Goal: Browse casually

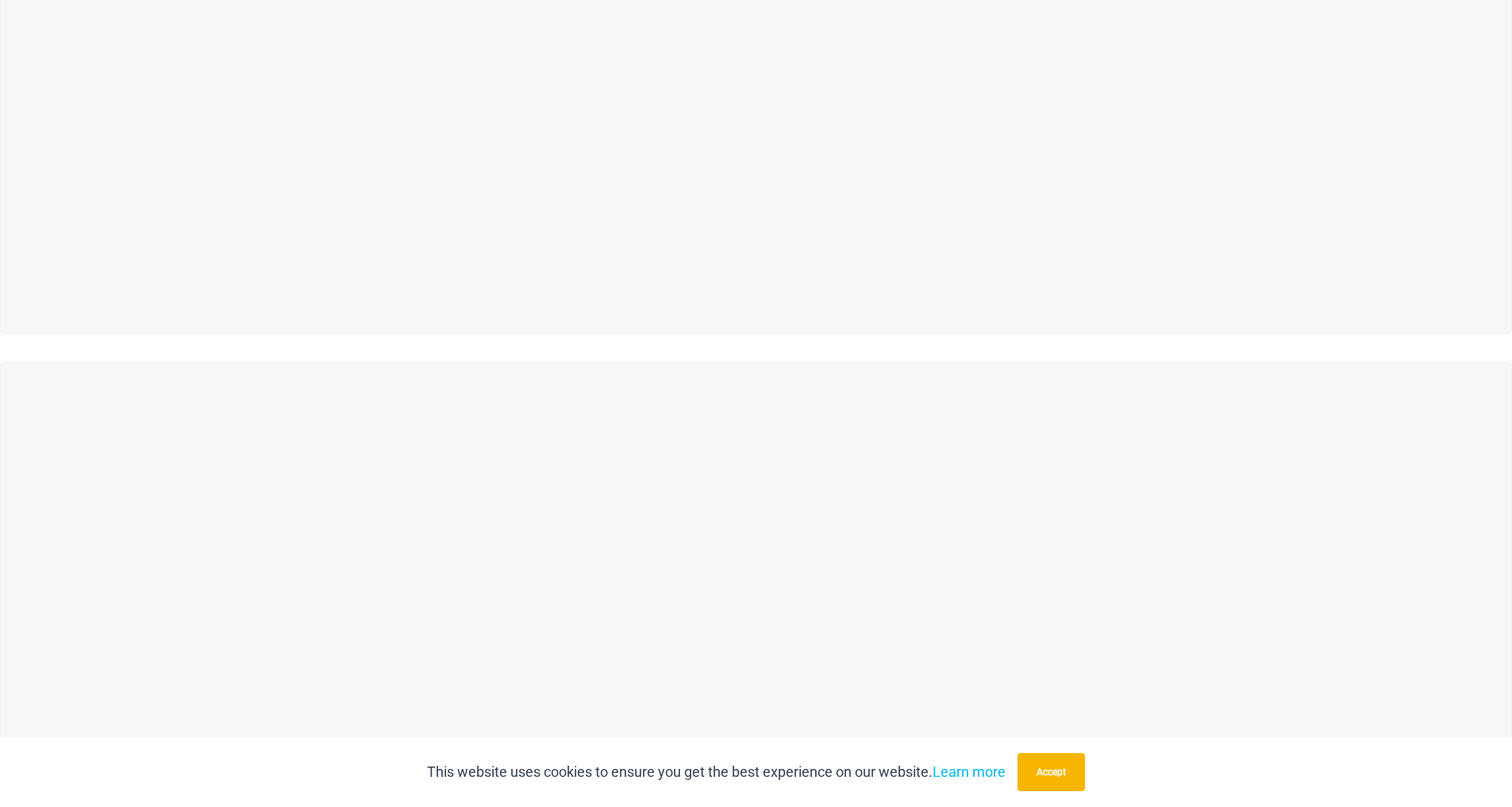
scroll to position [376, 0]
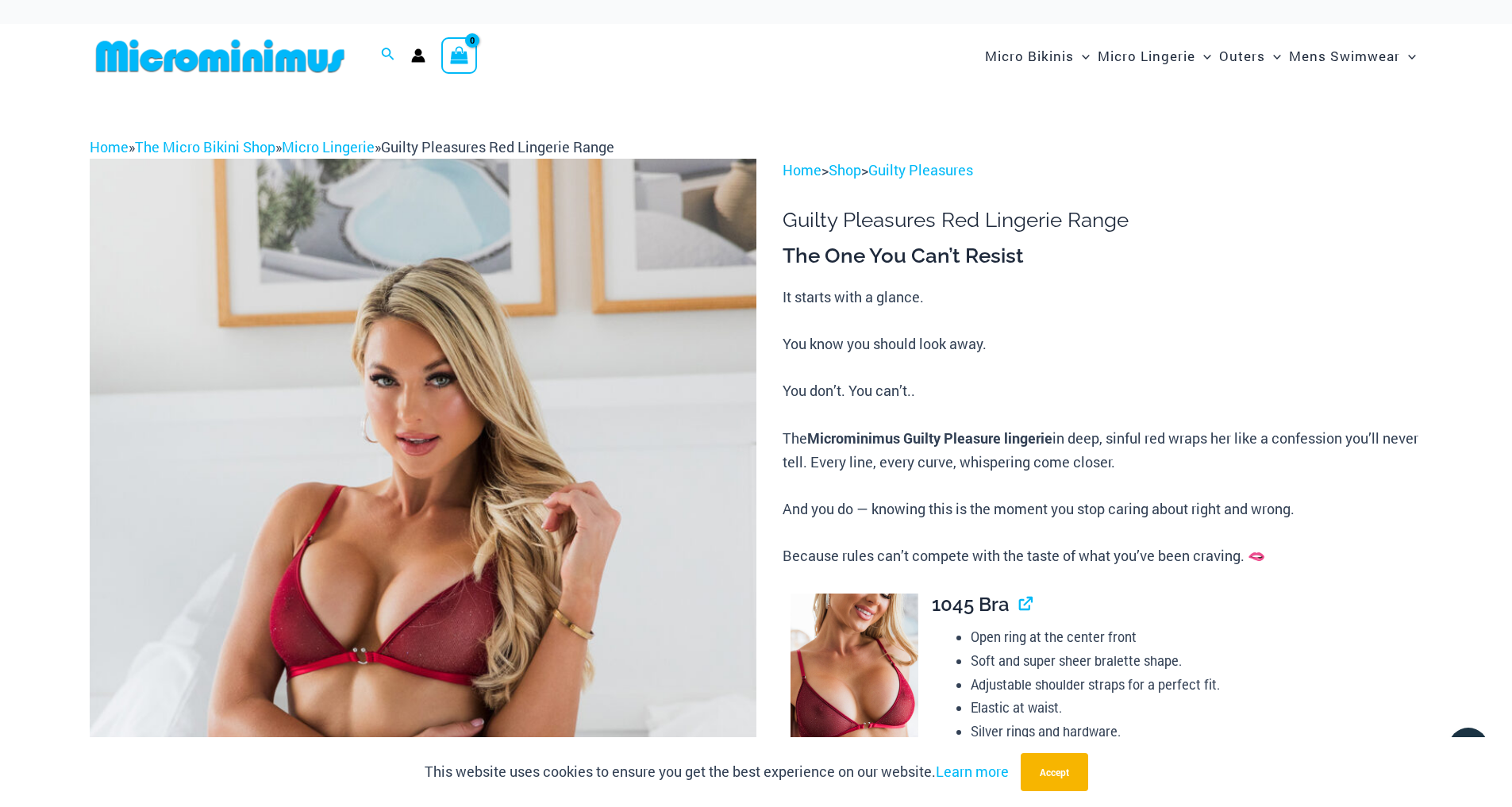
click at [472, 555] on img at bounding box center [423, 659] width 667 height 1001
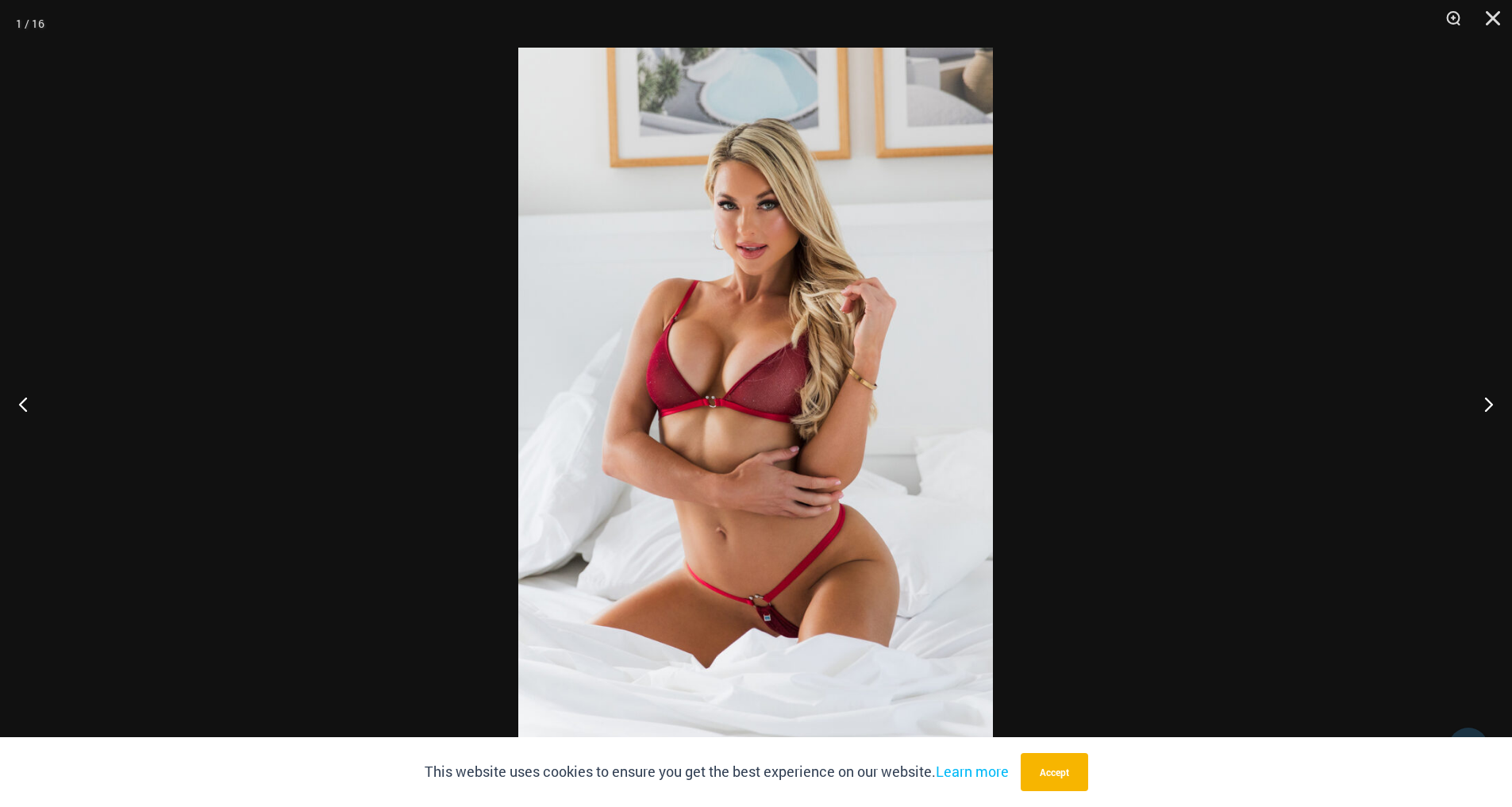
click at [805, 433] on img at bounding box center [755, 404] width 474 height 712
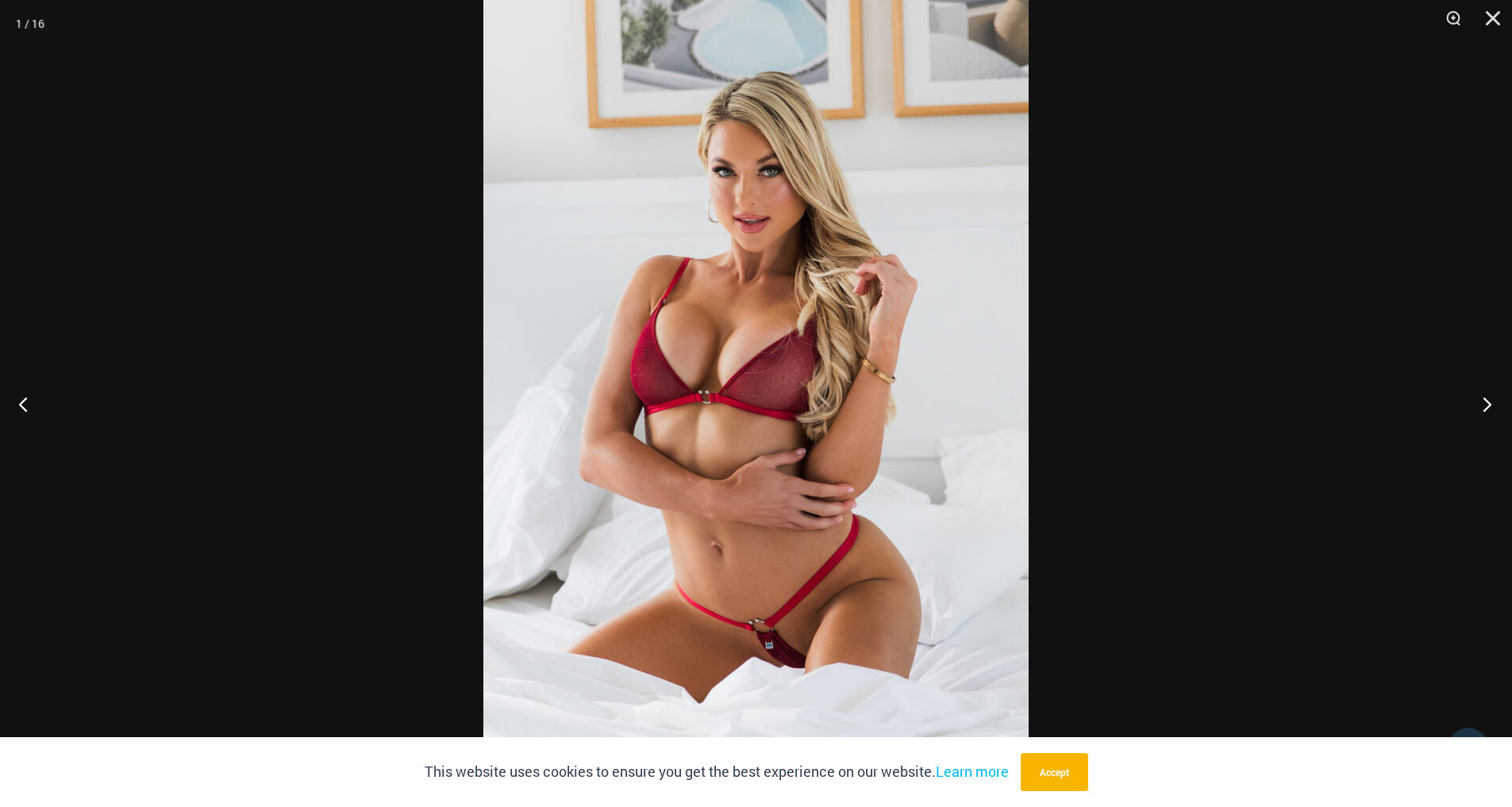
click at [1485, 404] on button "Next" at bounding box center [1482, 404] width 60 height 79
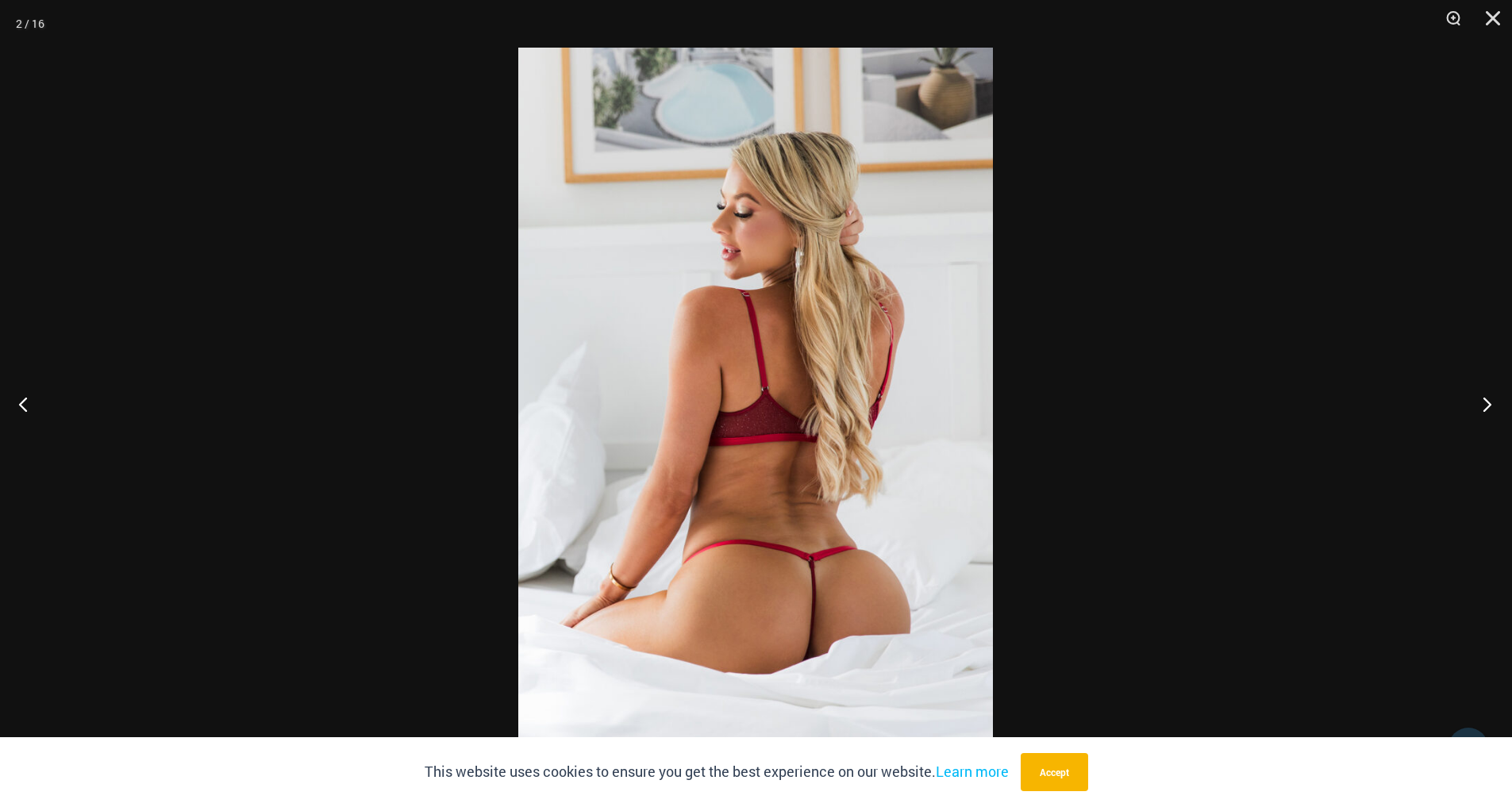
click at [1485, 404] on button "Next" at bounding box center [1482, 404] width 60 height 79
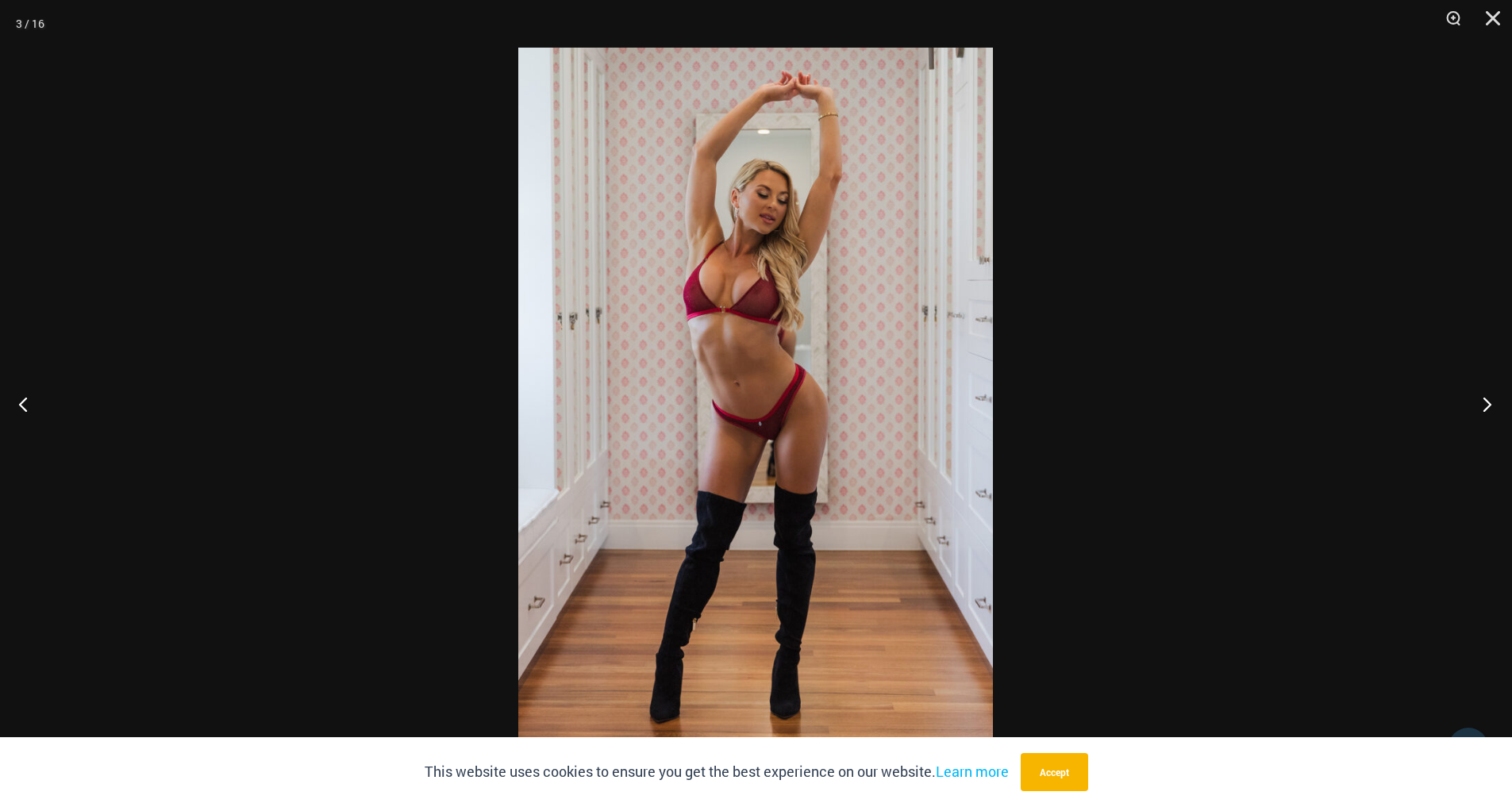
click at [1485, 404] on button "Next" at bounding box center [1482, 404] width 60 height 79
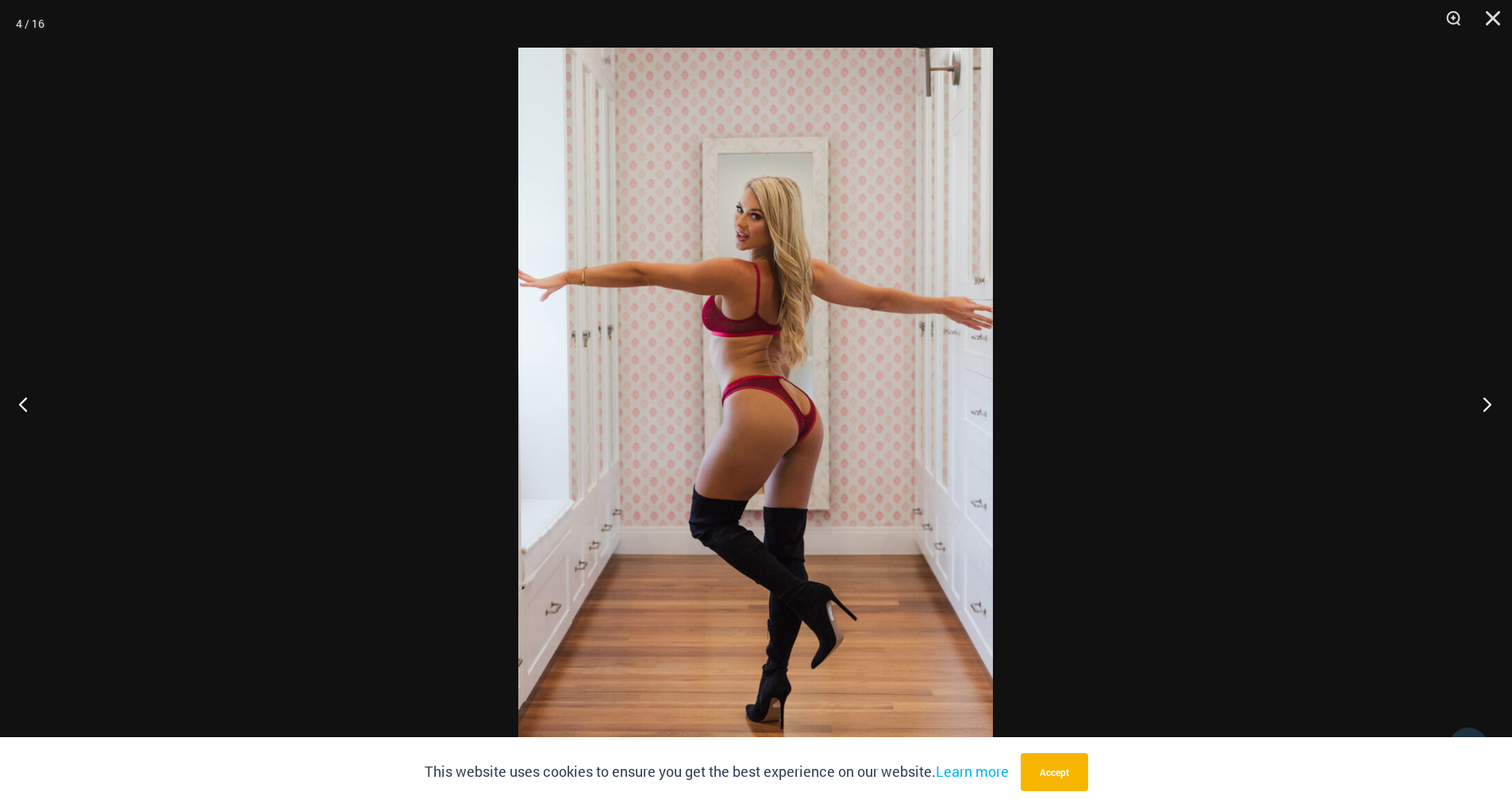
click at [1485, 404] on button "Next" at bounding box center [1482, 404] width 60 height 79
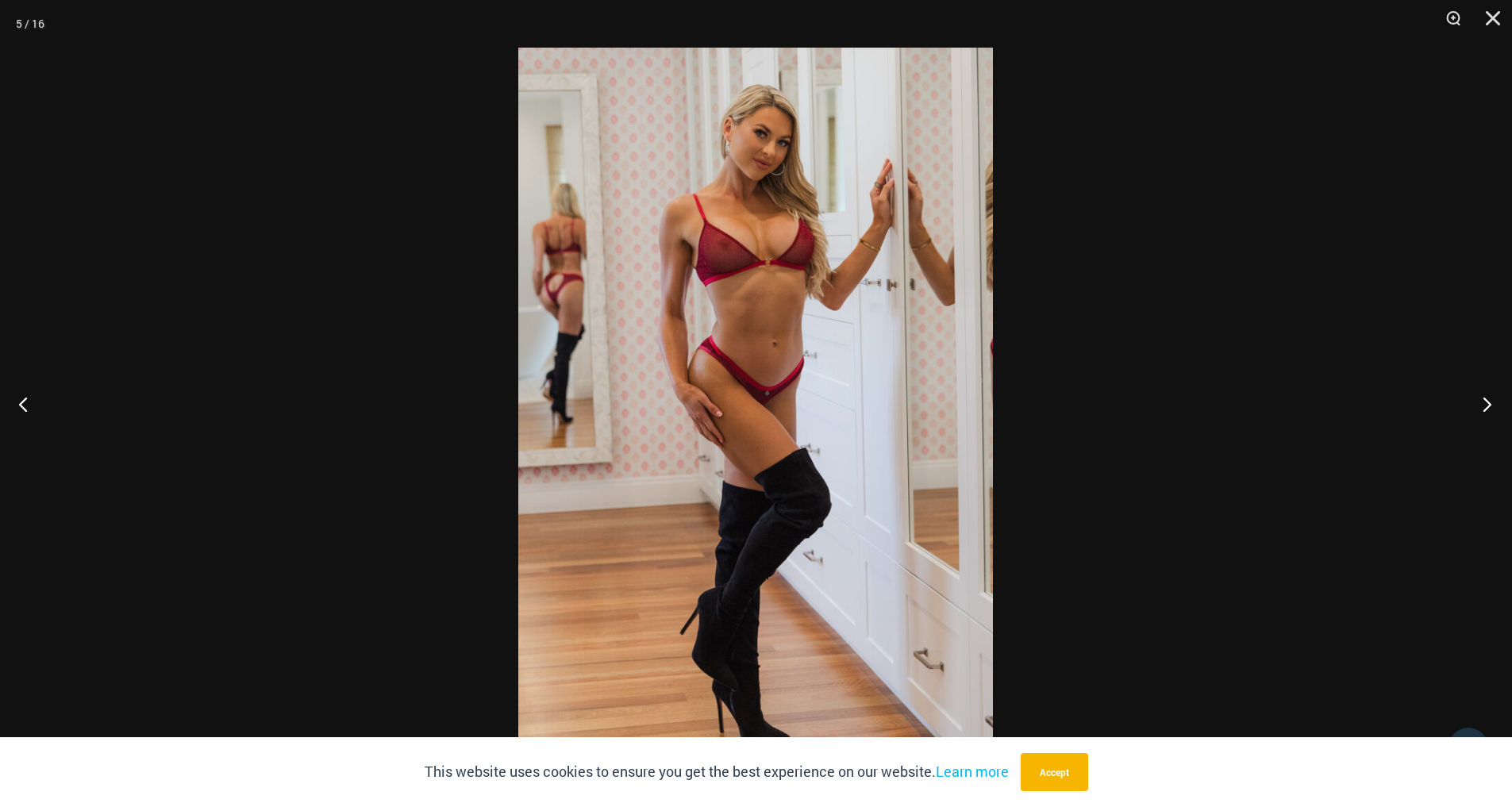
click at [1485, 404] on button "Next" at bounding box center [1482, 404] width 60 height 79
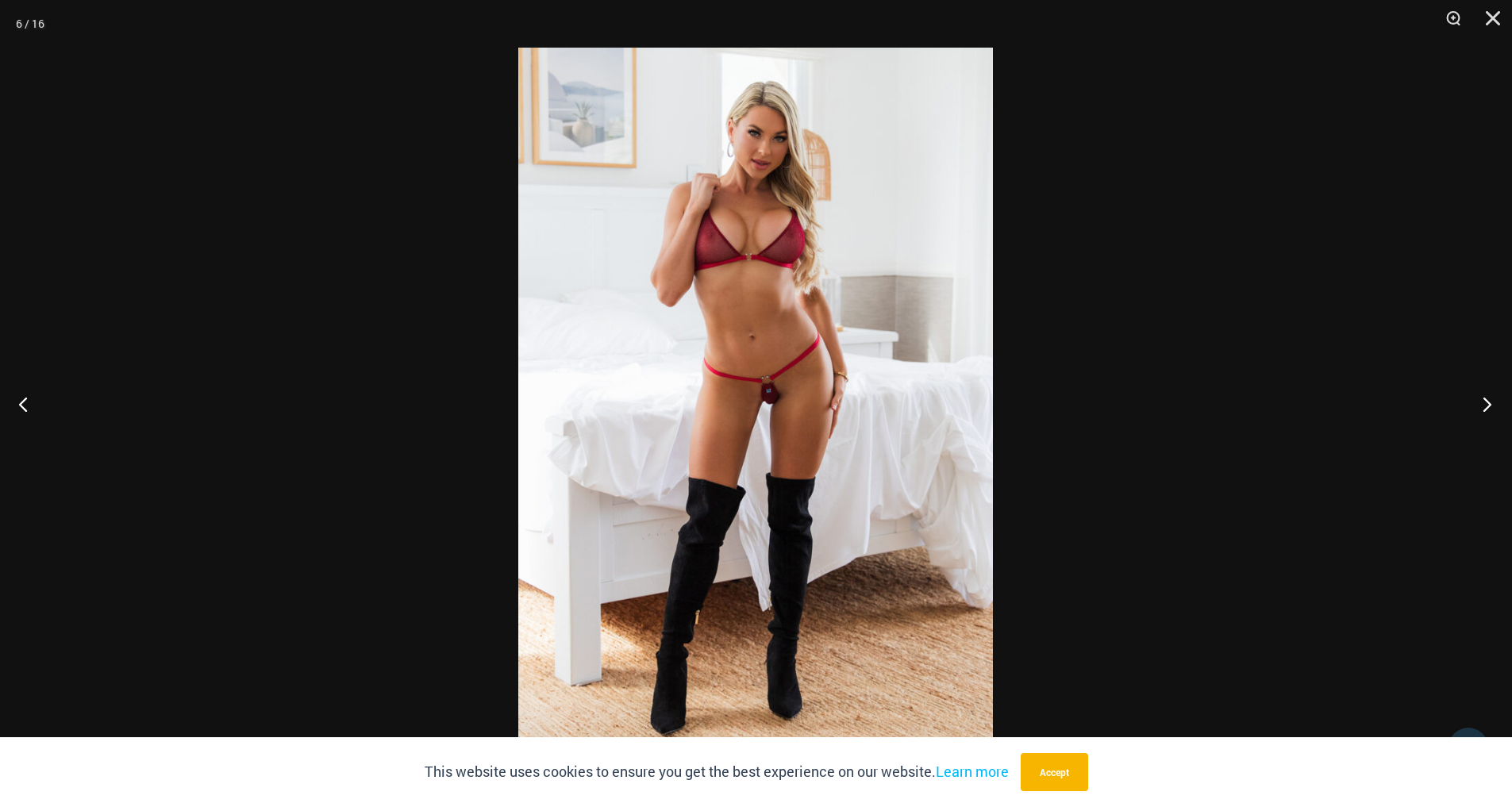
click at [1485, 404] on button "Next" at bounding box center [1482, 404] width 60 height 79
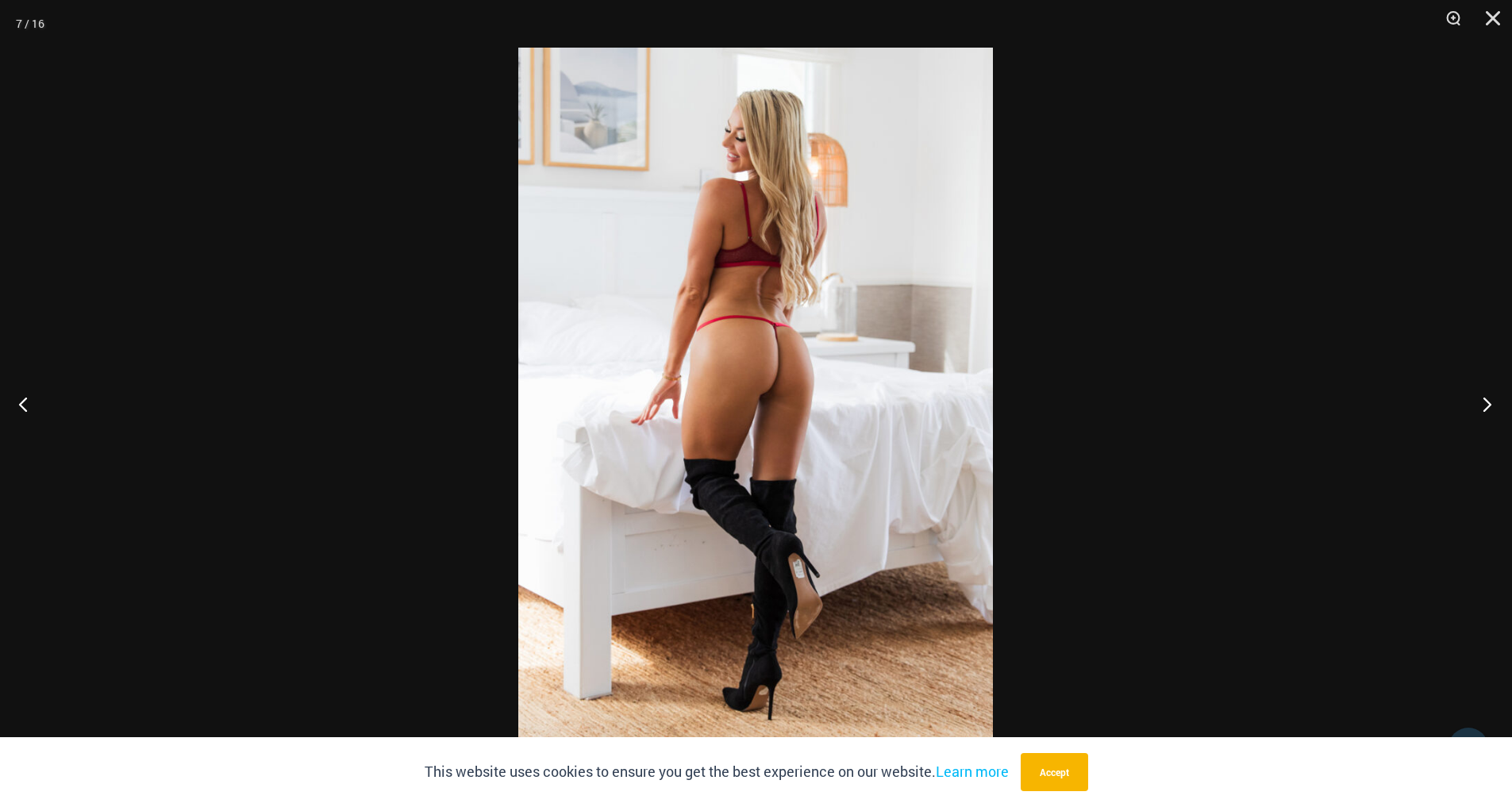
click at [1485, 404] on button "Next" at bounding box center [1482, 404] width 60 height 79
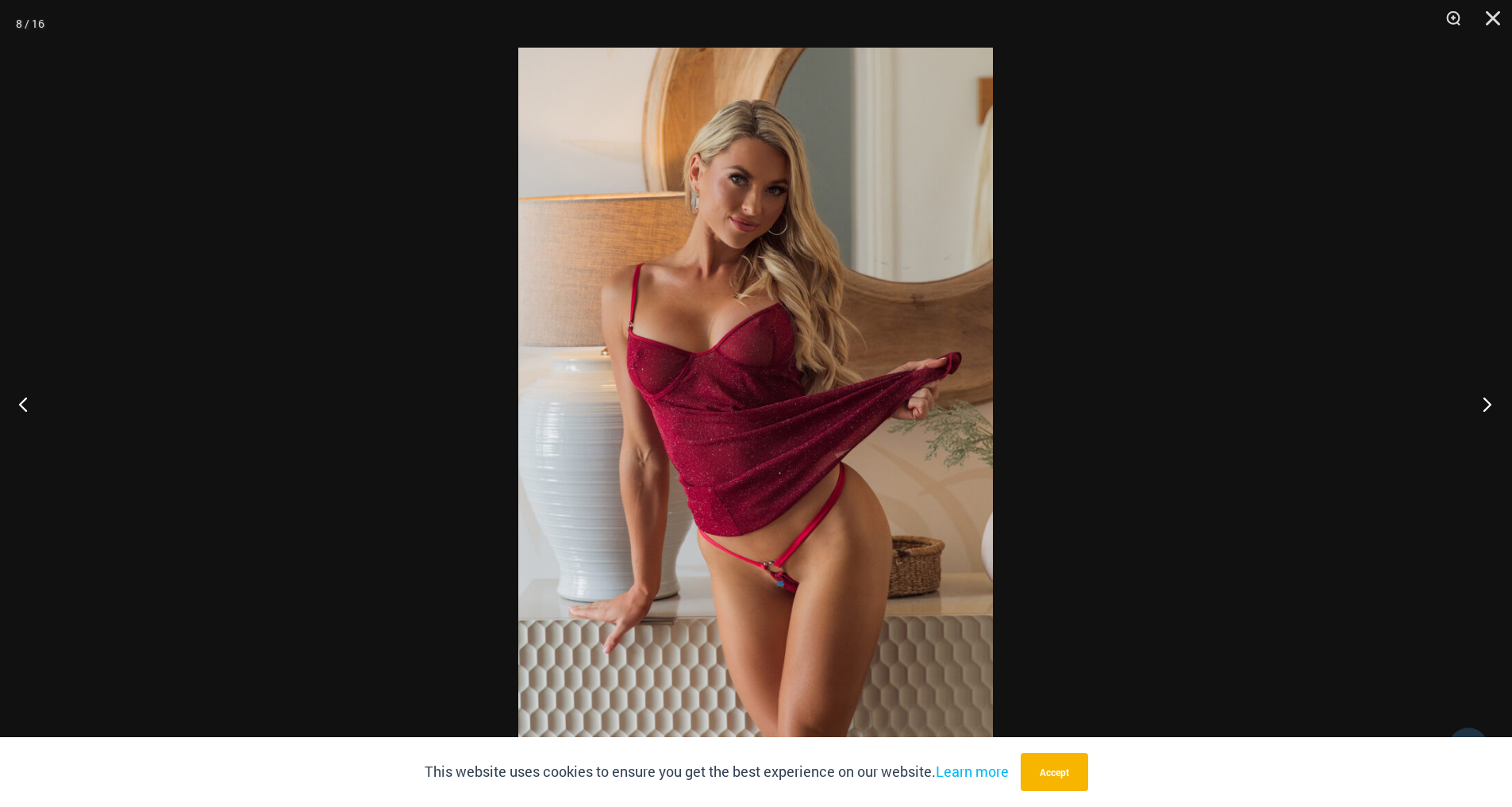
click at [1485, 404] on button "Next" at bounding box center [1482, 404] width 60 height 79
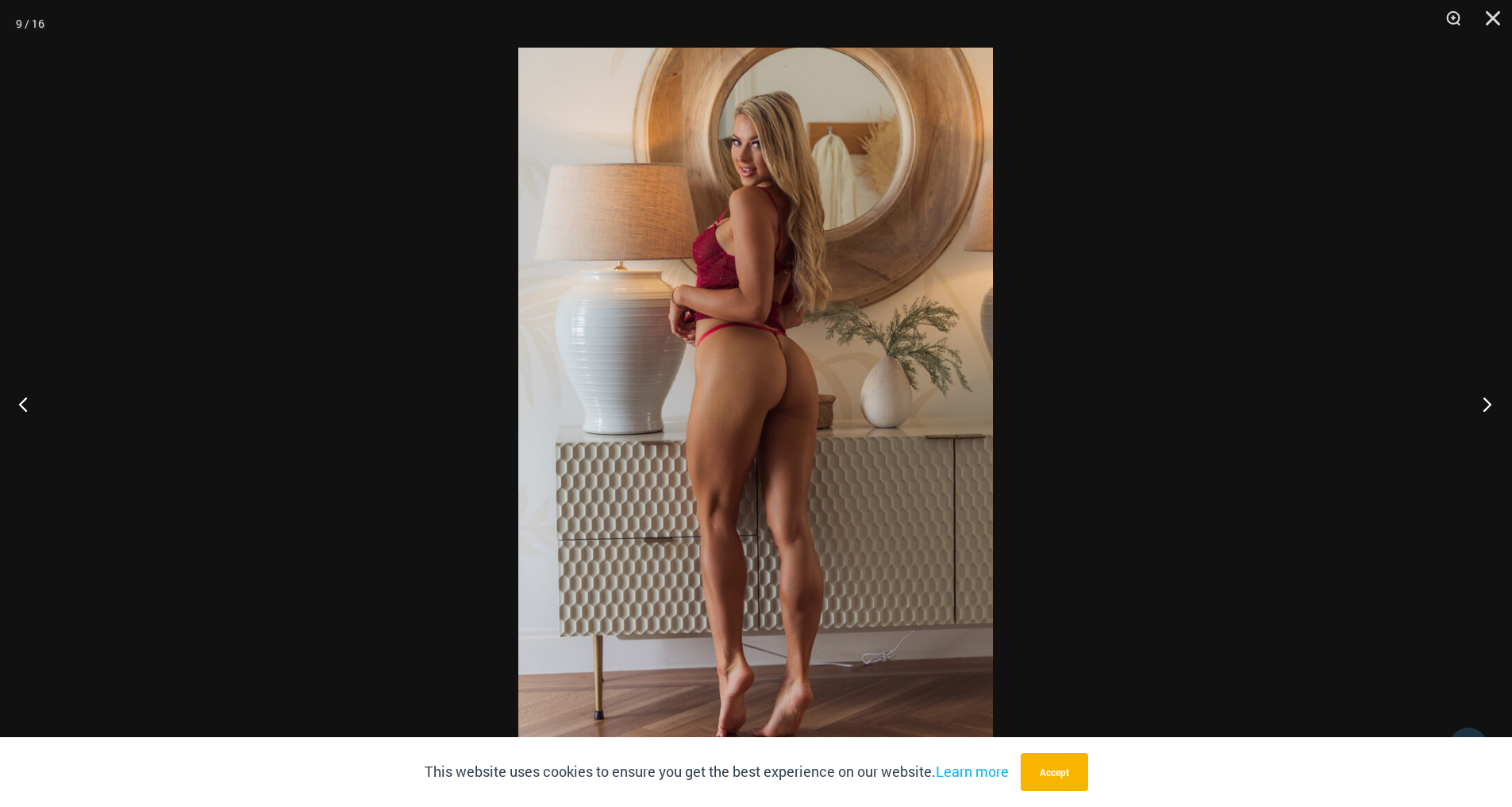
click at [1485, 404] on button "Next" at bounding box center [1482, 404] width 60 height 79
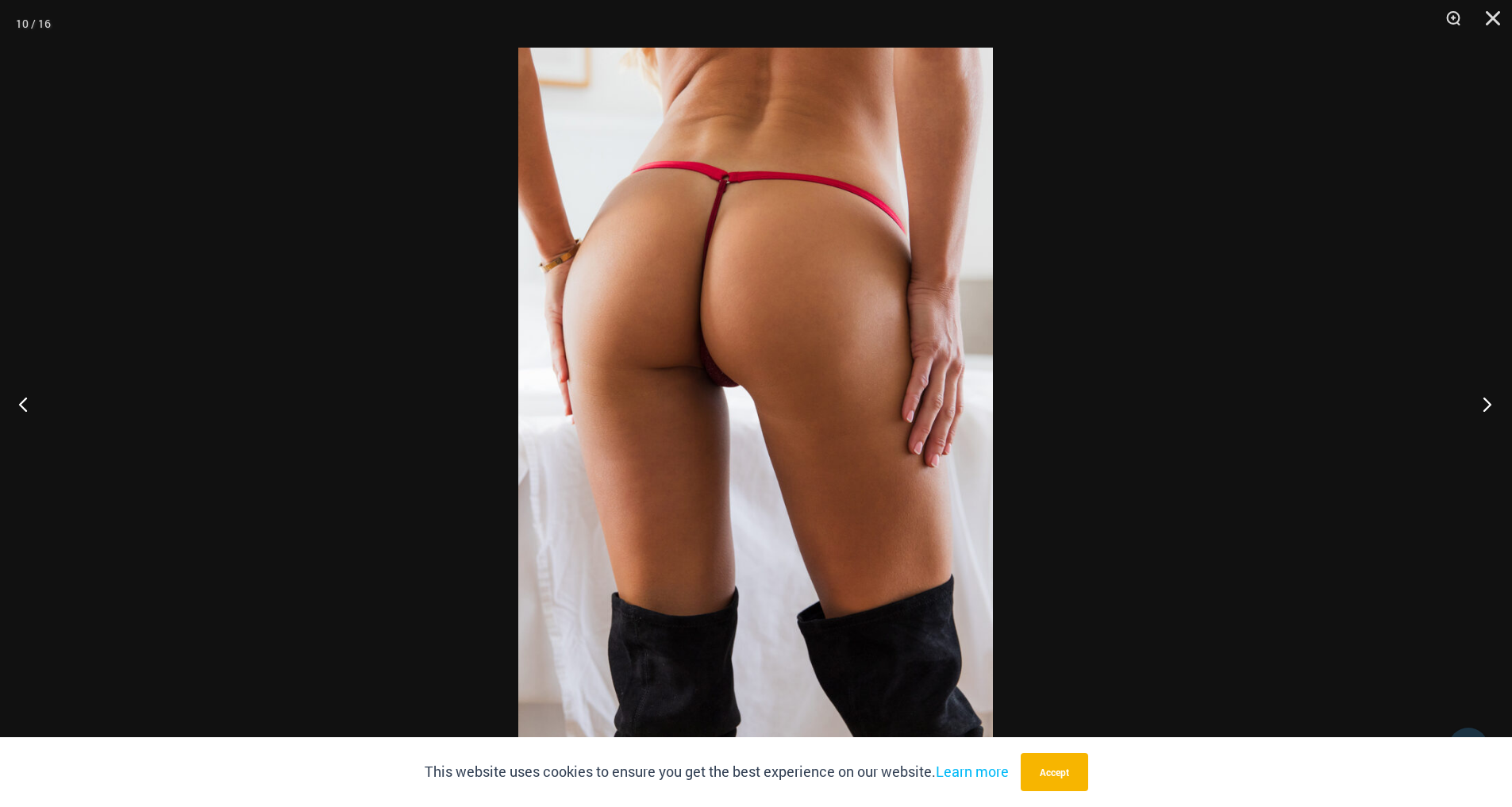
click at [1485, 404] on button "Next" at bounding box center [1482, 404] width 60 height 79
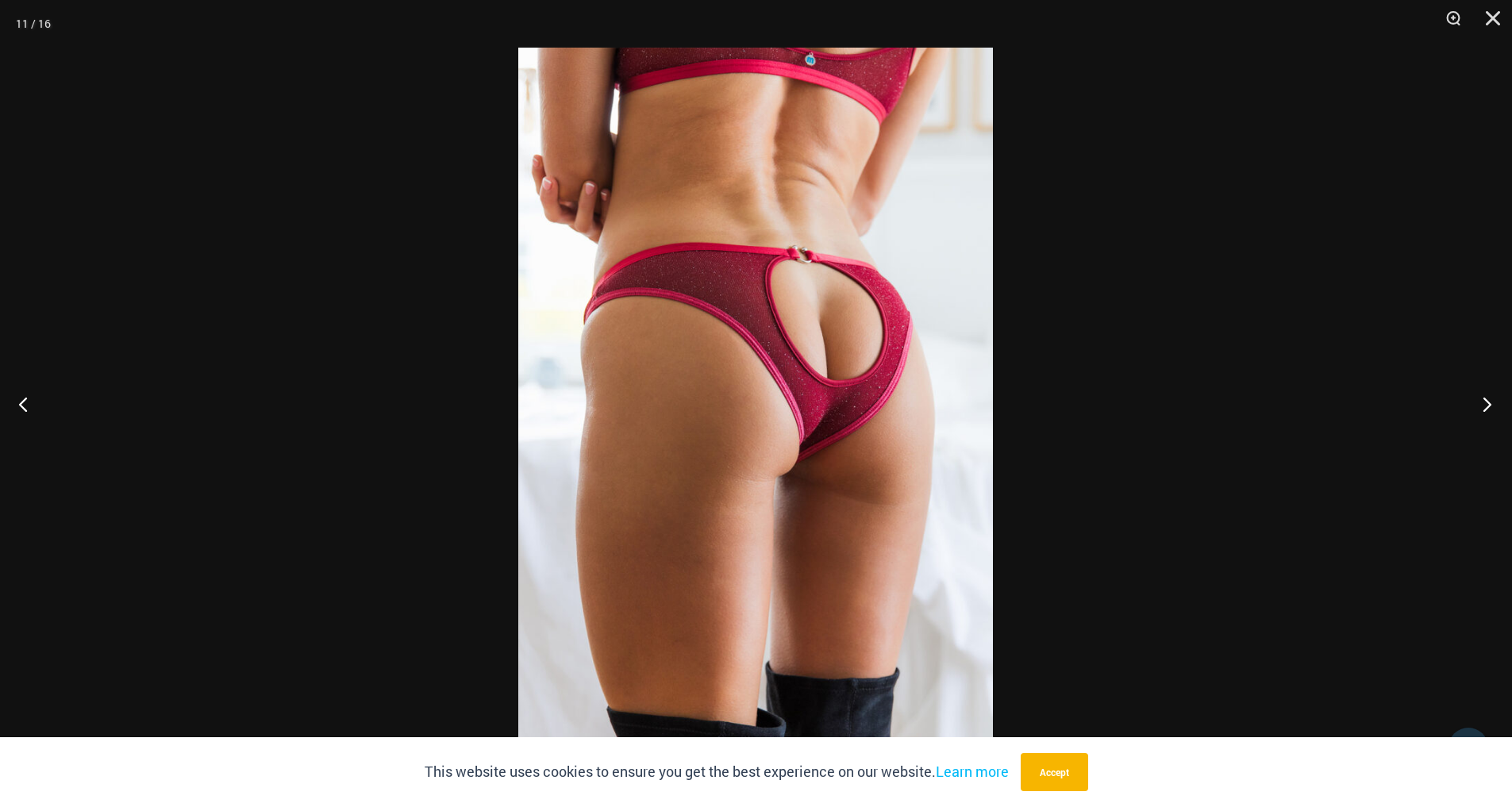
click at [1485, 404] on button "Next" at bounding box center [1482, 404] width 60 height 79
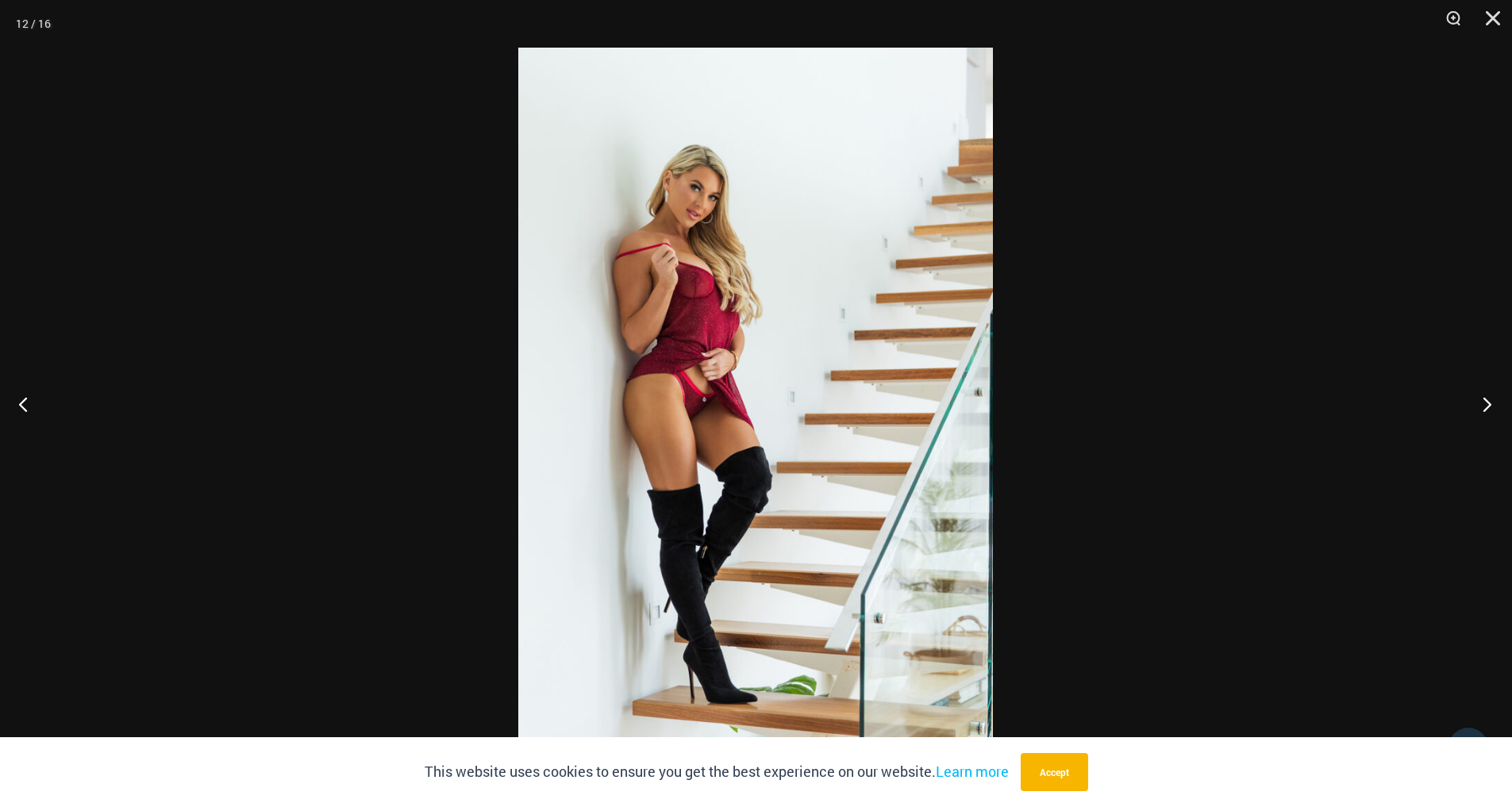
click at [1485, 404] on button "Next" at bounding box center [1482, 404] width 60 height 79
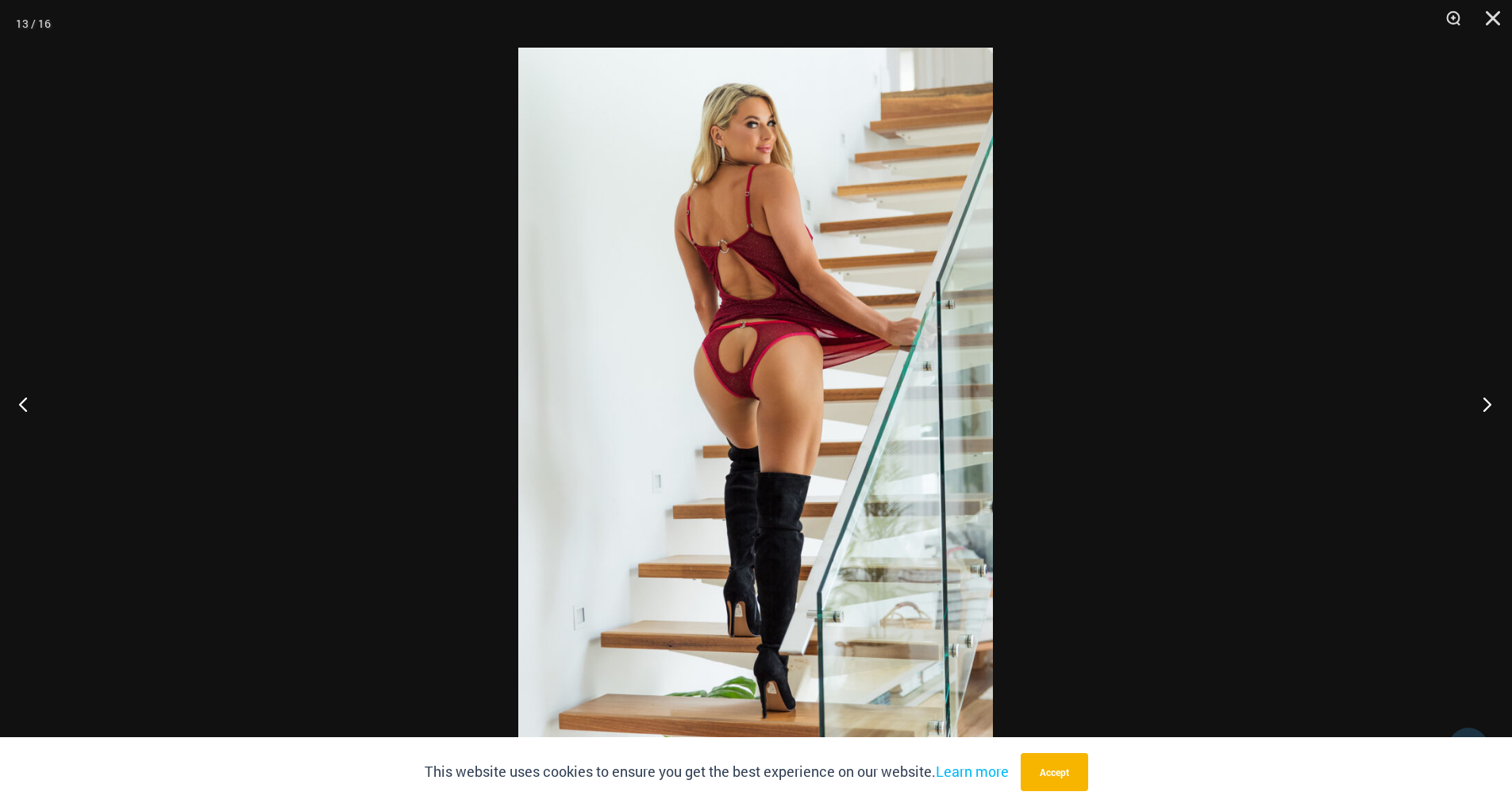
click at [1485, 404] on button "Next" at bounding box center [1482, 404] width 60 height 79
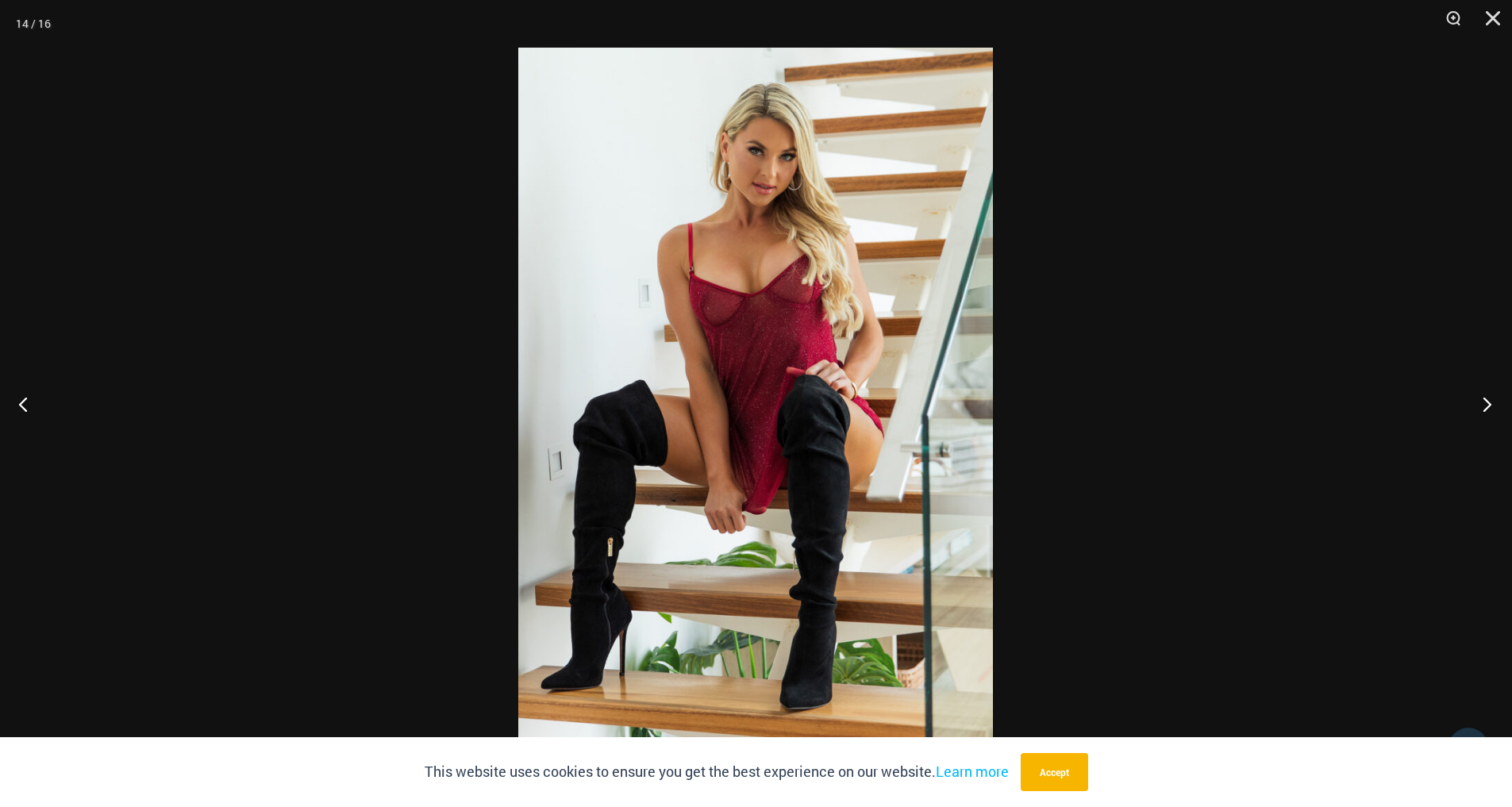
click at [1485, 404] on button "Next" at bounding box center [1482, 404] width 60 height 79
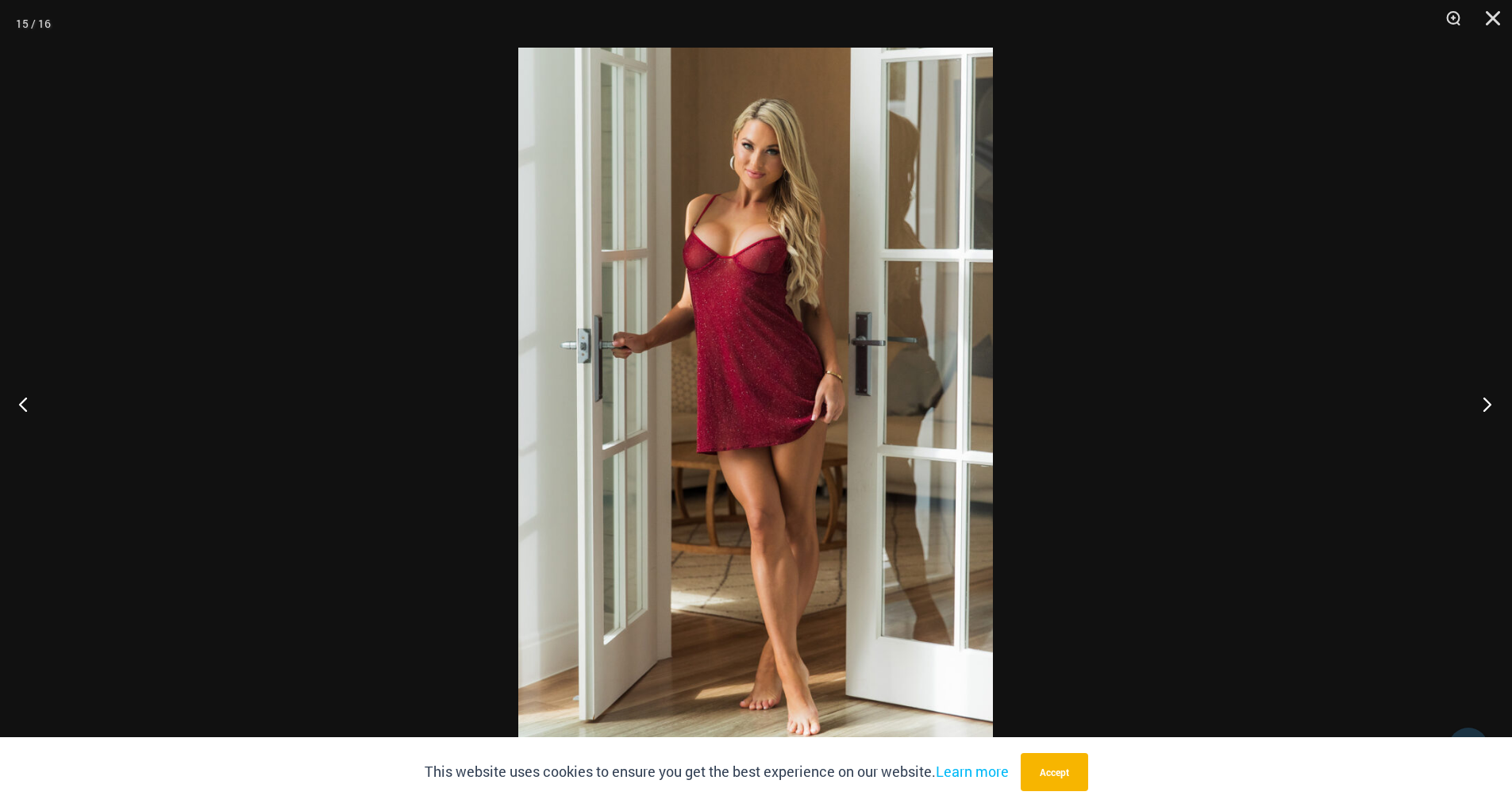
click at [1485, 404] on button "Next" at bounding box center [1482, 404] width 60 height 79
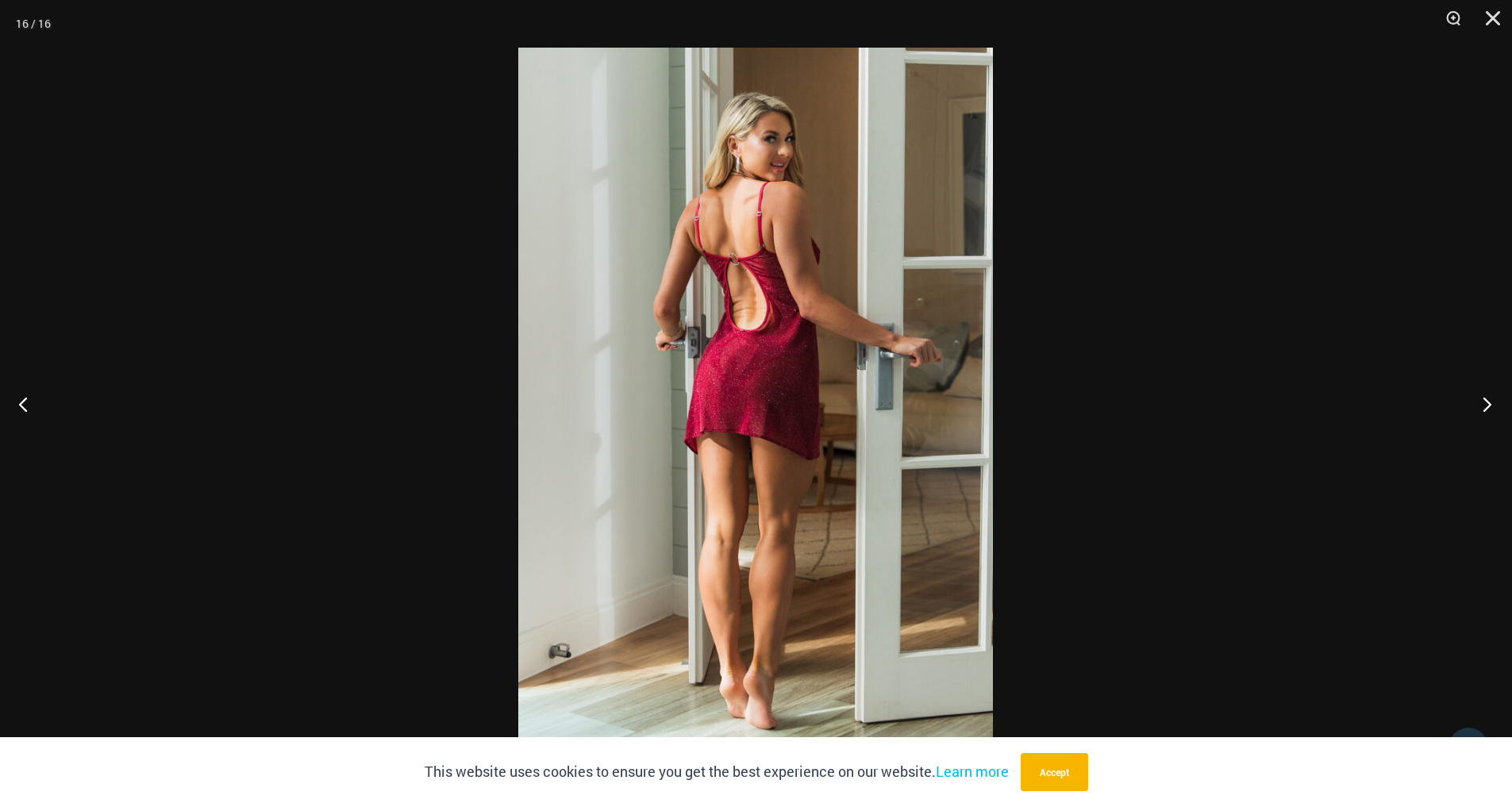
click at [1485, 404] on button "Next" at bounding box center [1482, 404] width 60 height 79
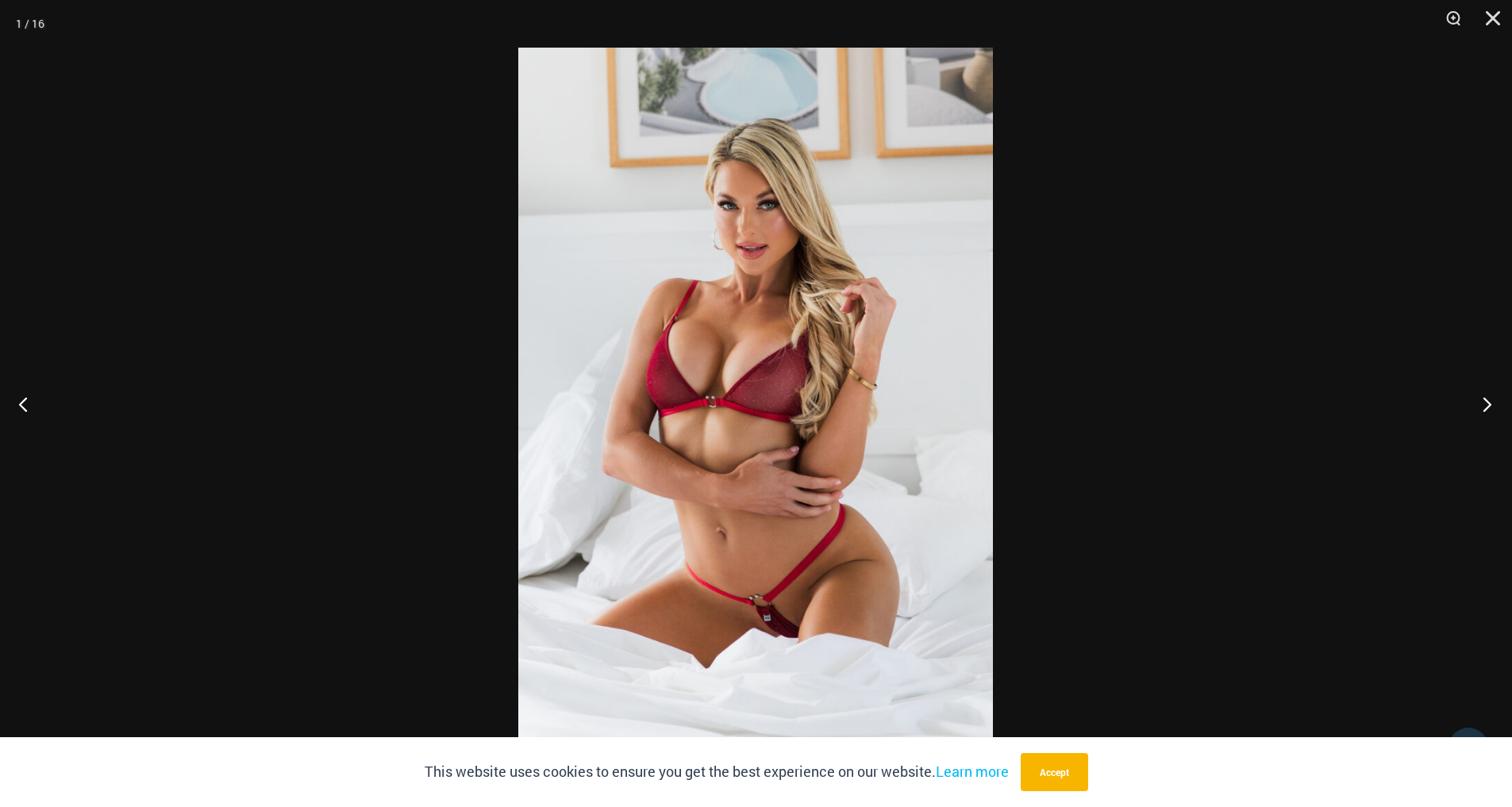
click at [1485, 404] on button "Next" at bounding box center [1482, 404] width 60 height 79
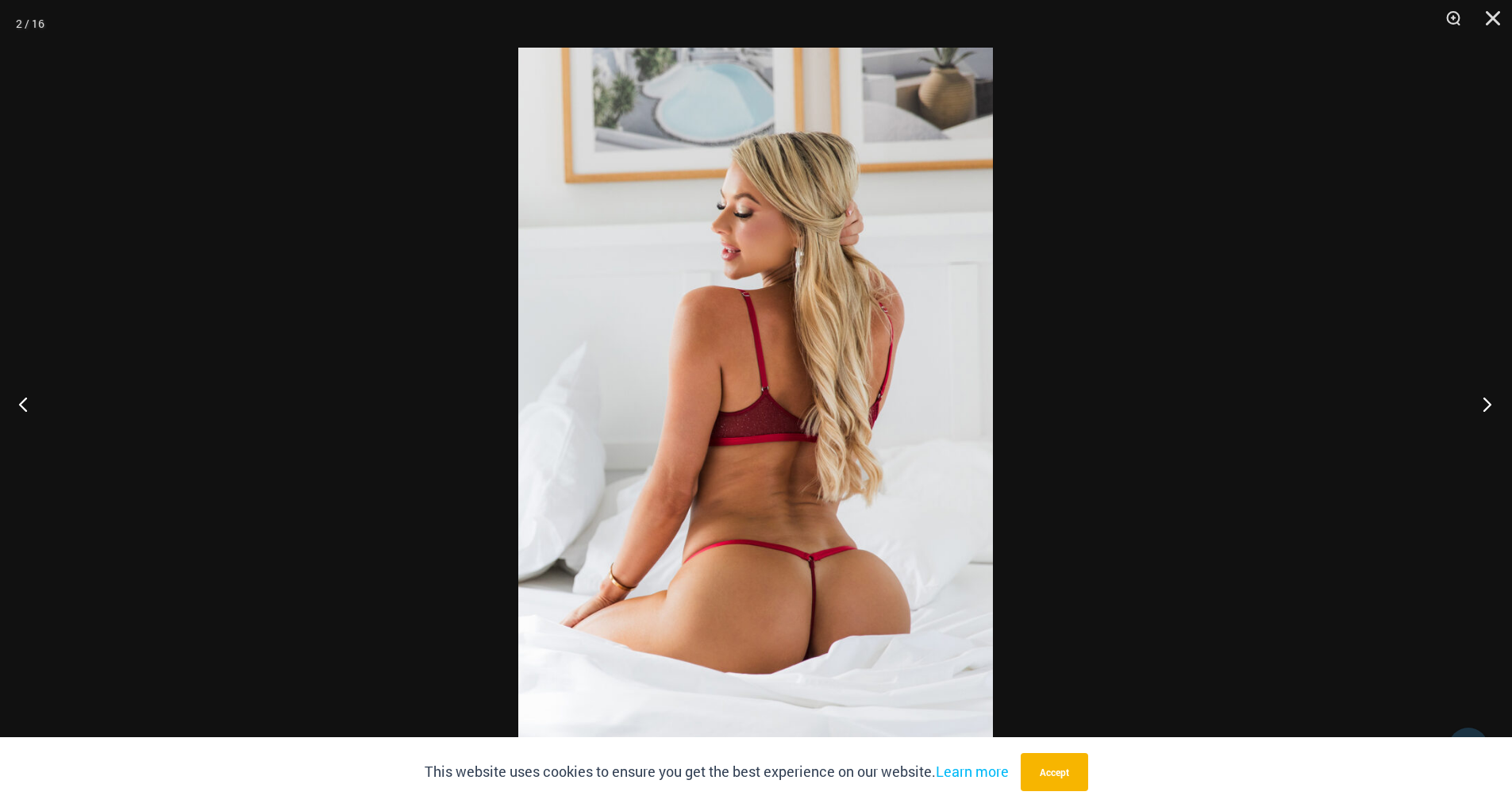
click at [1485, 404] on button "Next" at bounding box center [1482, 404] width 60 height 79
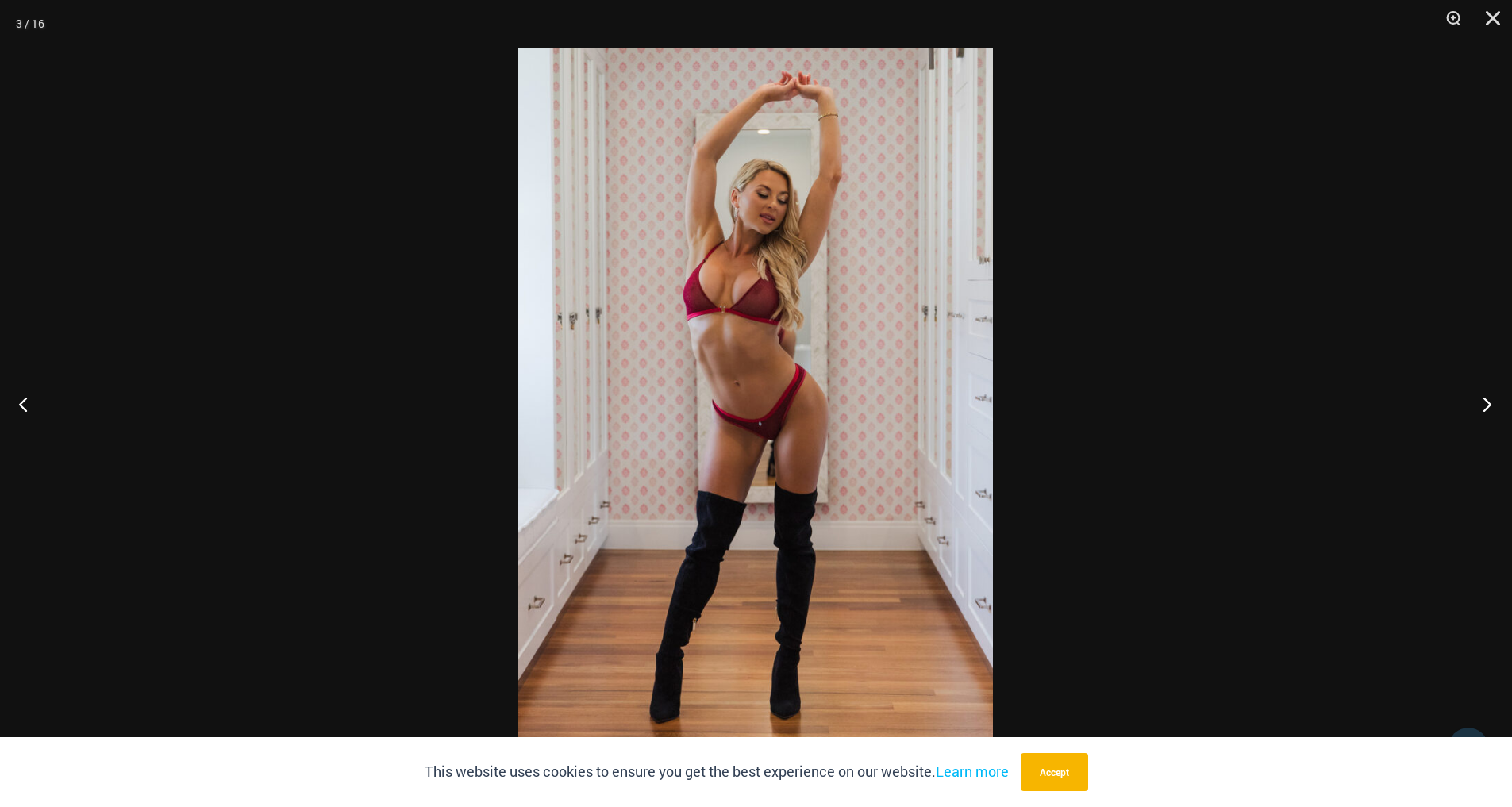
click at [1485, 404] on button "Next" at bounding box center [1482, 404] width 60 height 79
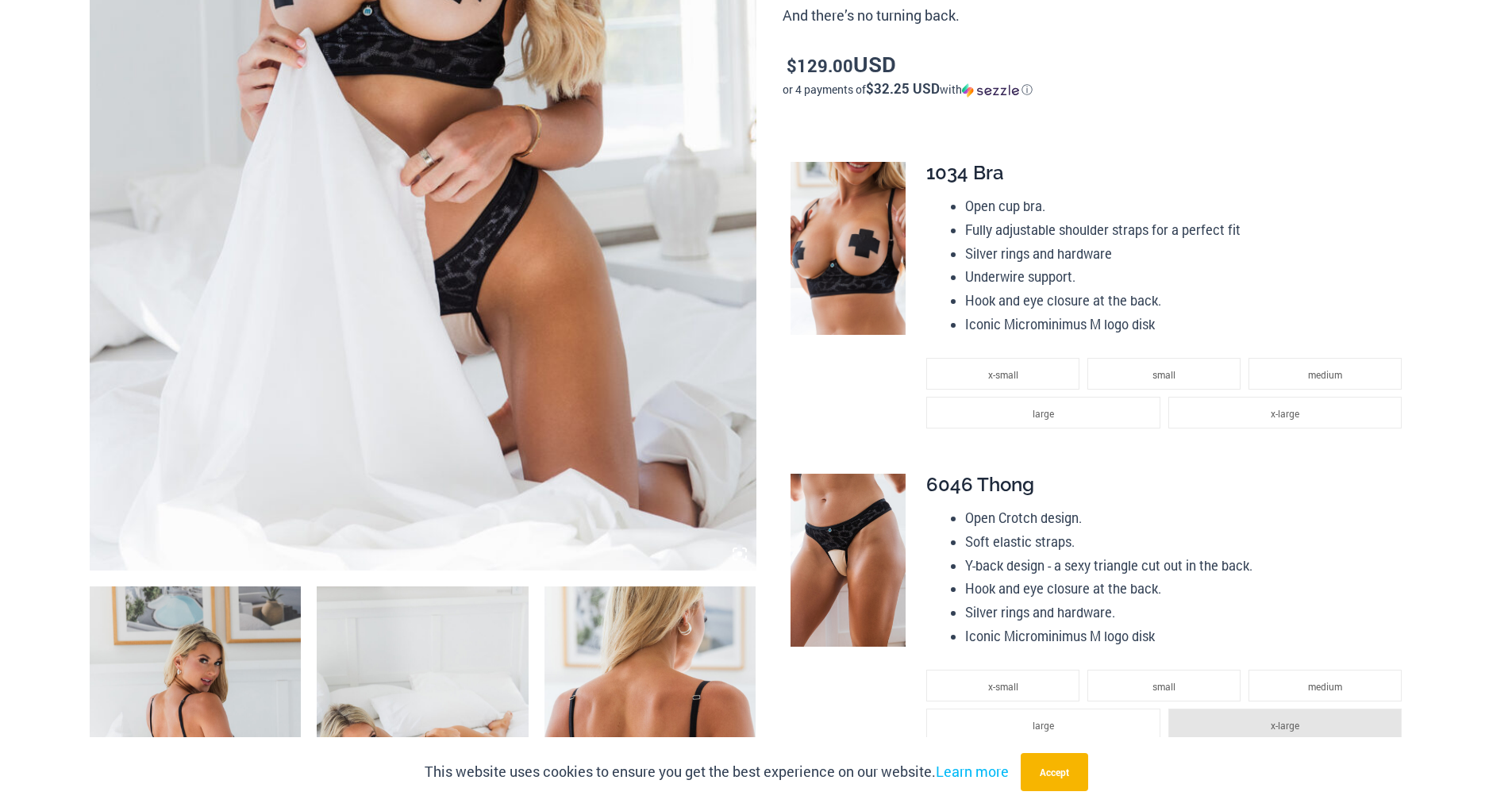
scroll to position [647, 0]
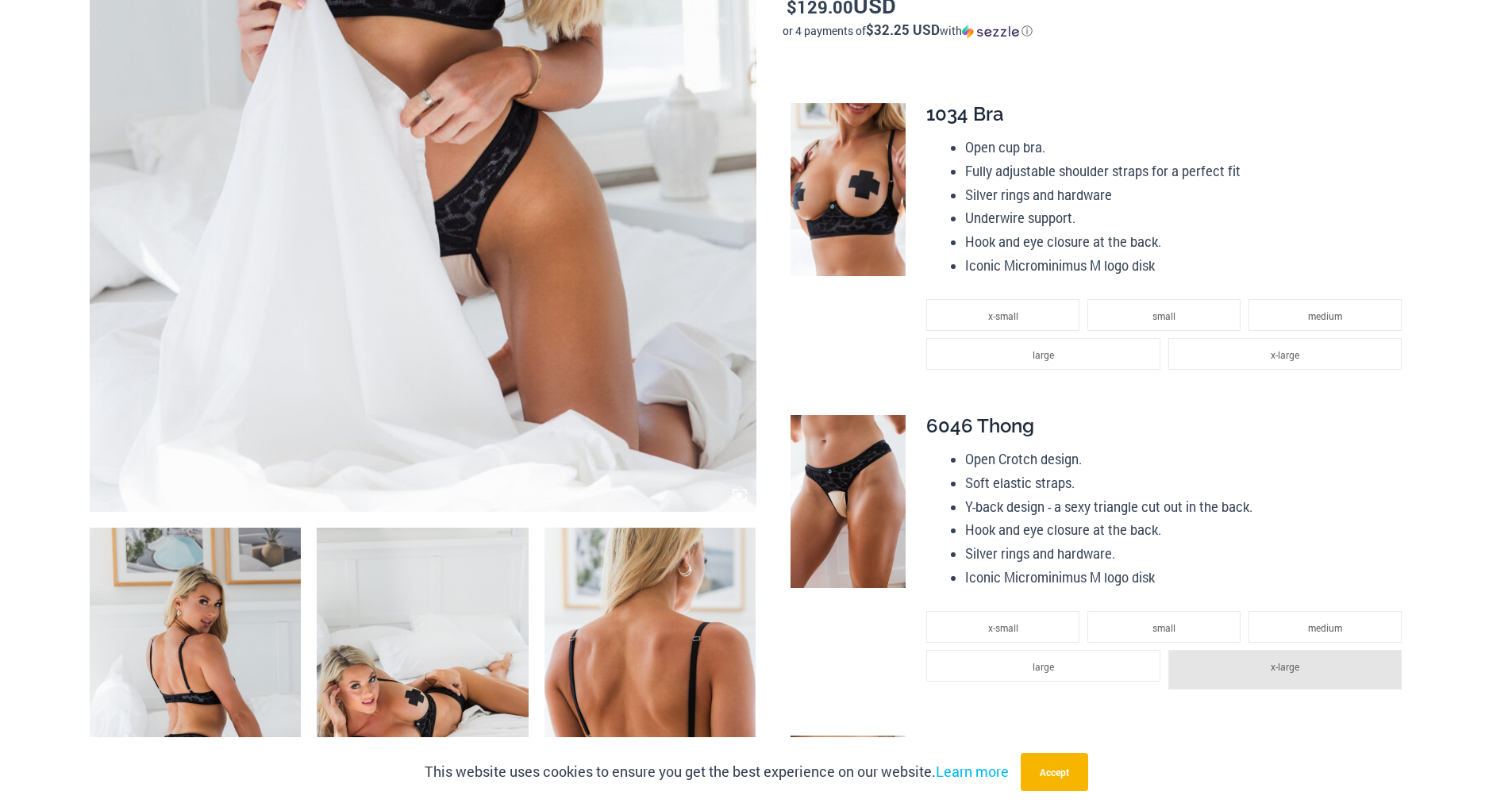
click at [393, 284] on img at bounding box center [423, 12] width 667 height 1001
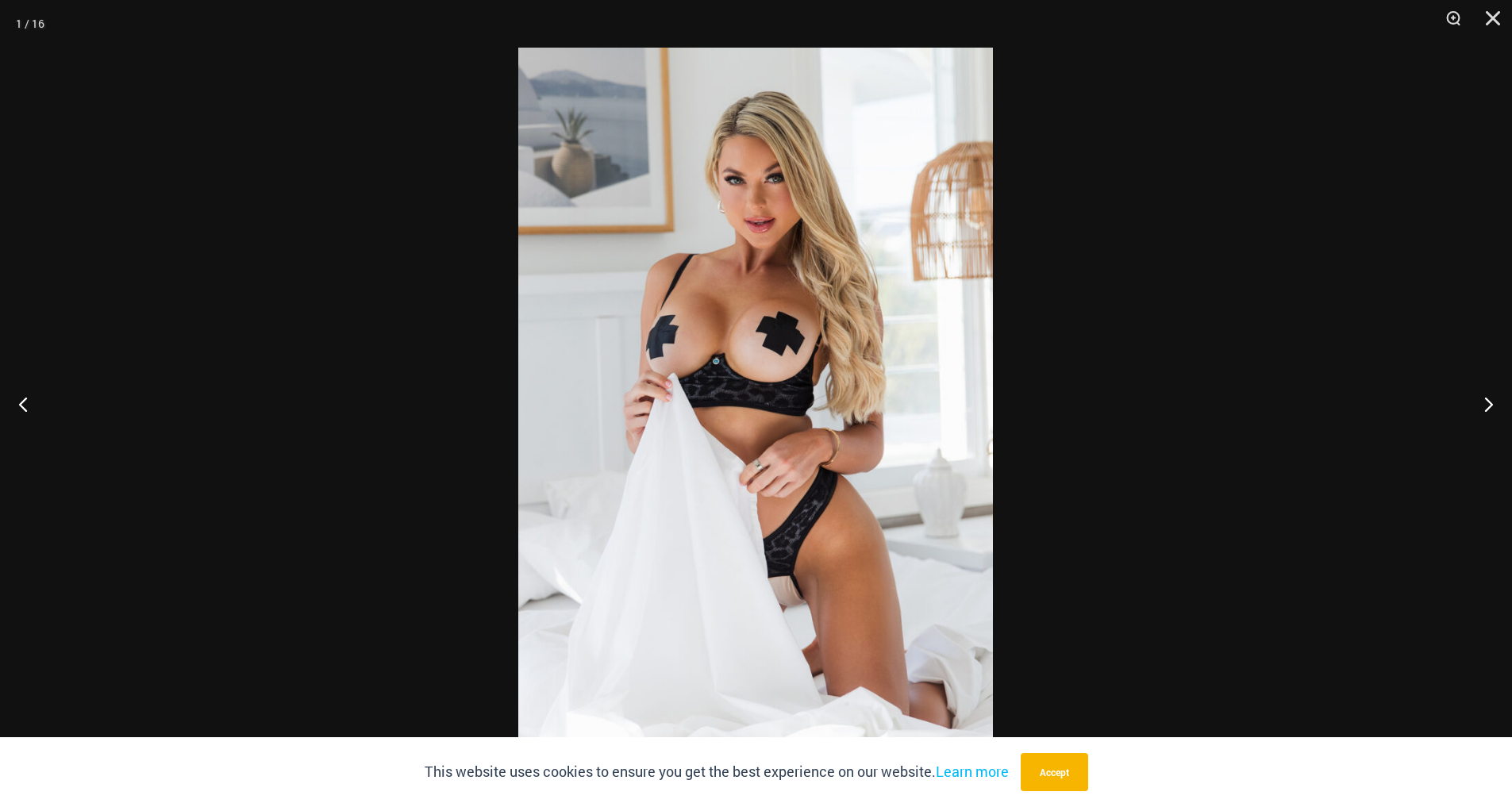
click at [841, 298] on img at bounding box center [755, 404] width 474 height 712
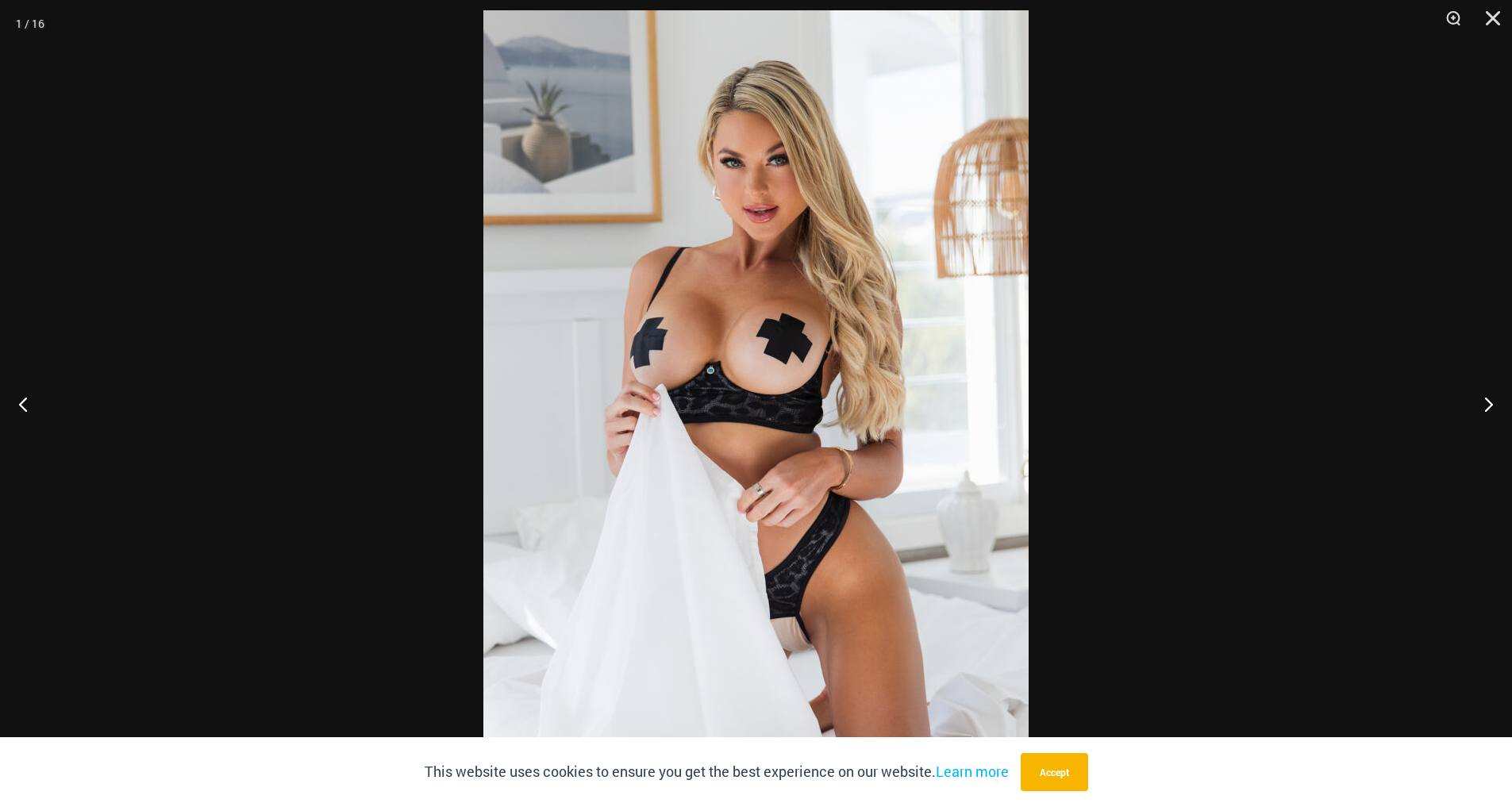
scroll to position [1196, 0]
click at [1490, 403] on button "Next" at bounding box center [1482, 404] width 60 height 79
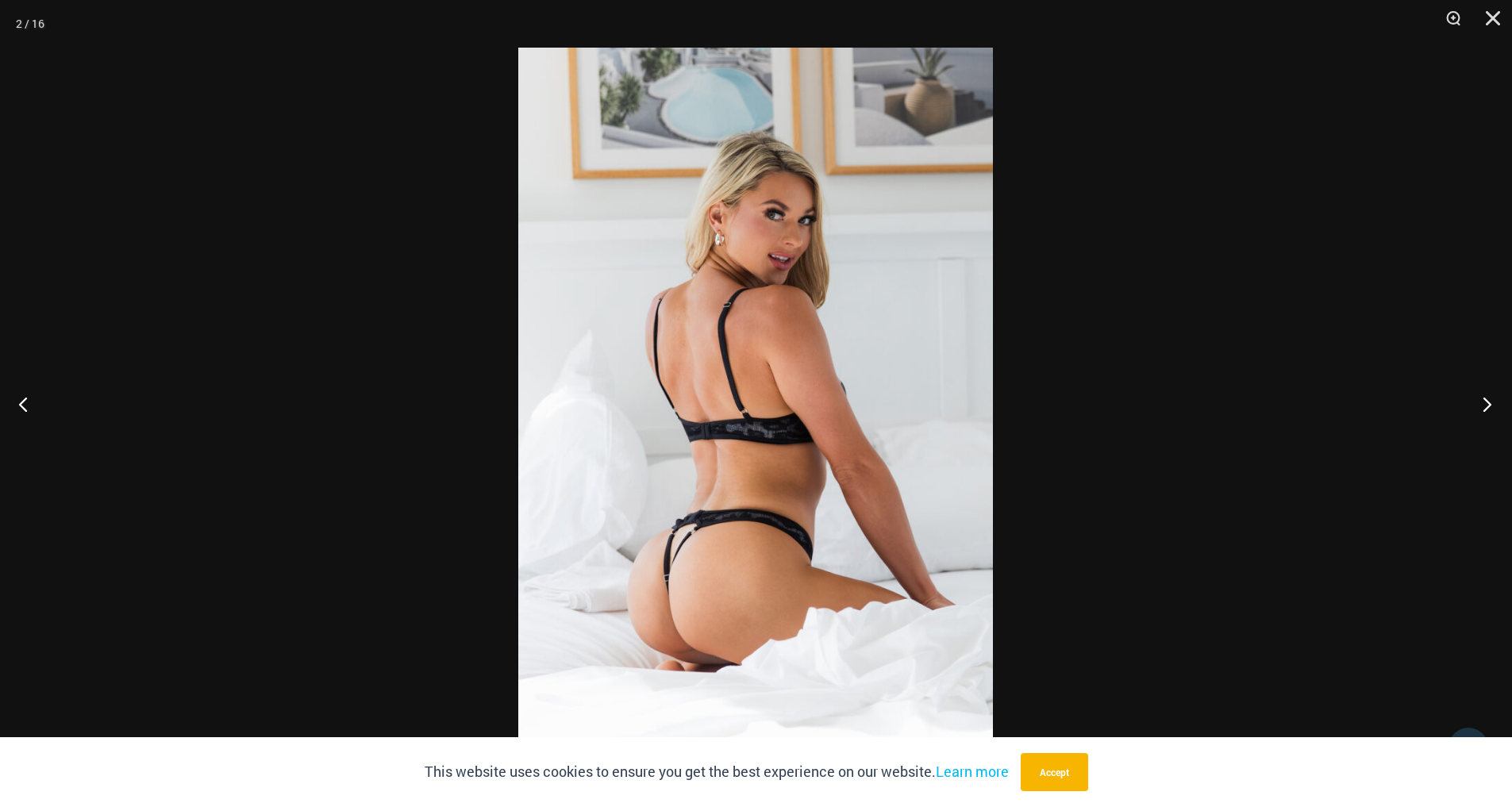
click at [1490, 403] on button "Next" at bounding box center [1482, 404] width 60 height 79
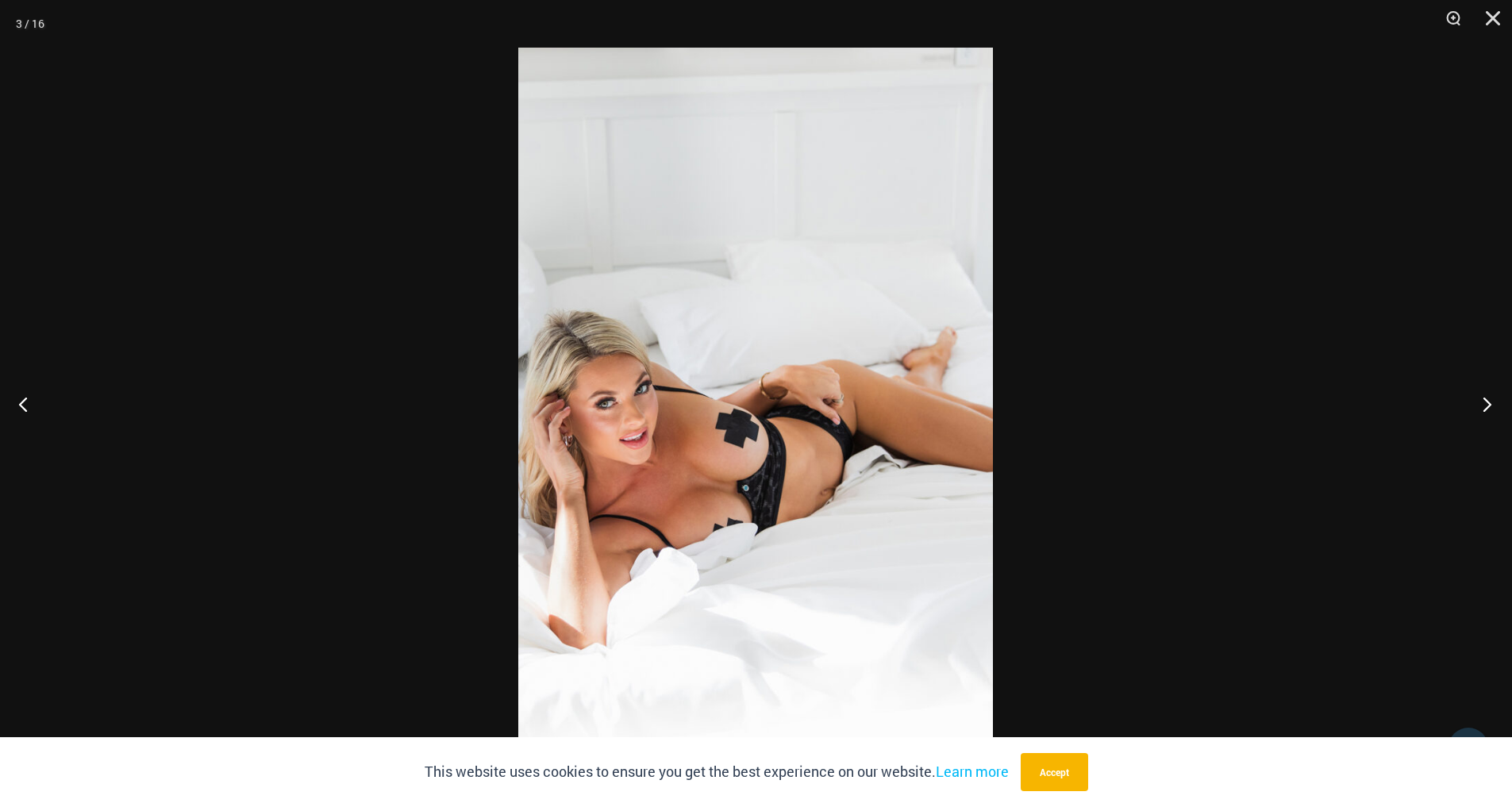
click at [1490, 403] on button "Next" at bounding box center [1482, 404] width 60 height 79
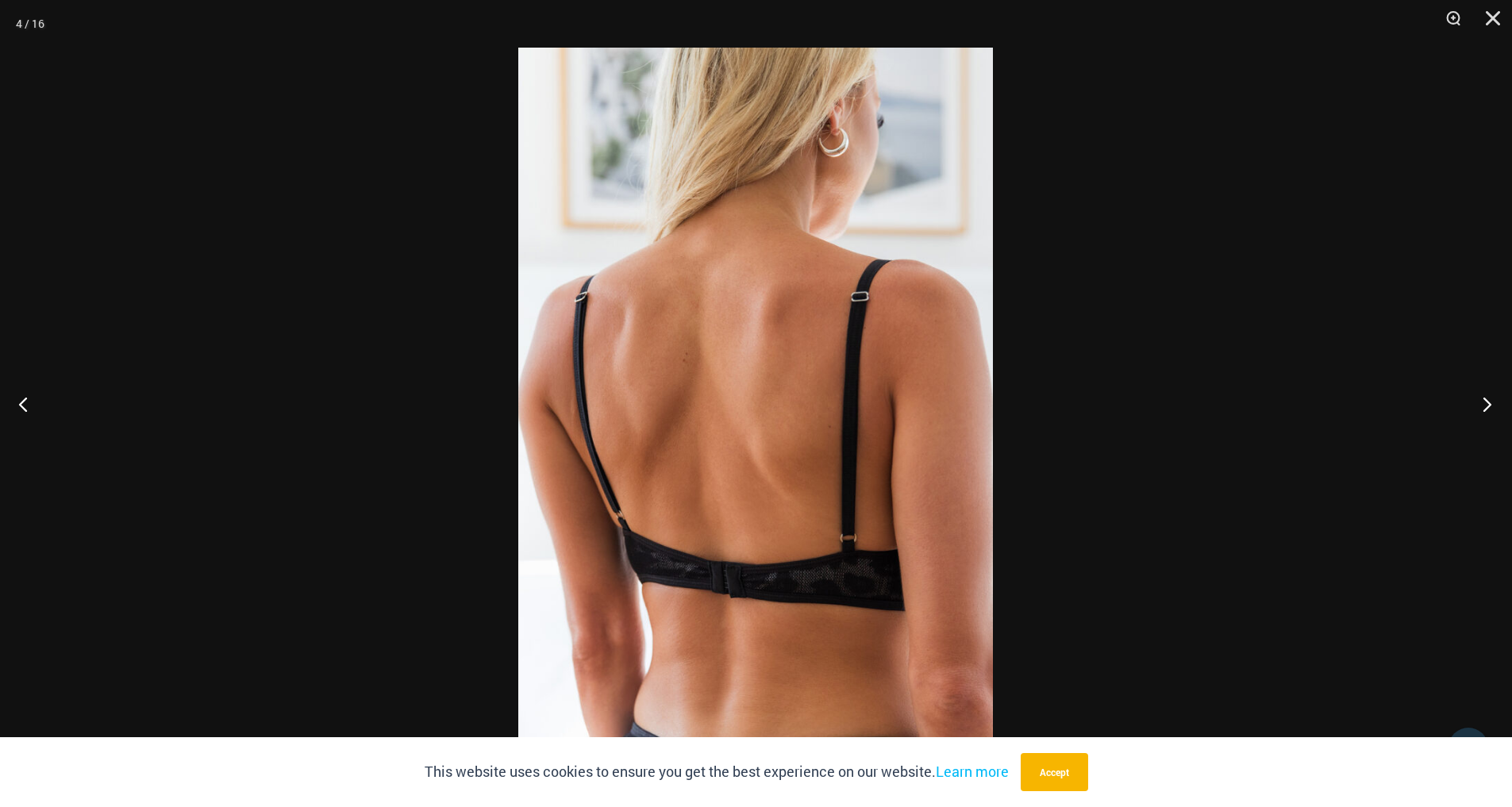
click at [1490, 403] on button "Next" at bounding box center [1482, 404] width 60 height 79
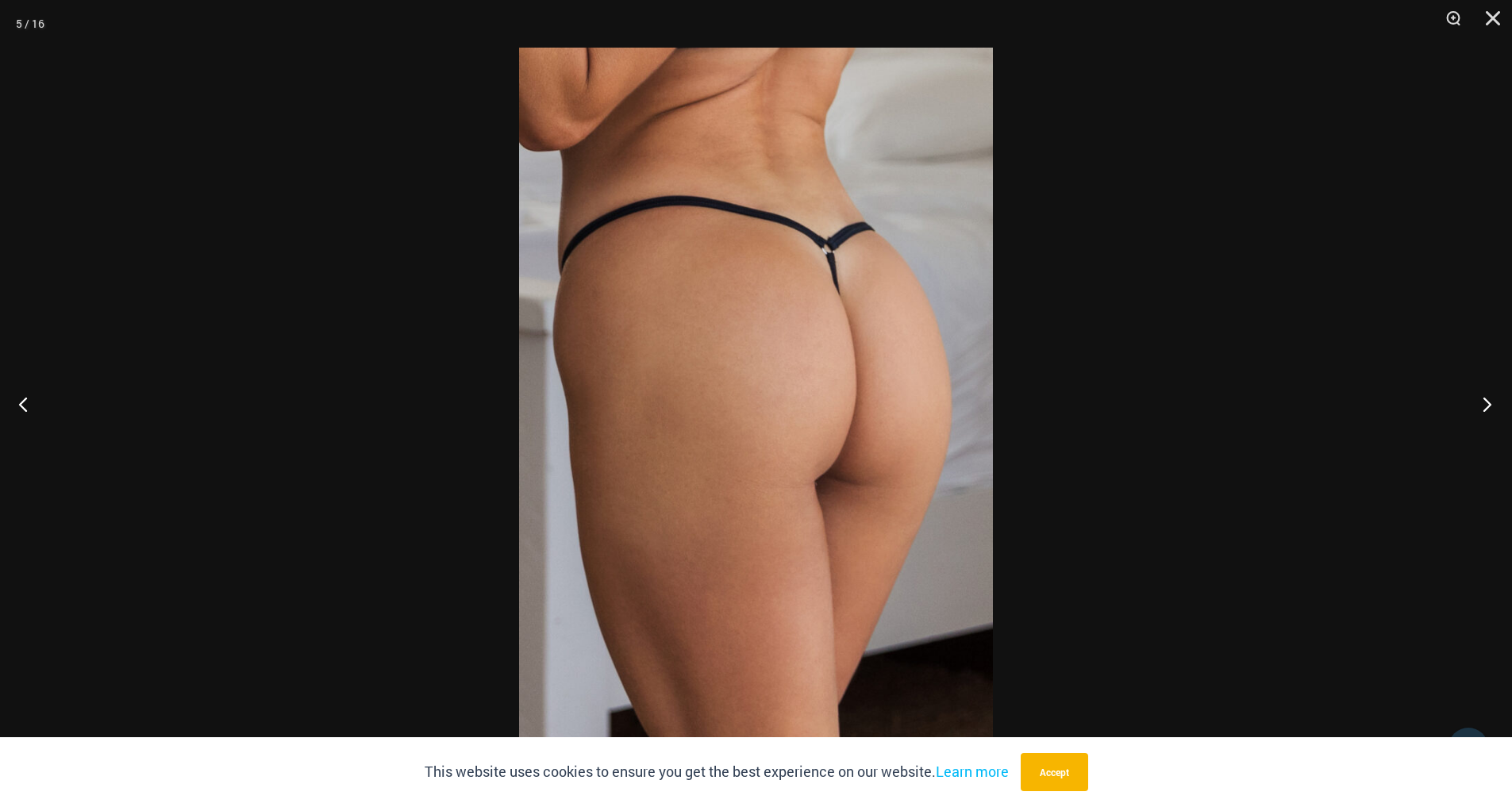
click at [1490, 403] on button "Next" at bounding box center [1482, 404] width 60 height 79
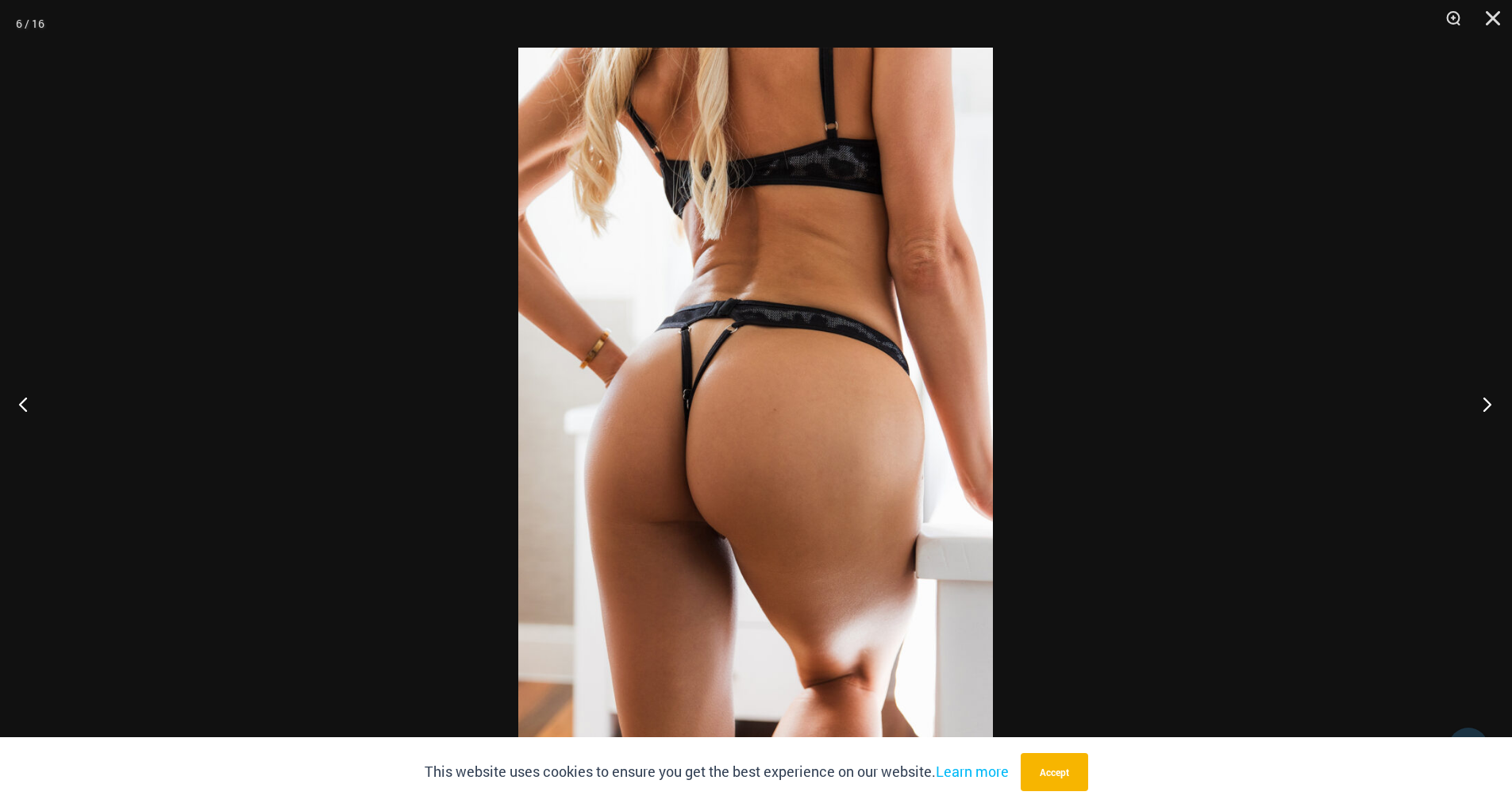
click at [1490, 403] on button "Next" at bounding box center [1482, 404] width 60 height 79
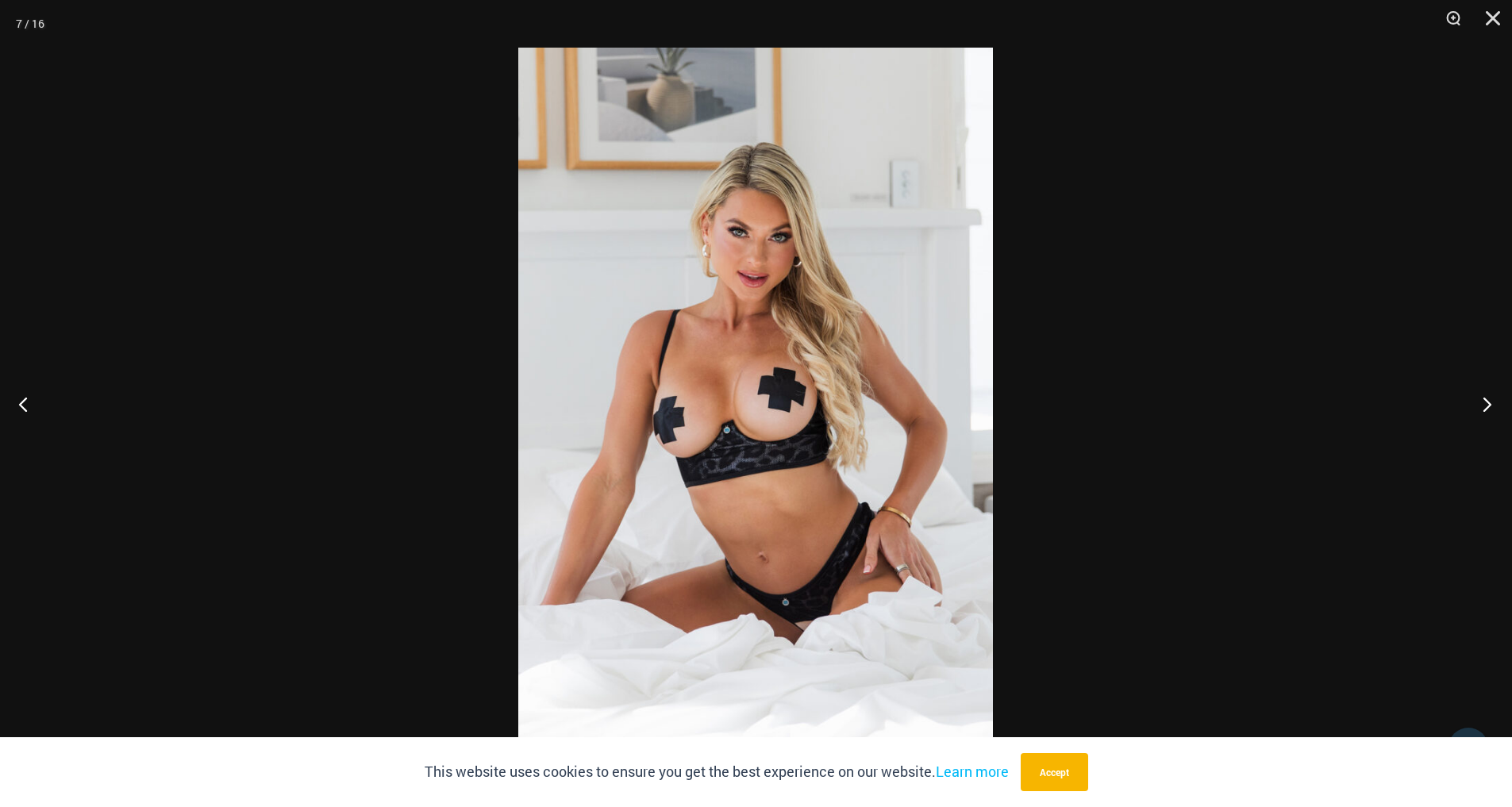
click at [1490, 403] on button "Next" at bounding box center [1482, 404] width 60 height 79
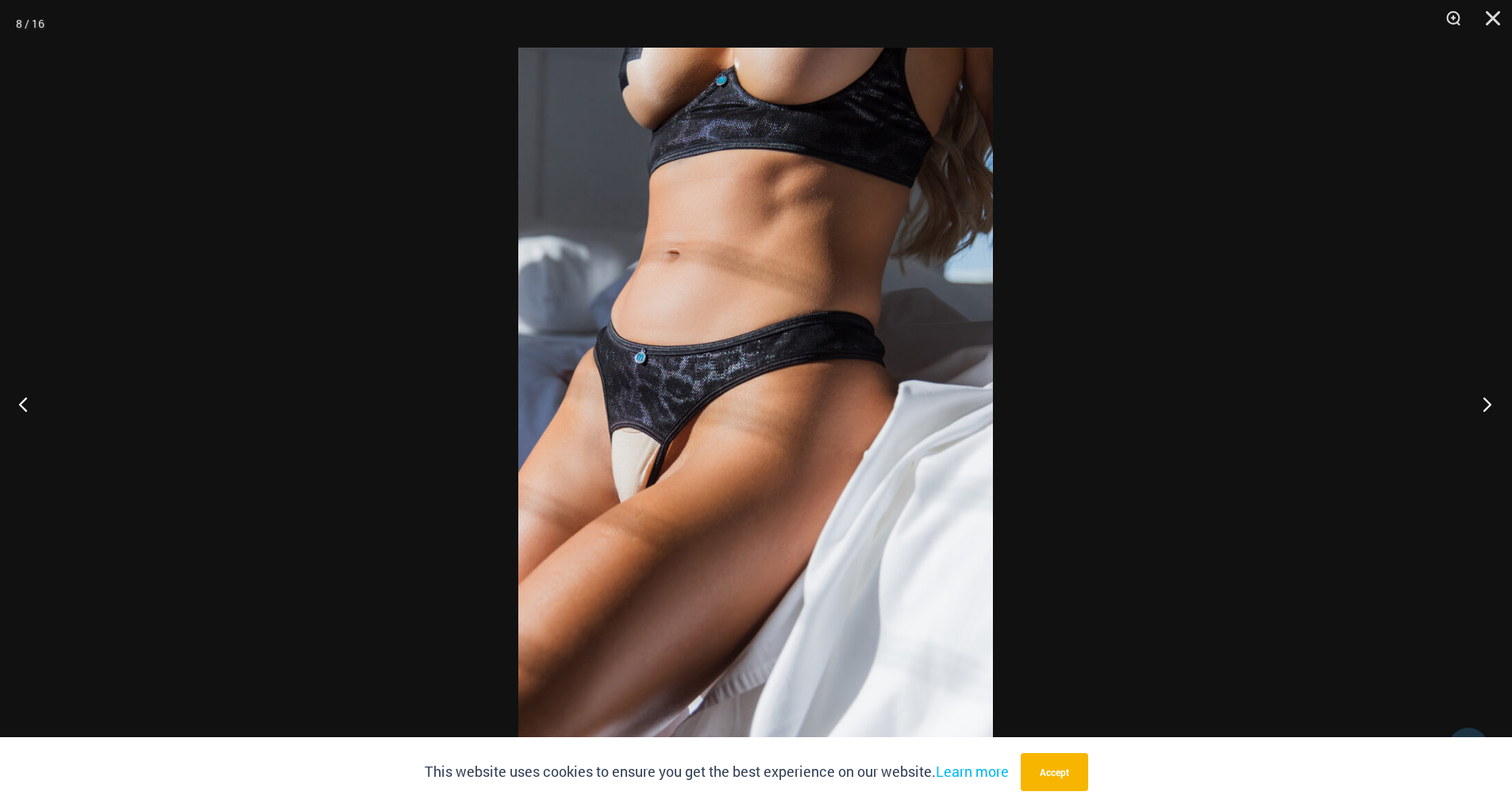
click at [1490, 403] on button "Next" at bounding box center [1482, 404] width 60 height 79
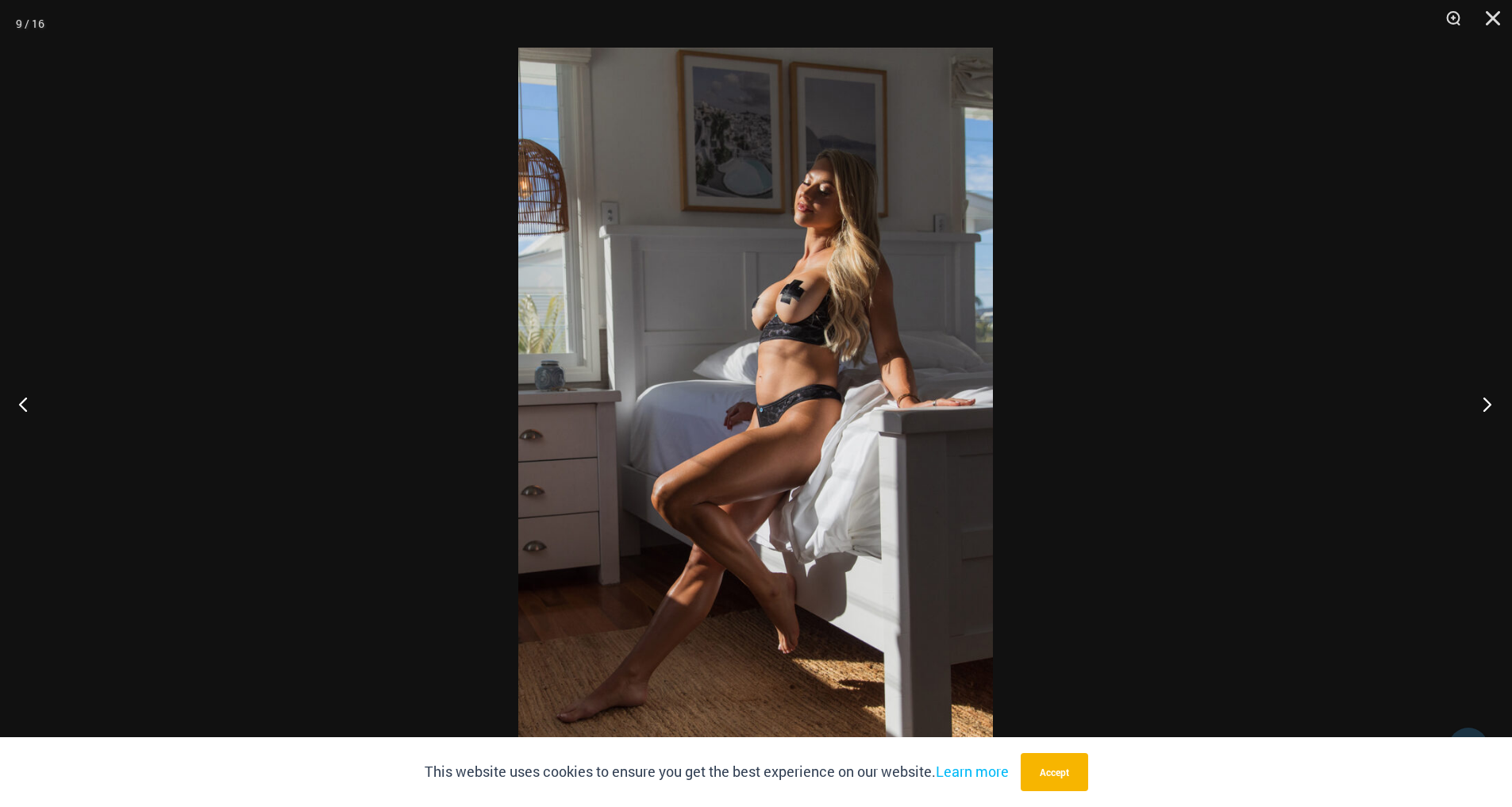
click at [1490, 403] on button "Next" at bounding box center [1482, 404] width 60 height 79
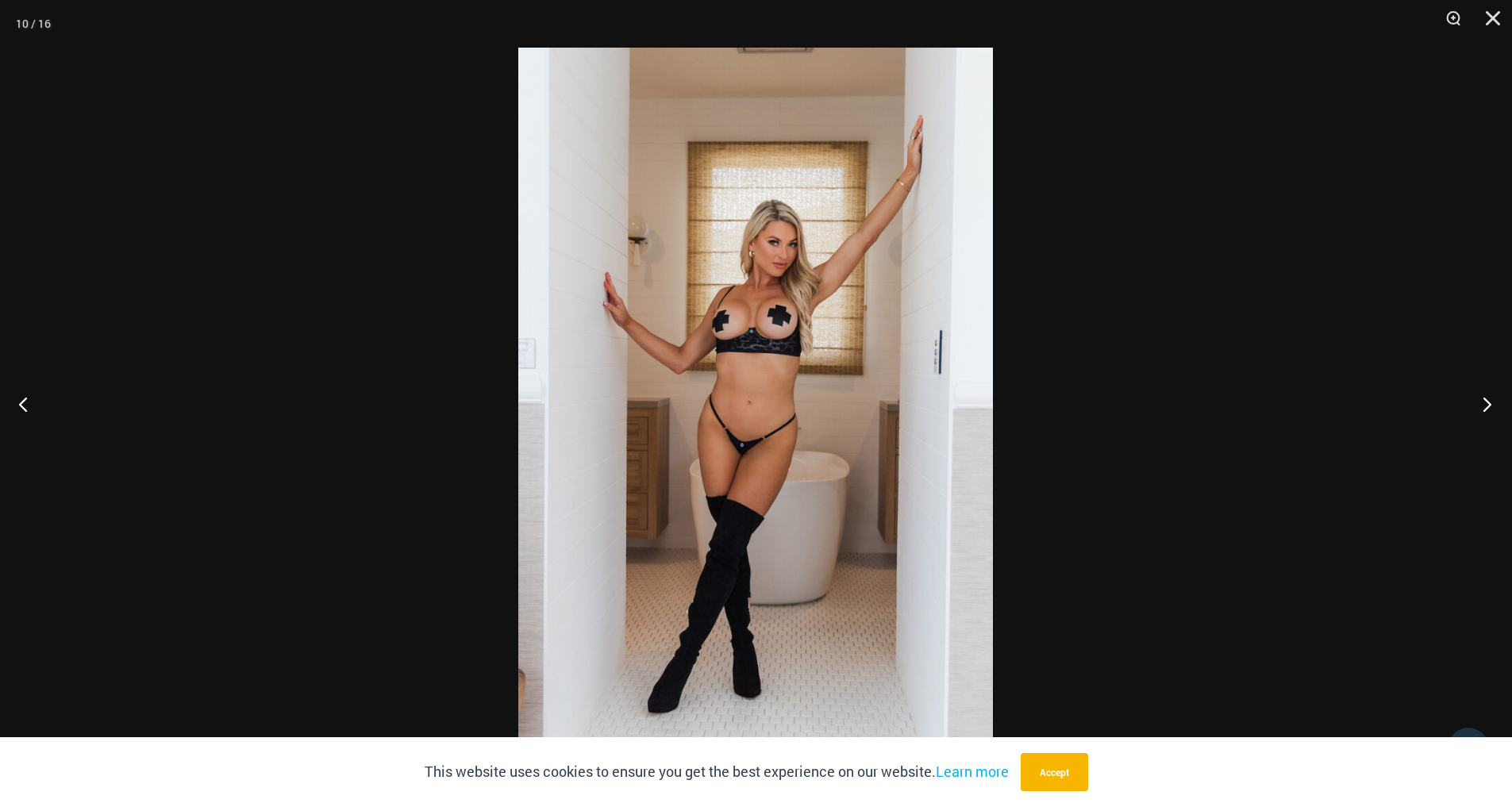
click at [1490, 403] on button "Next" at bounding box center [1482, 404] width 60 height 79
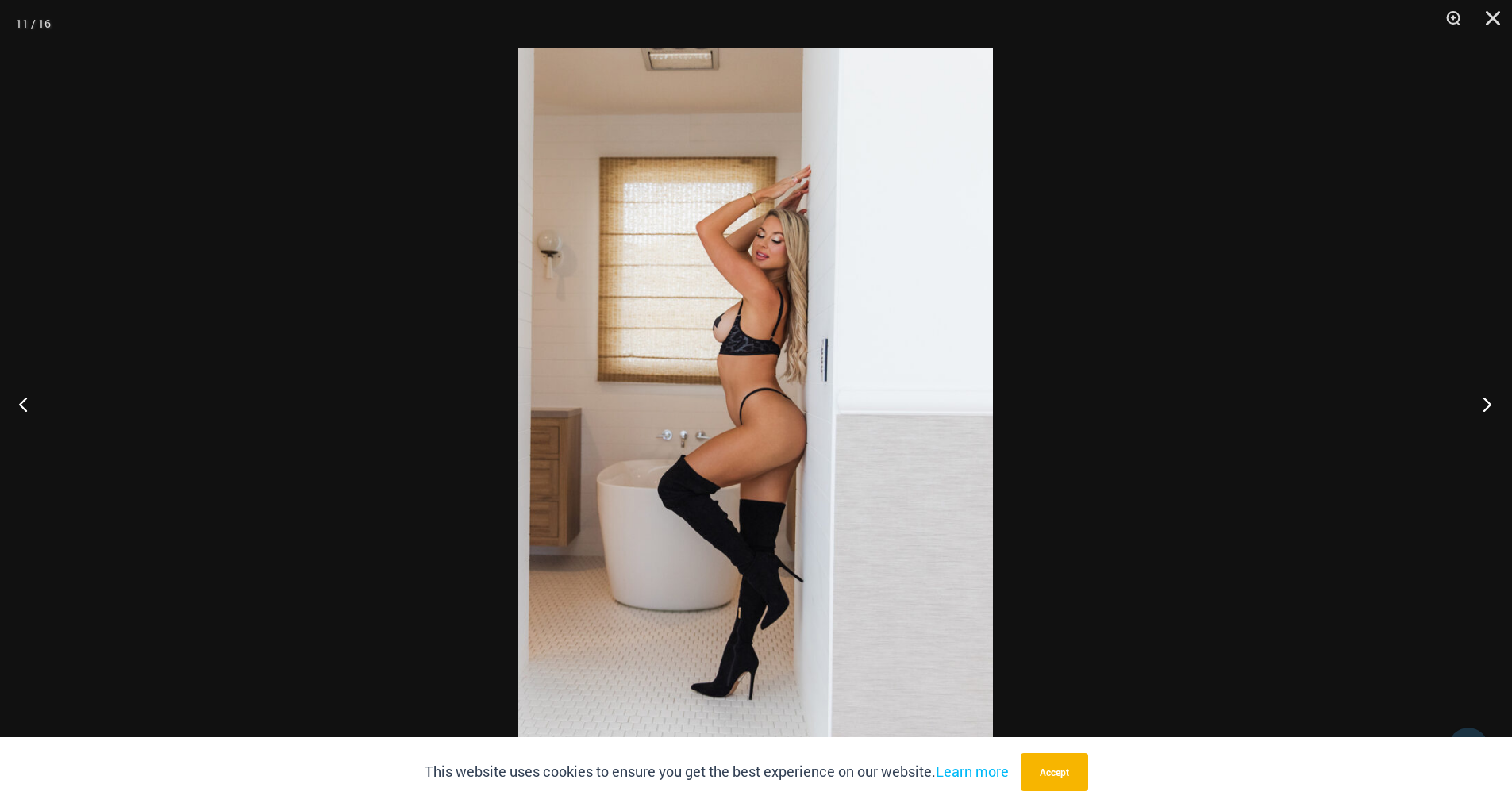
click at [1490, 403] on button "Next" at bounding box center [1482, 404] width 60 height 79
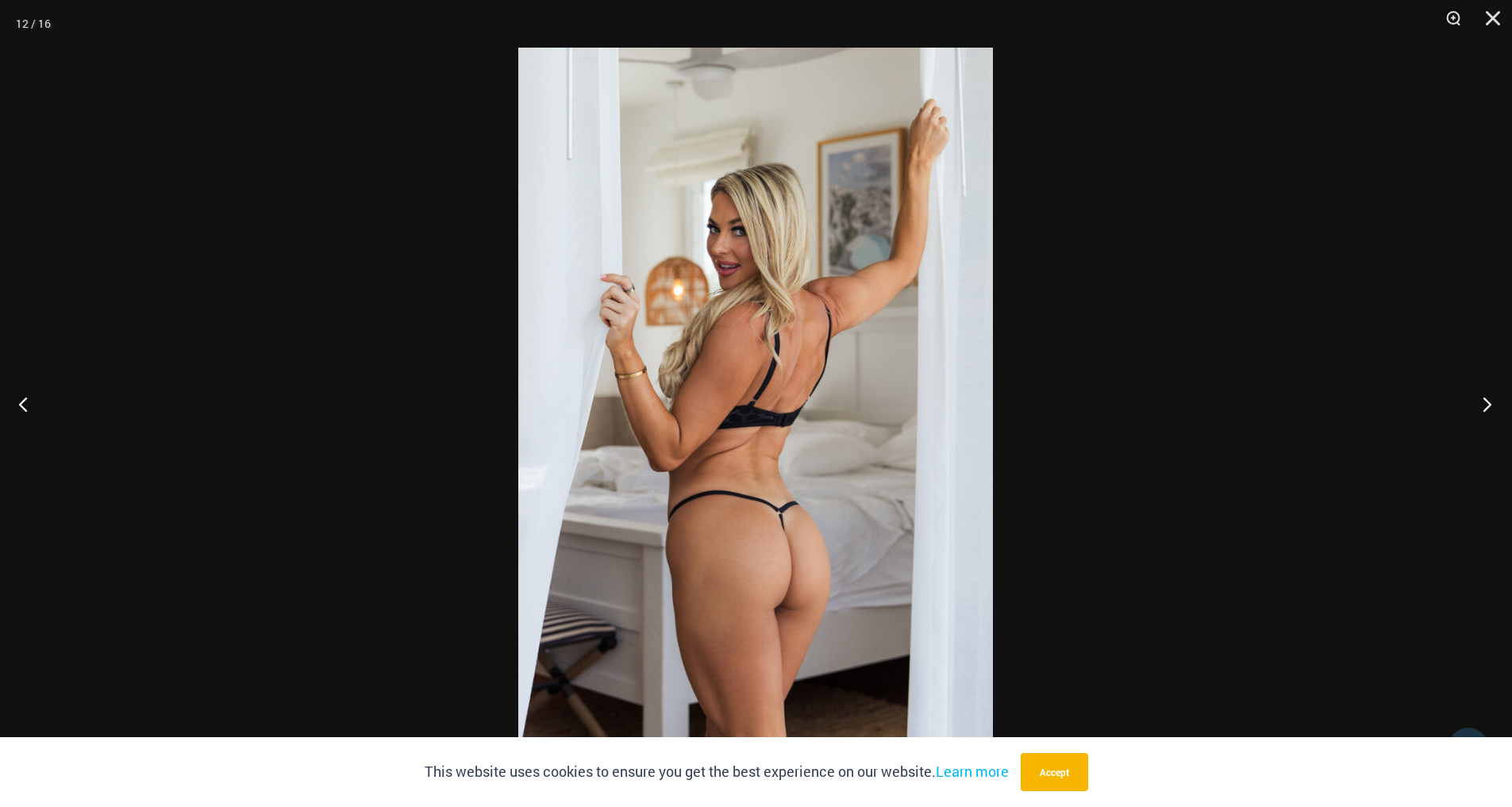
click at [1490, 403] on button "Next" at bounding box center [1482, 404] width 60 height 79
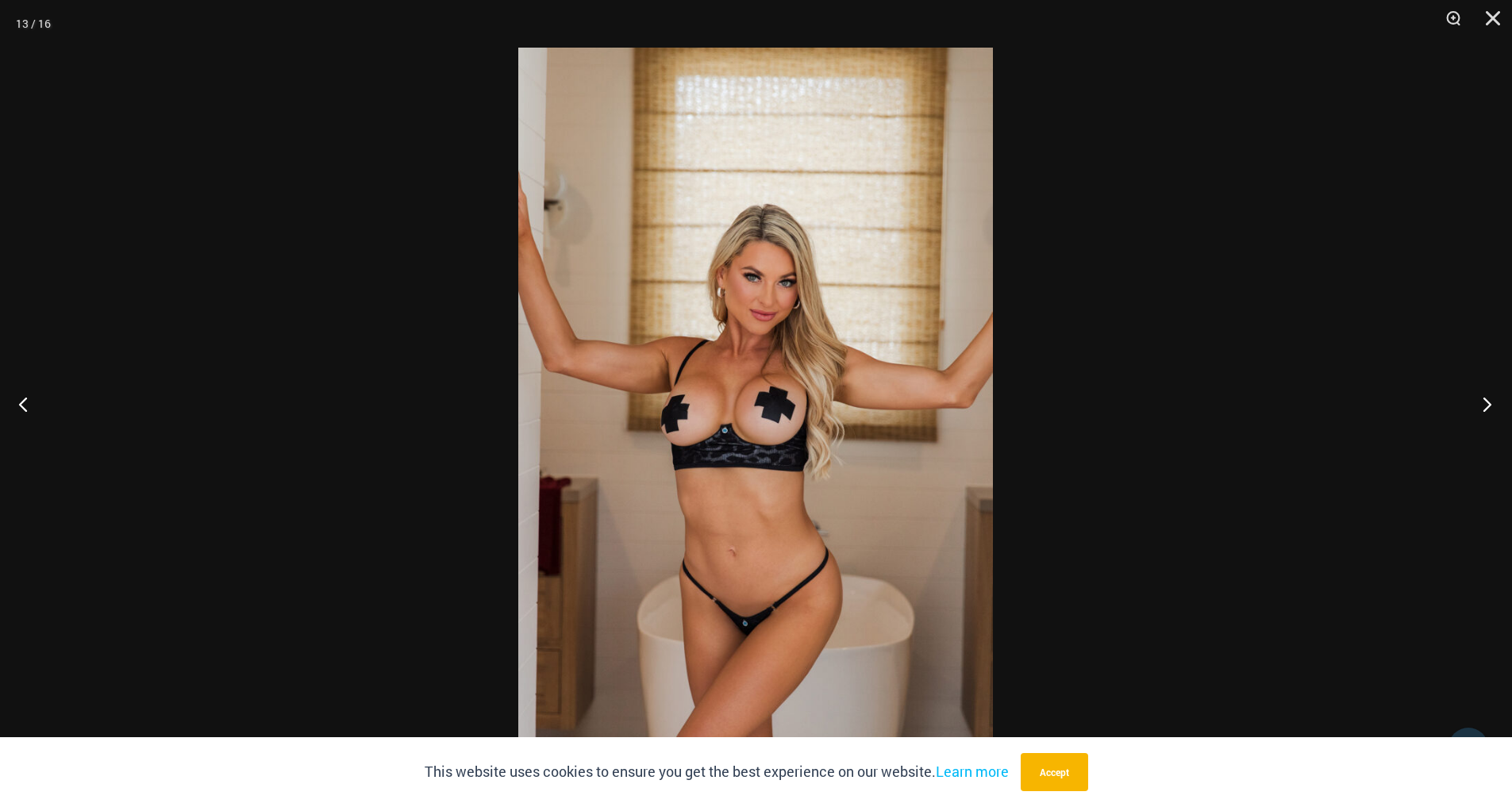
click at [1490, 403] on button "Next" at bounding box center [1482, 404] width 60 height 79
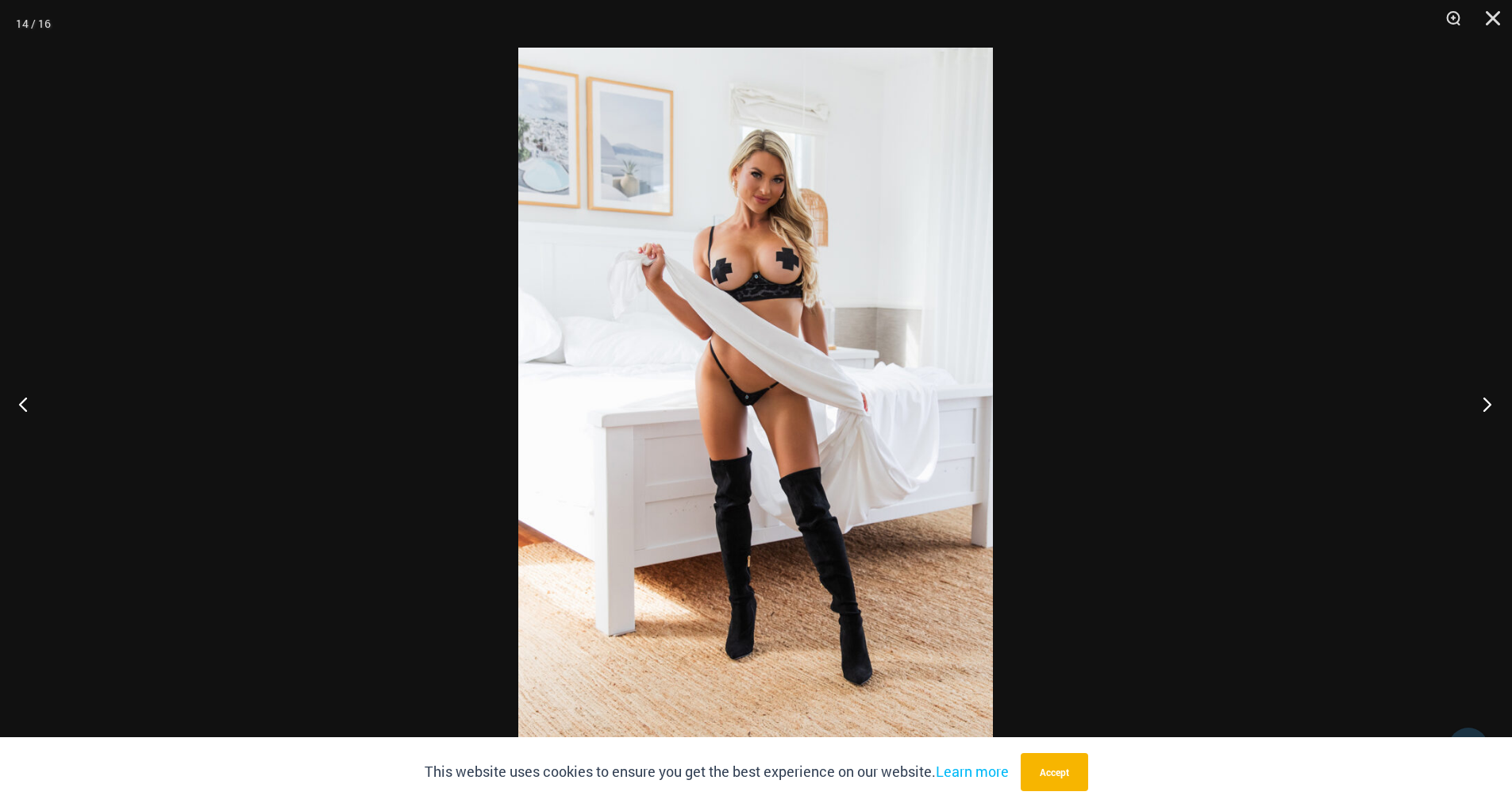
click at [1490, 403] on button "Next" at bounding box center [1482, 404] width 60 height 79
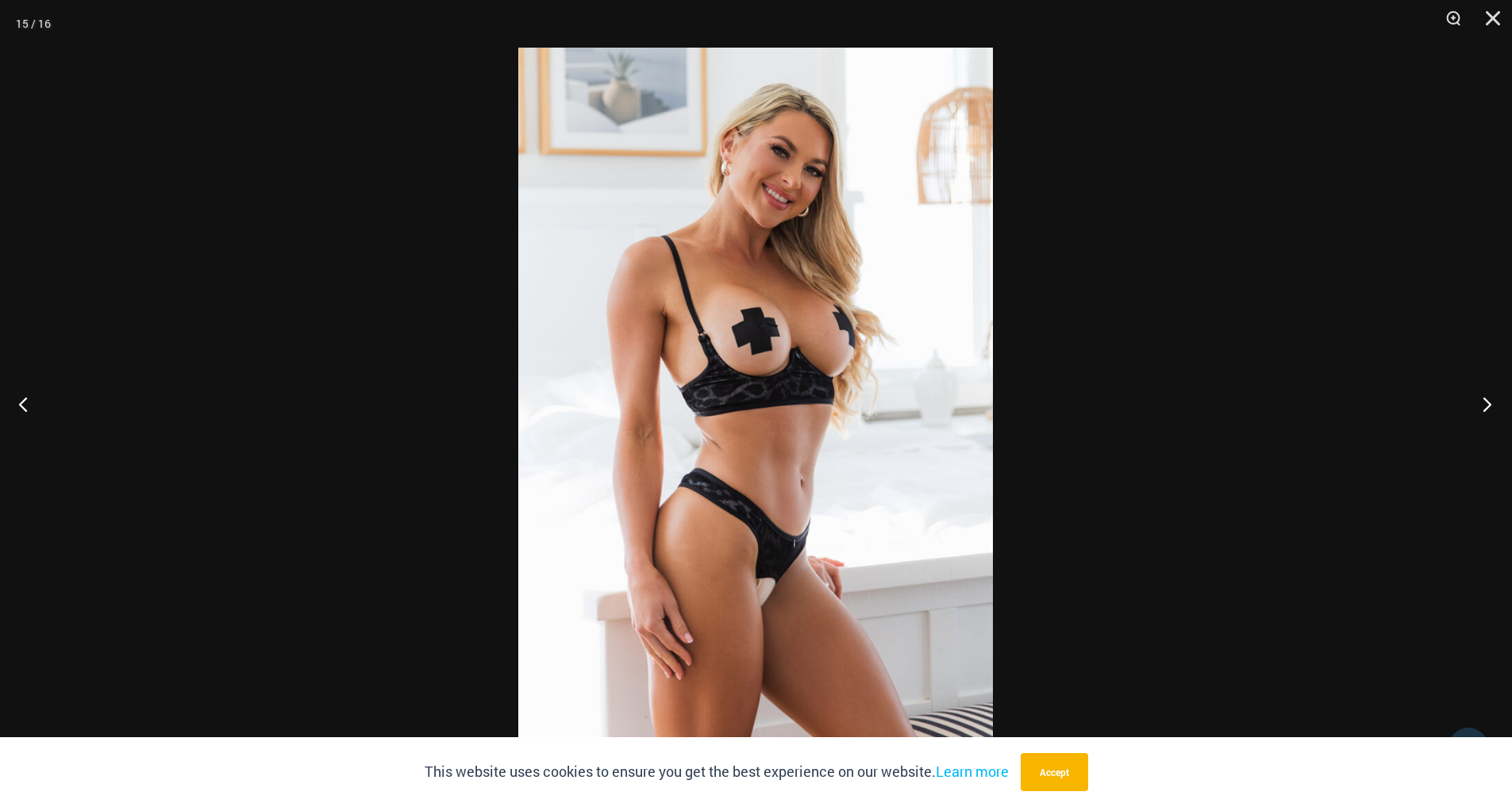
click at [1490, 403] on button "Next" at bounding box center [1482, 404] width 60 height 79
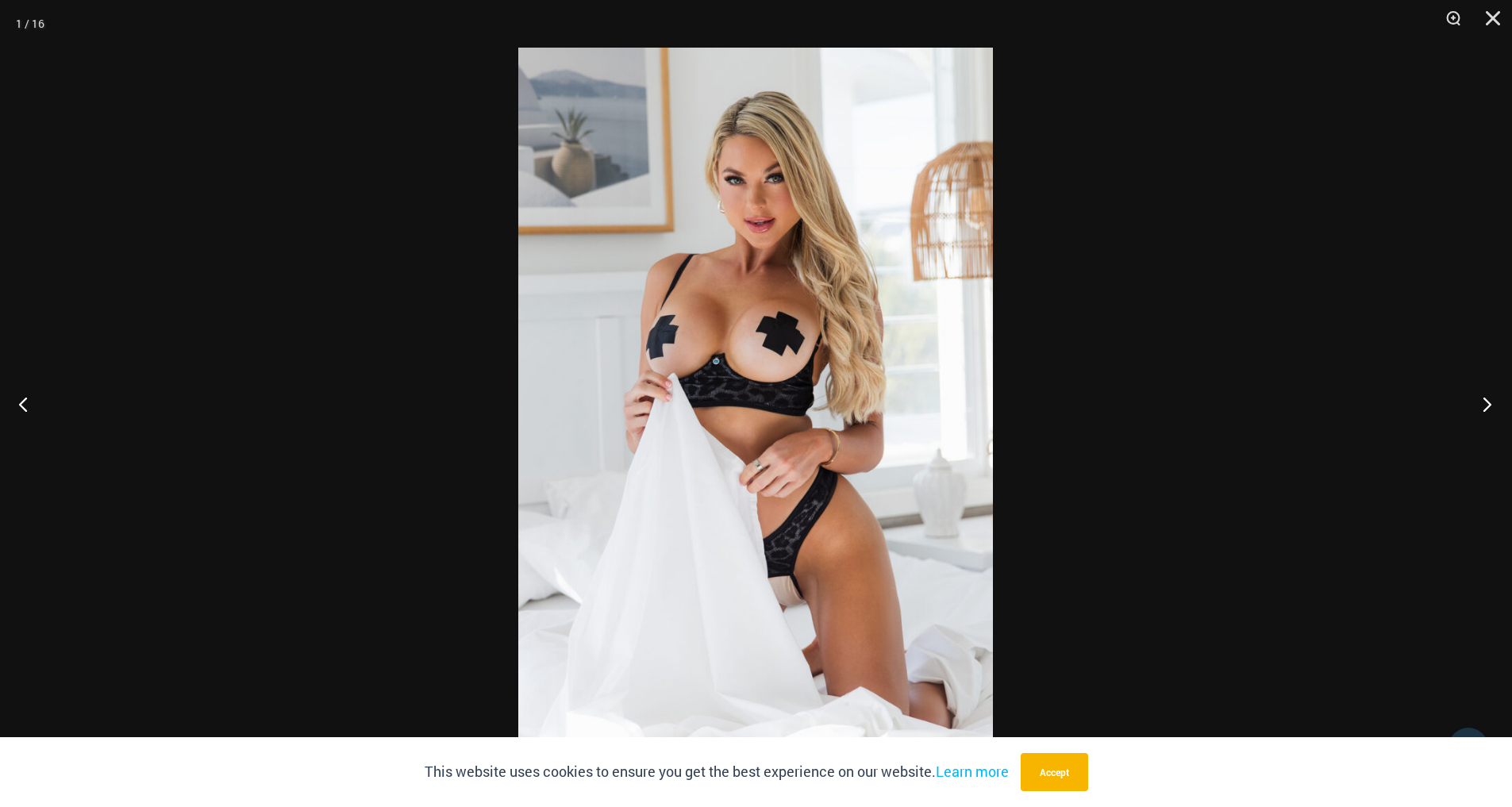
click at [1490, 403] on button "Next" at bounding box center [1482, 404] width 60 height 79
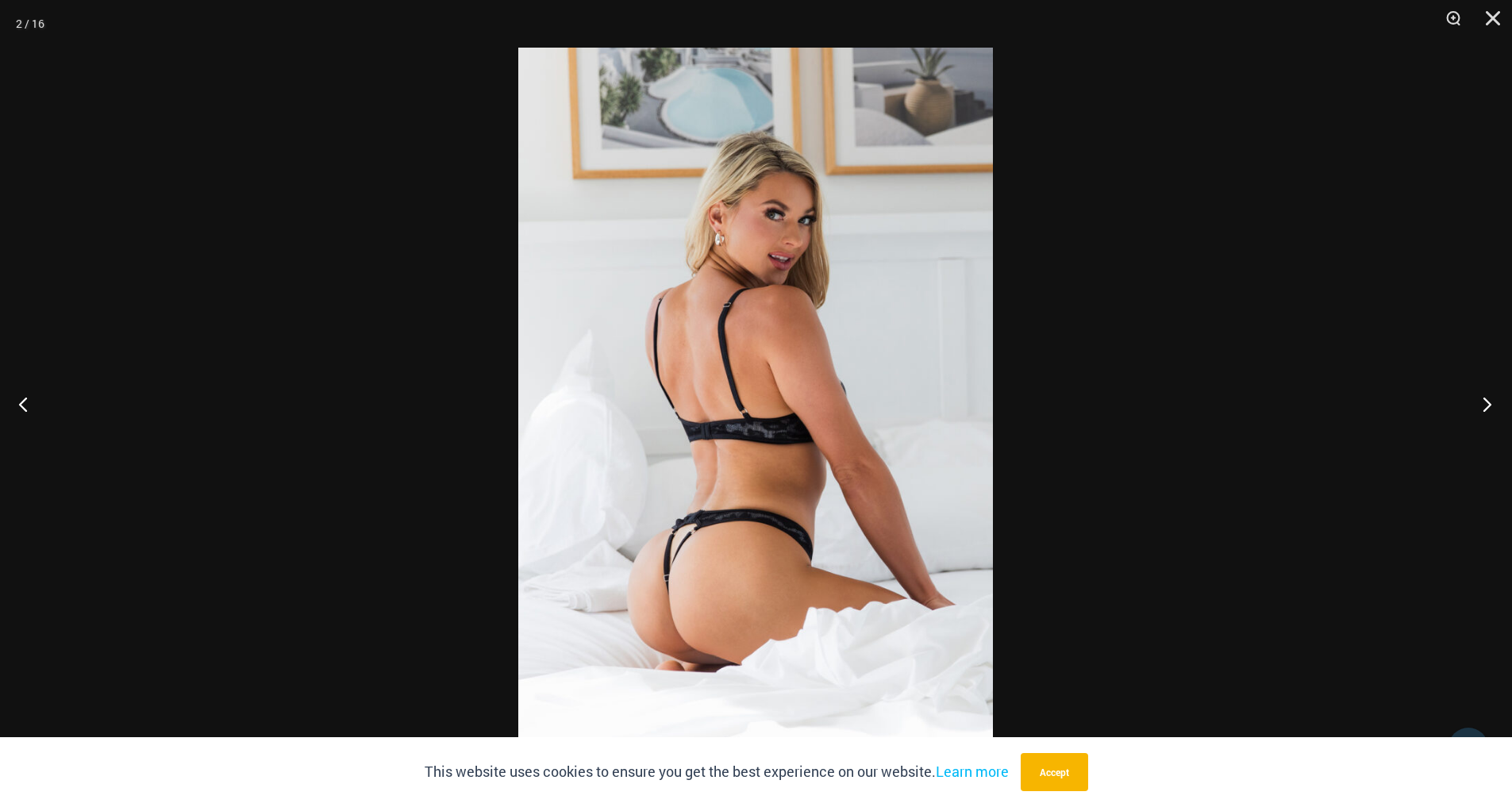
click at [1490, 403] on button "Next" at bounding box center [1482, 404] width 60 height 79
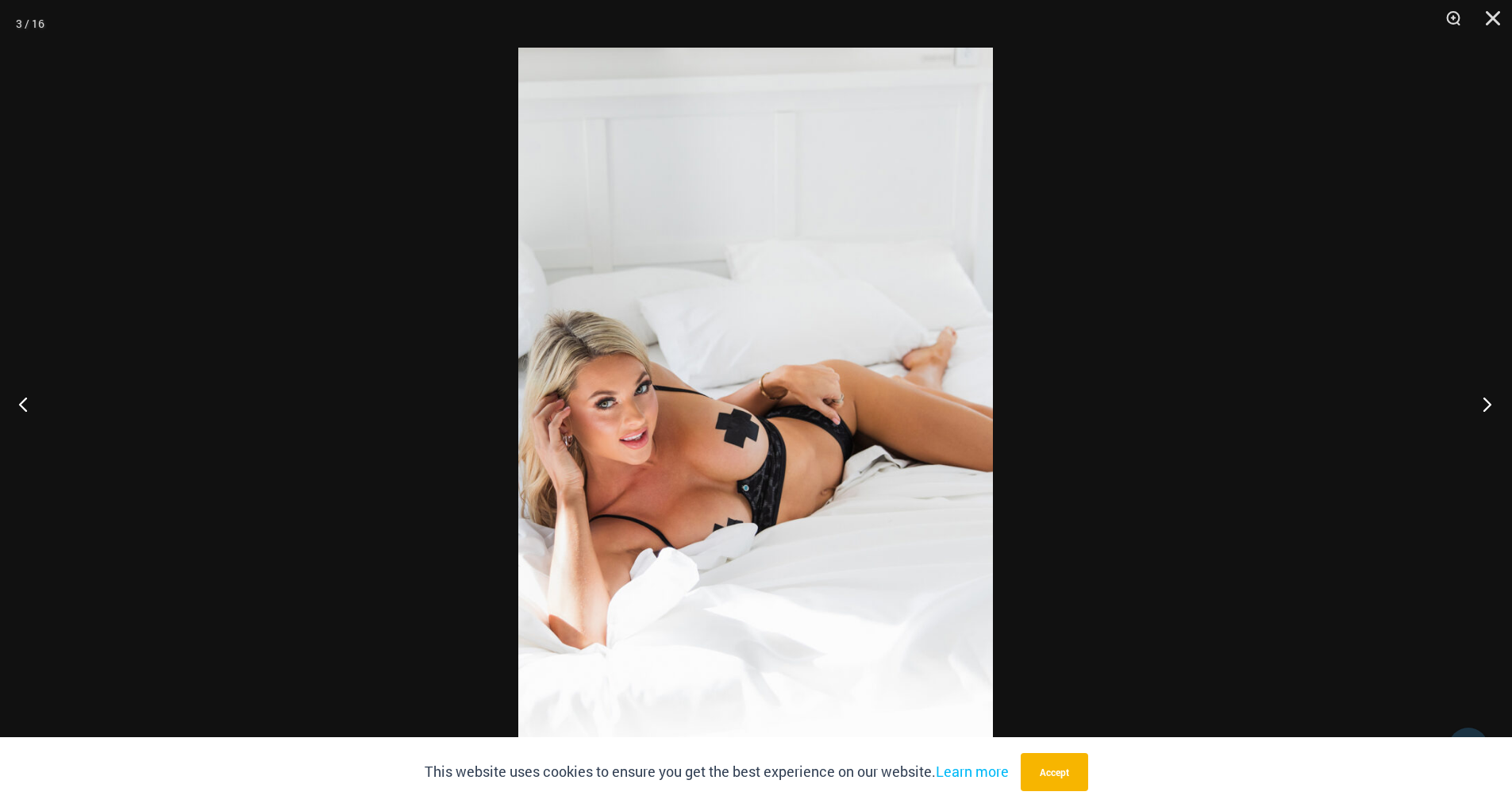
click at [1490, 403] on button "Next" at bounding box center [1482, 404] width 60 height 79
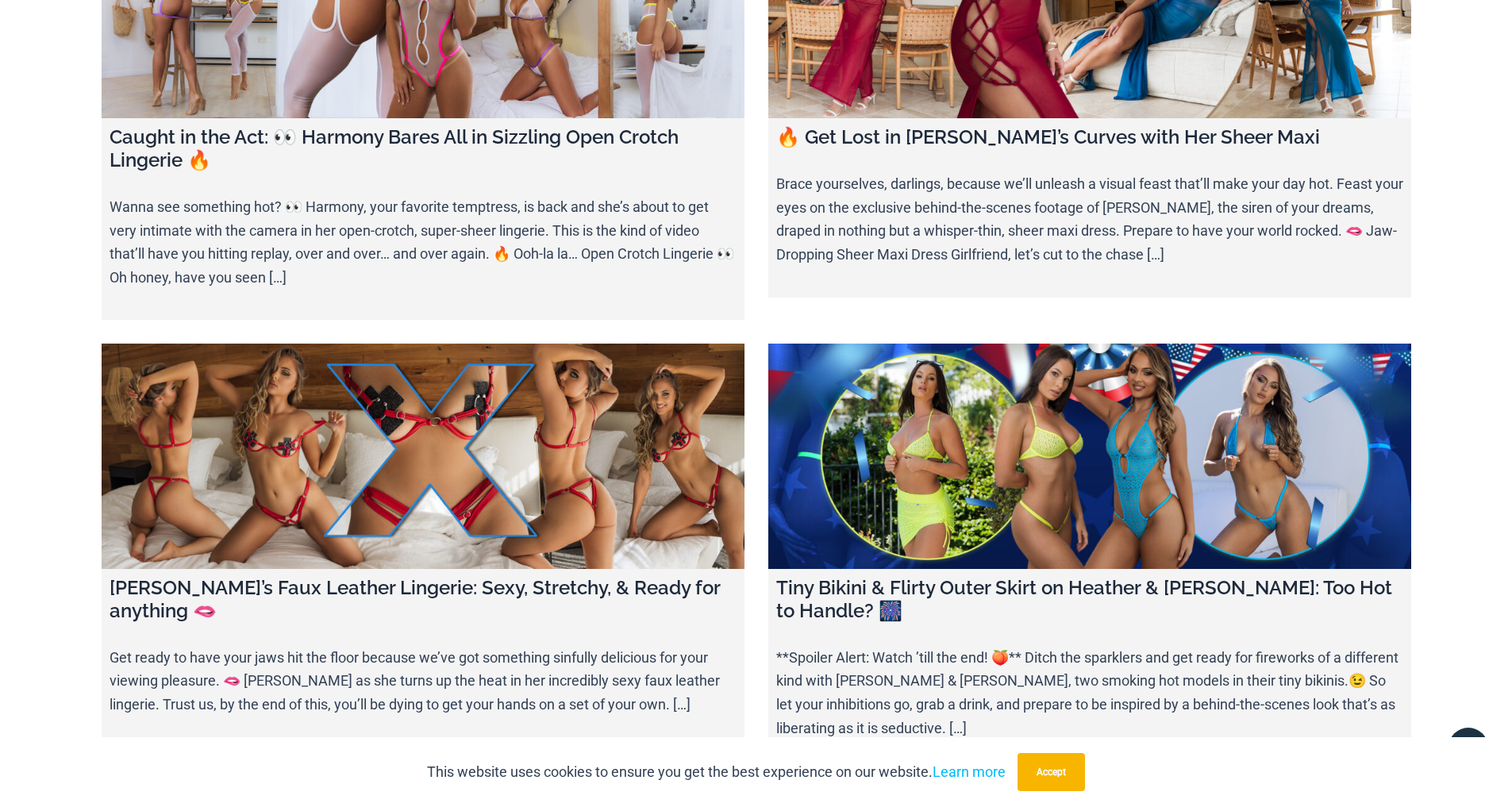
scroll to position [2225, 0]
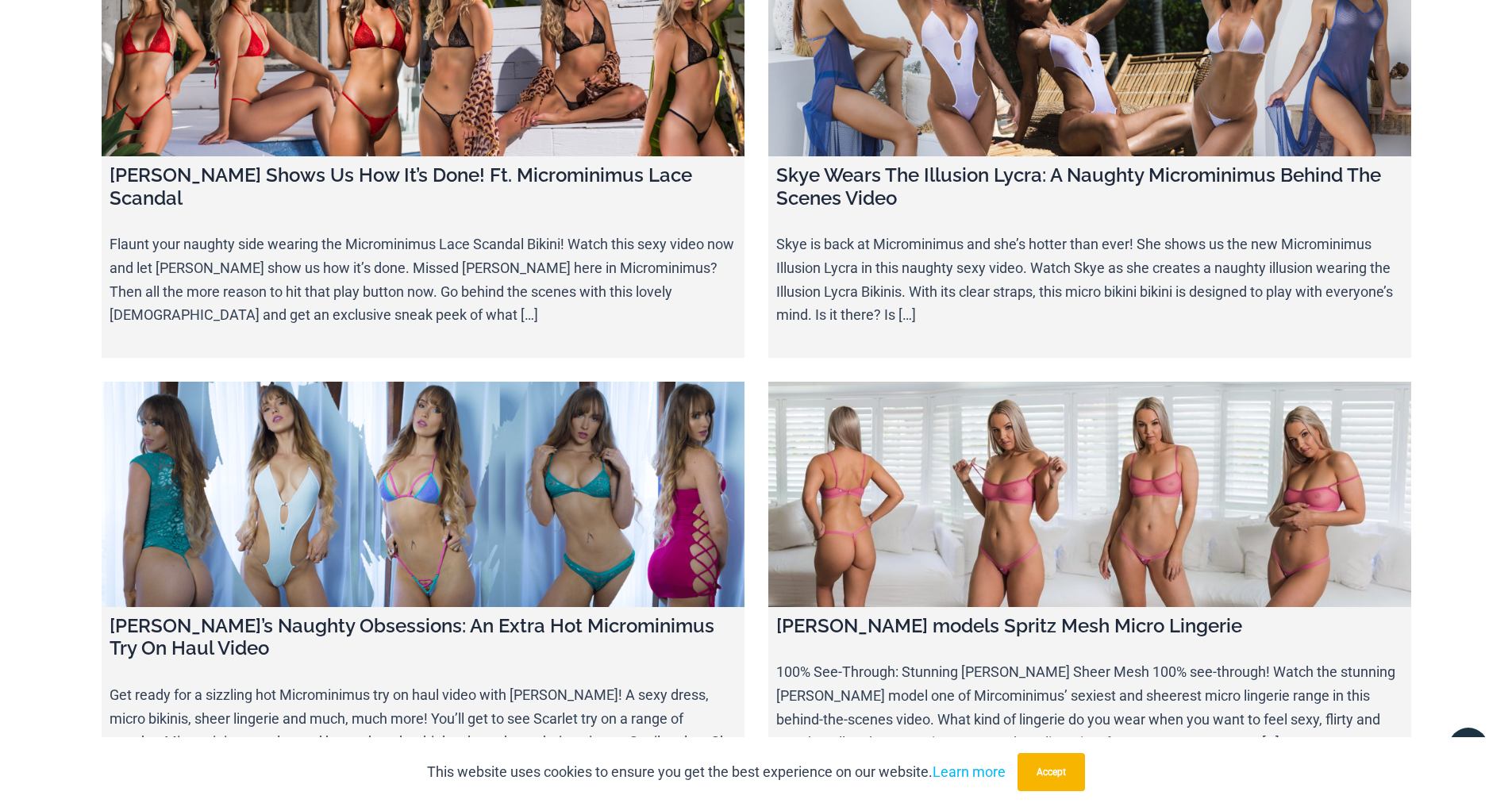
scroll to position [19004, 0]
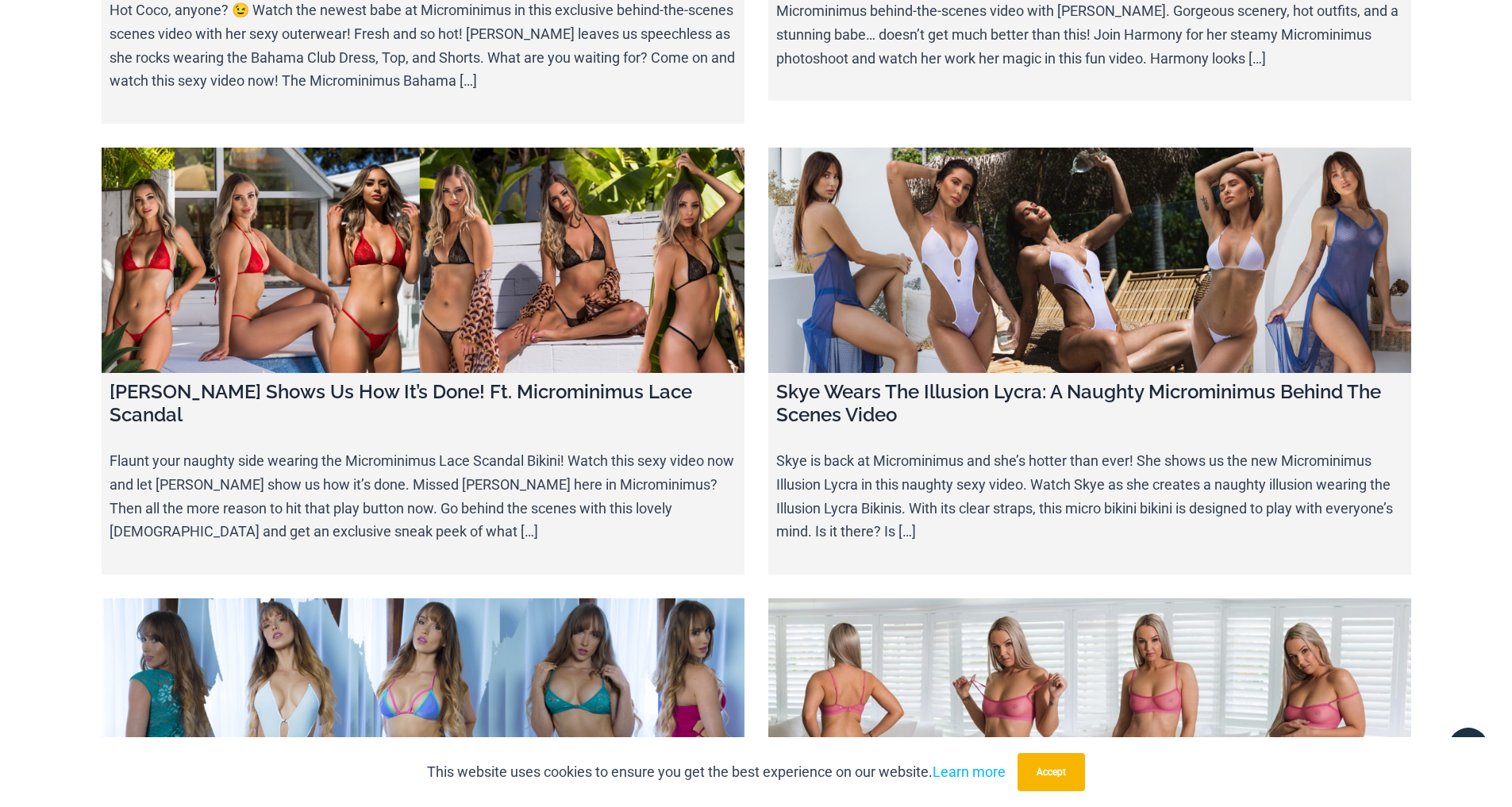
click at [1012, 599] on link at bounding box center [1090, 712] width 643 height 225
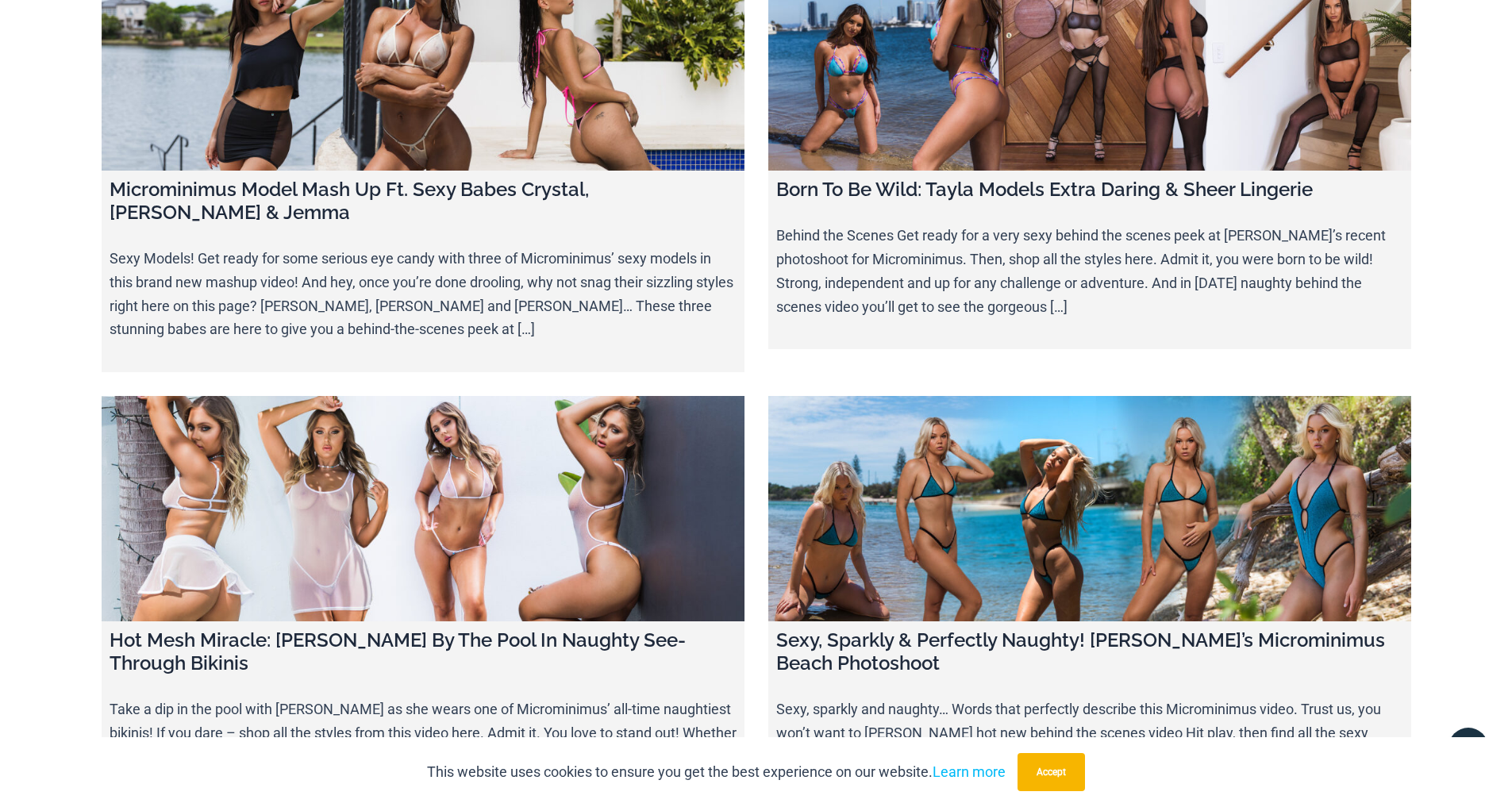
scroll to position [15320, 0]
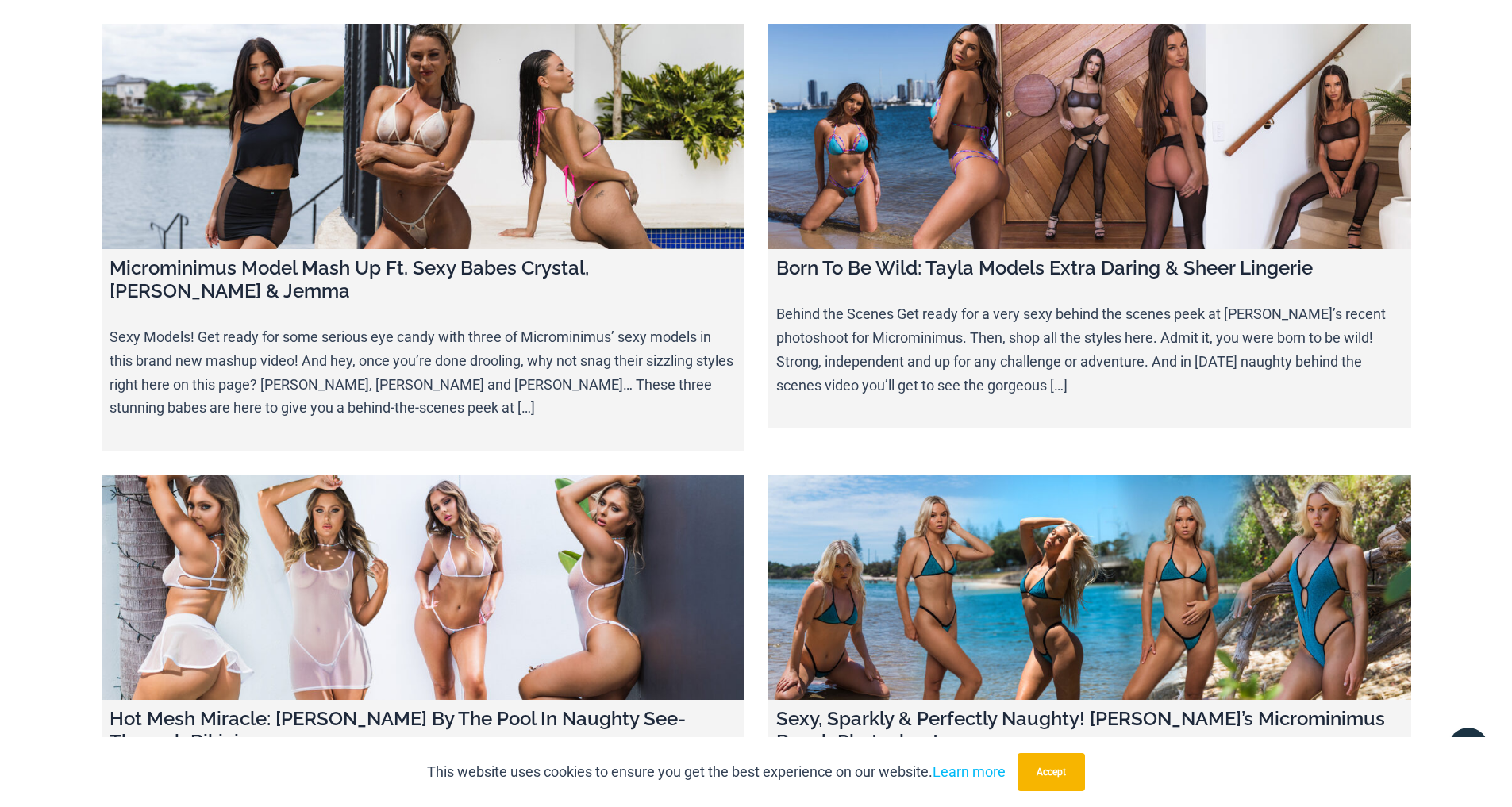
click at [518, 474] on link at bounding box center [423, 587] width 643 height 225
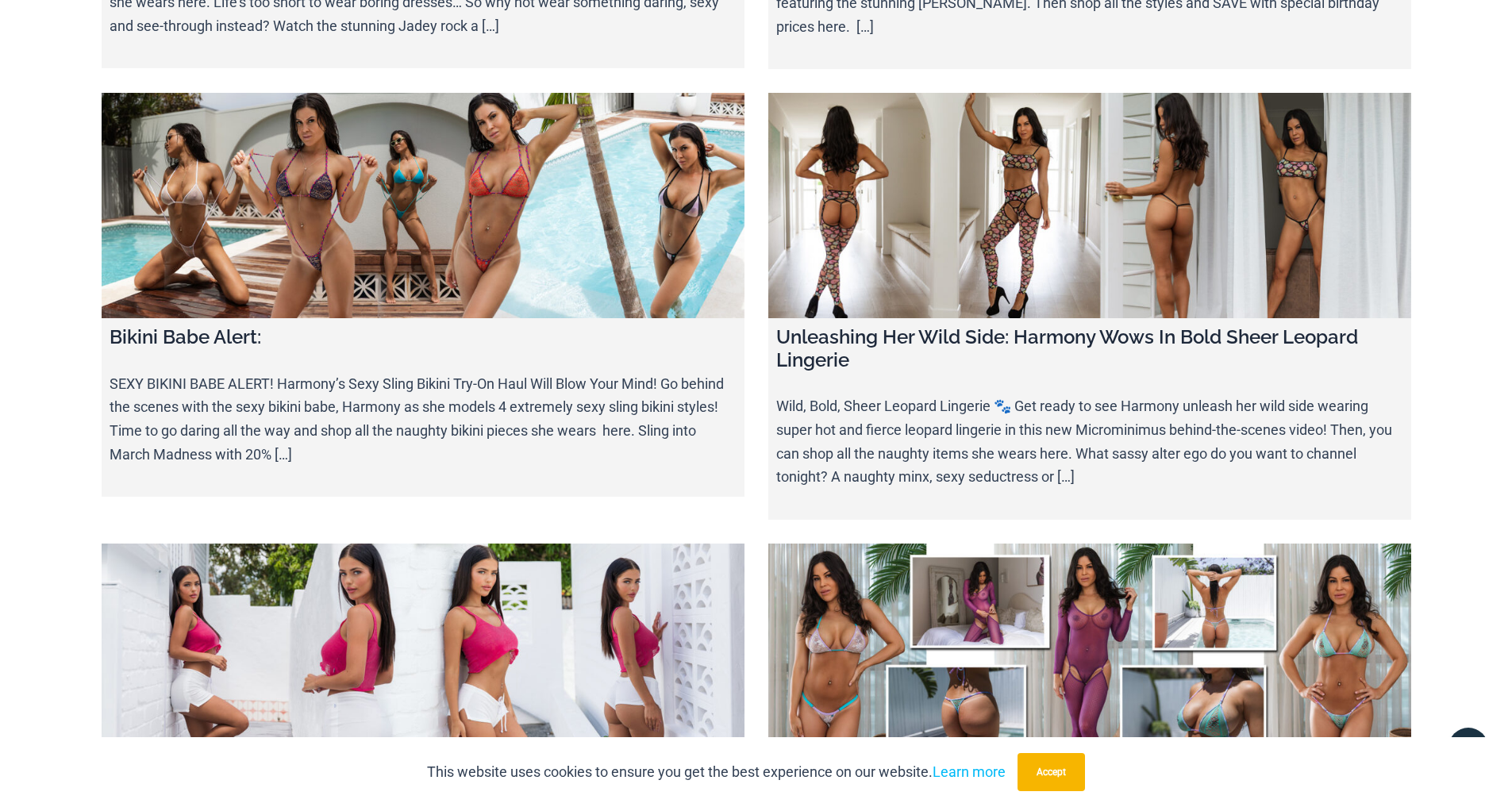
scroll to position [13883, 0]
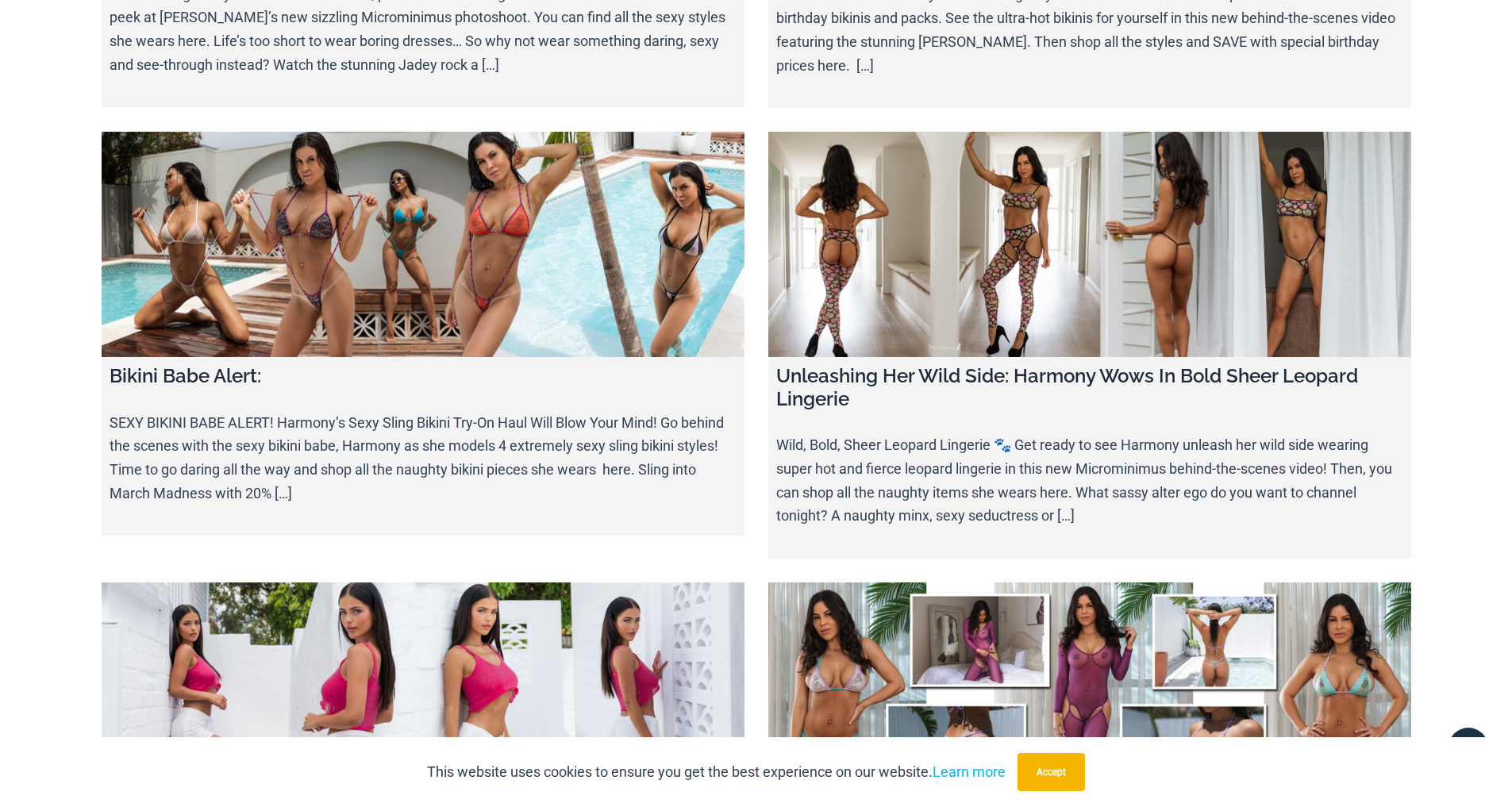
click at [965, 583] on link at bounding box center [1090, 695] width 643 height 225
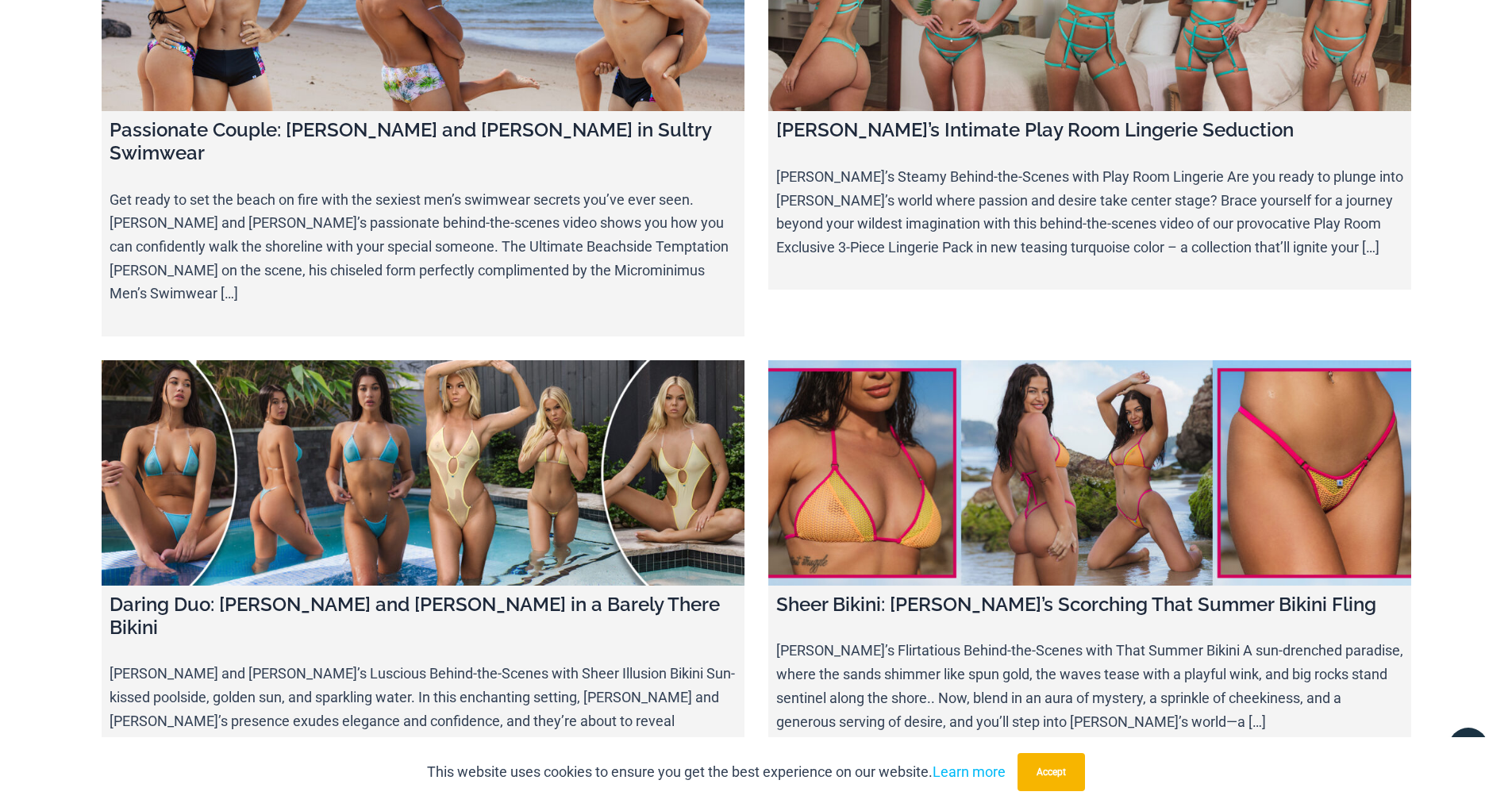
scroll to position [11008, 0]
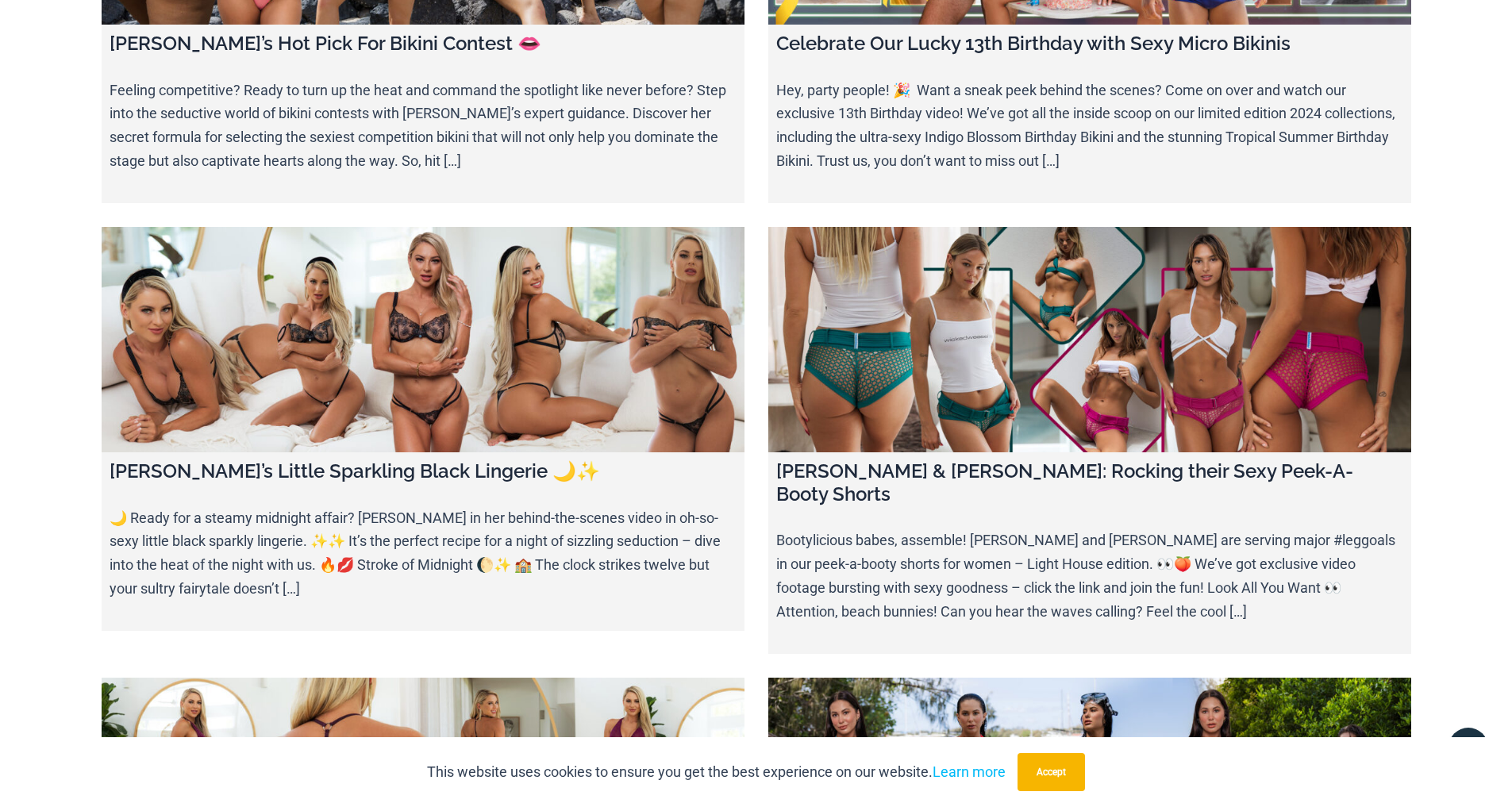
scroll to position [4785, 0]
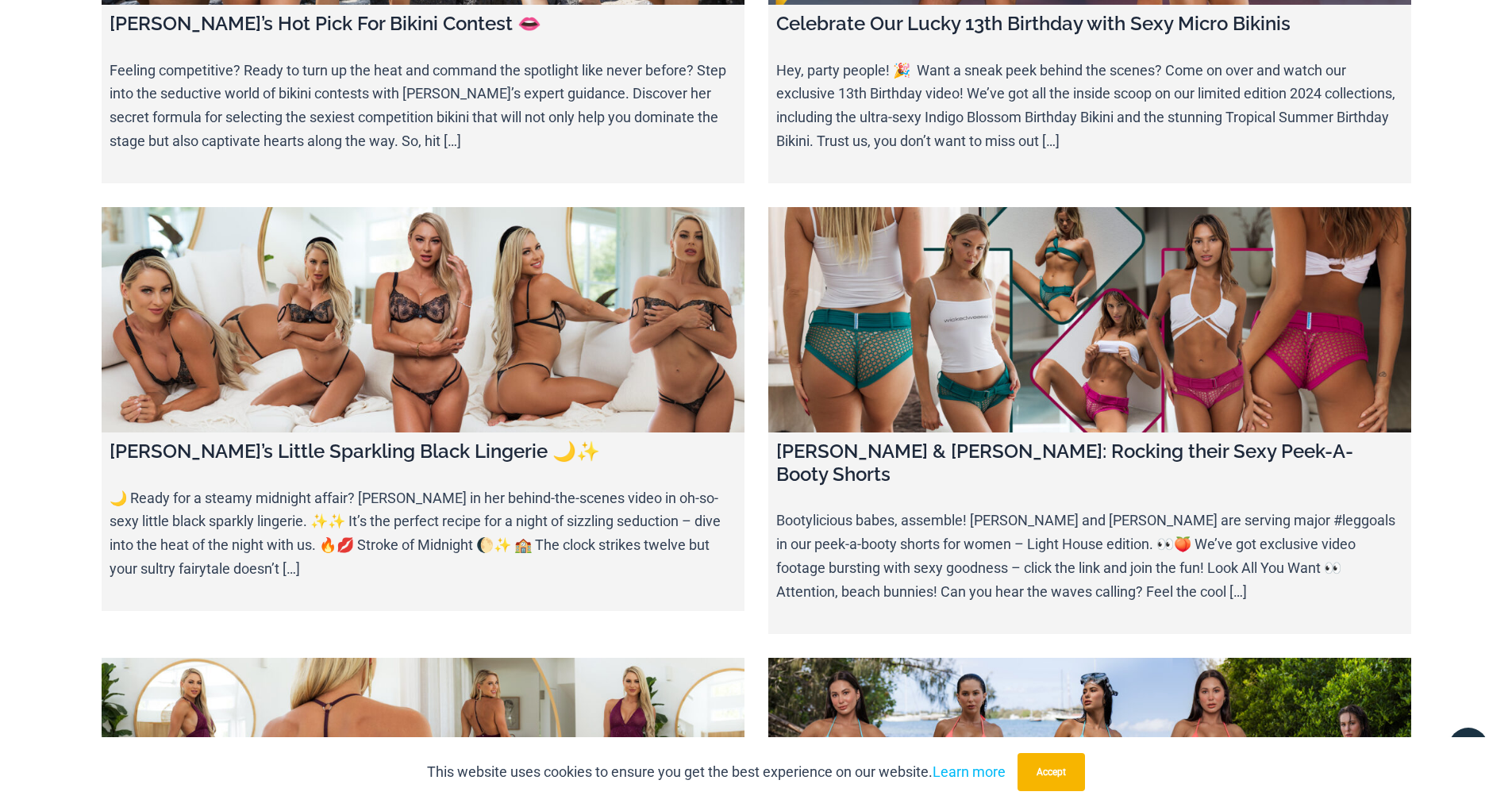
click at [421, 433] on link at bounding box center [423, 320] width 643 height 225
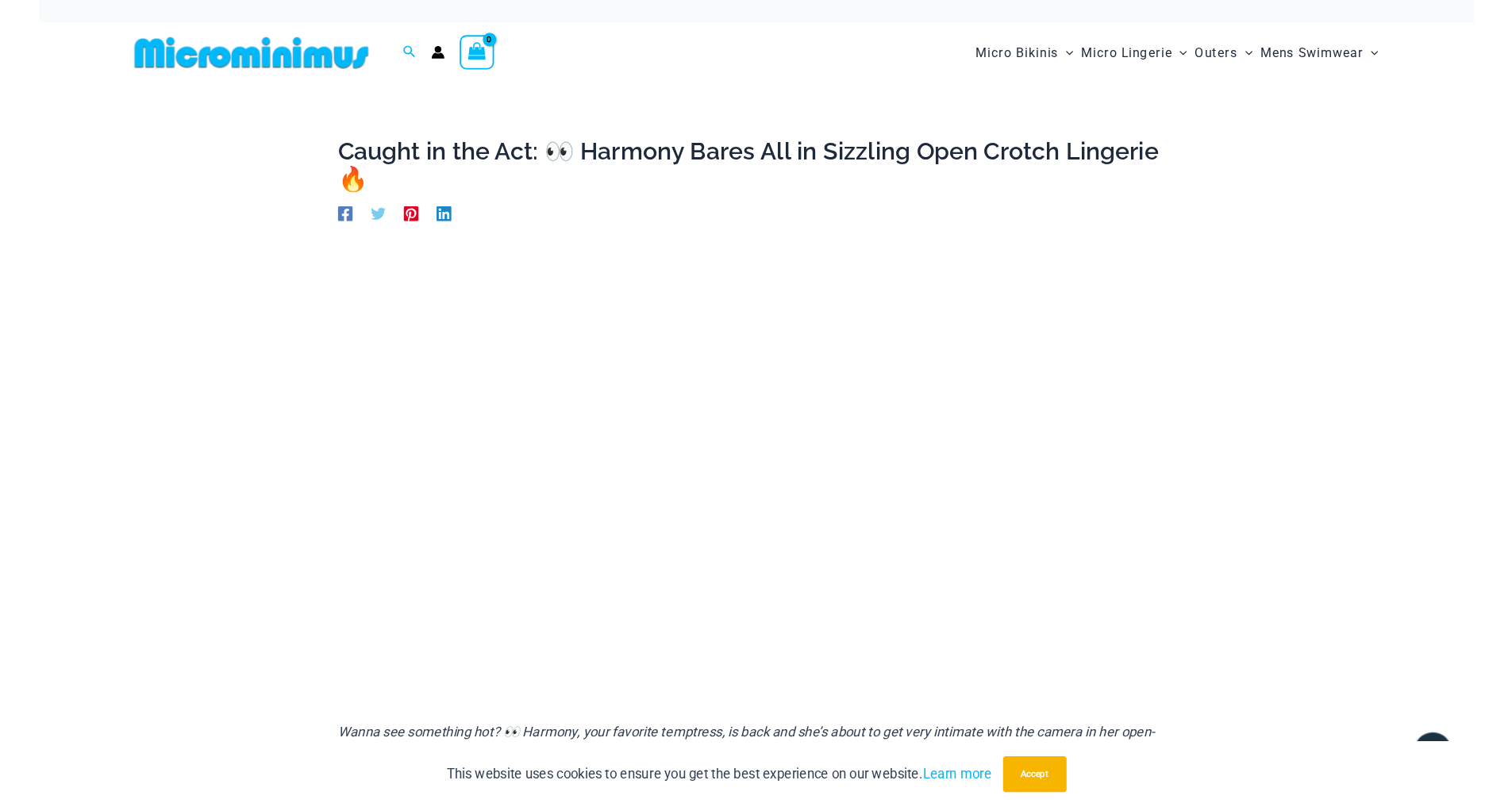
scroll to position [403, 0]
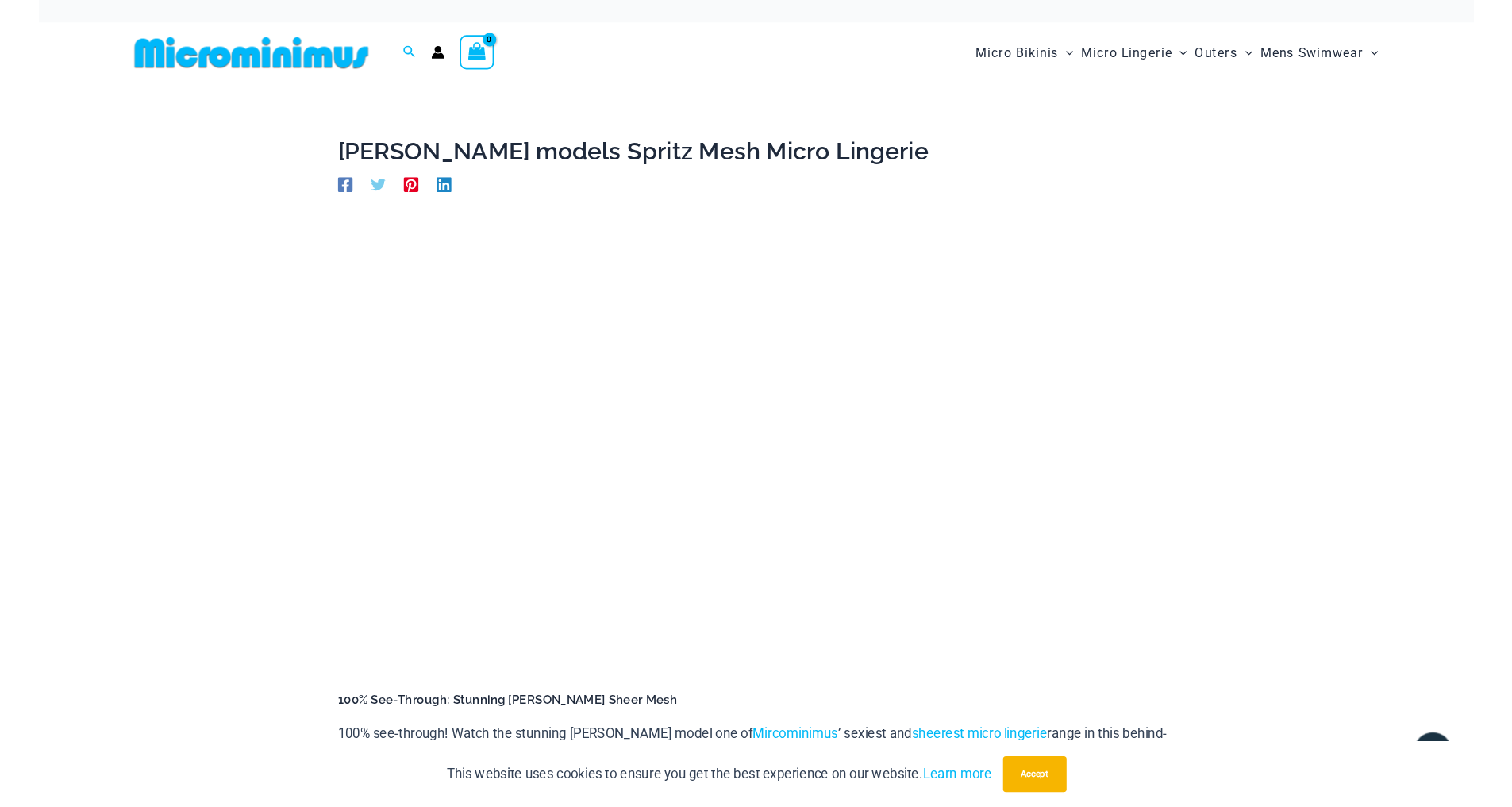
scroll to position [347, 0]
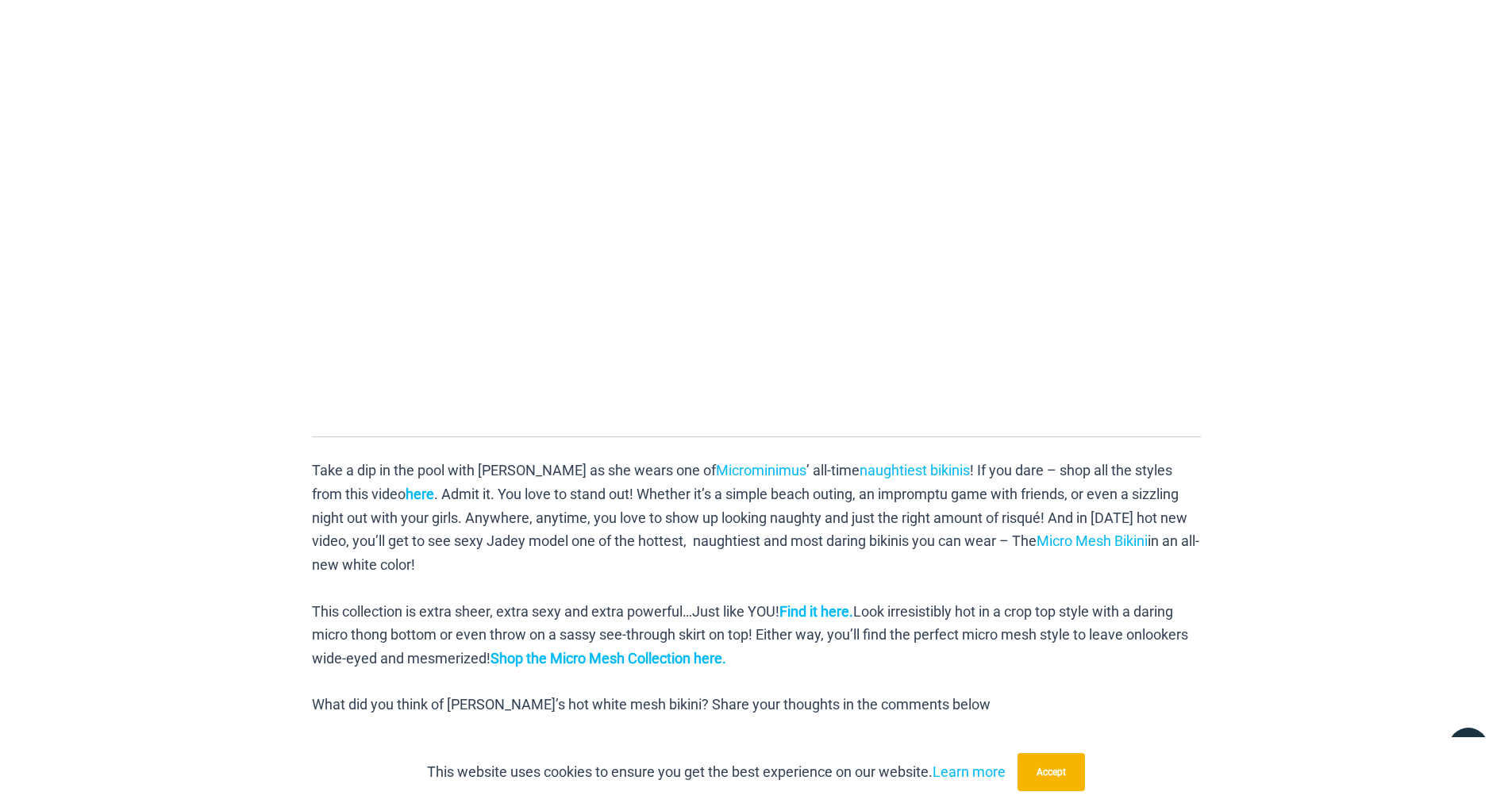
scroll to position [330, 1]
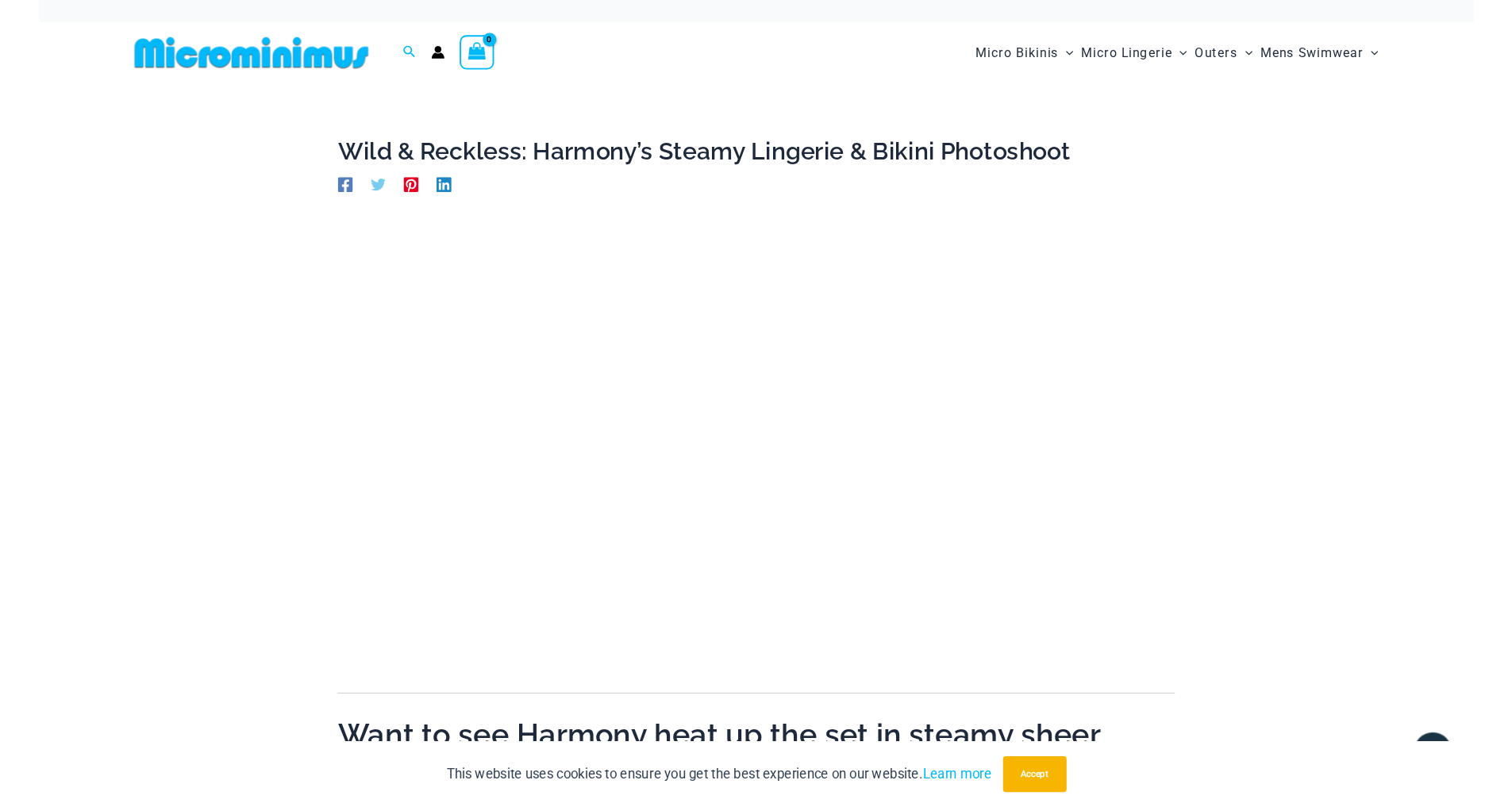
scroll to position [405, 0]
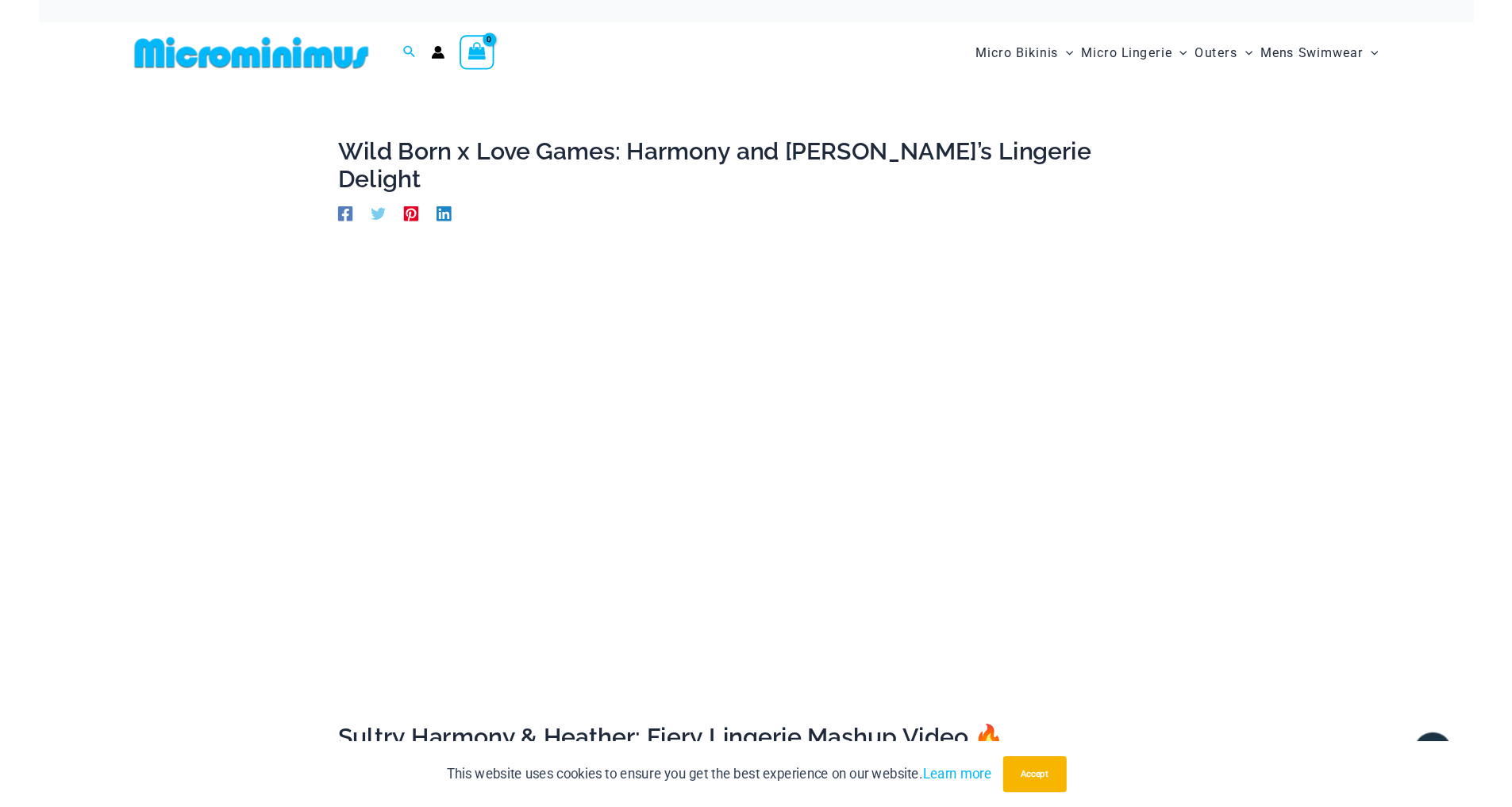
scroll to position [235, 0]
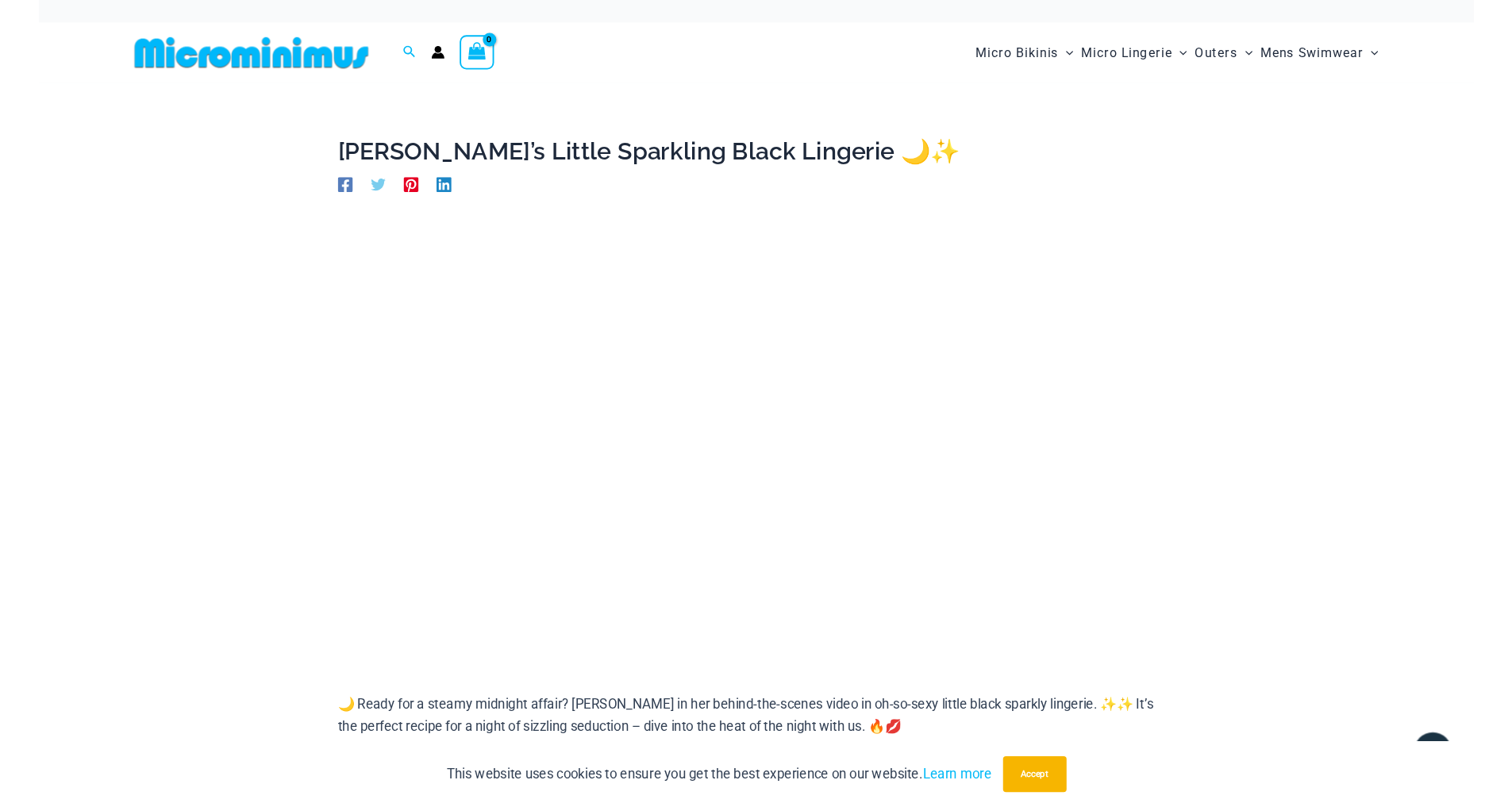
scroll to position [359, 0]
